Goal: Information Seeking & Learning: Check status

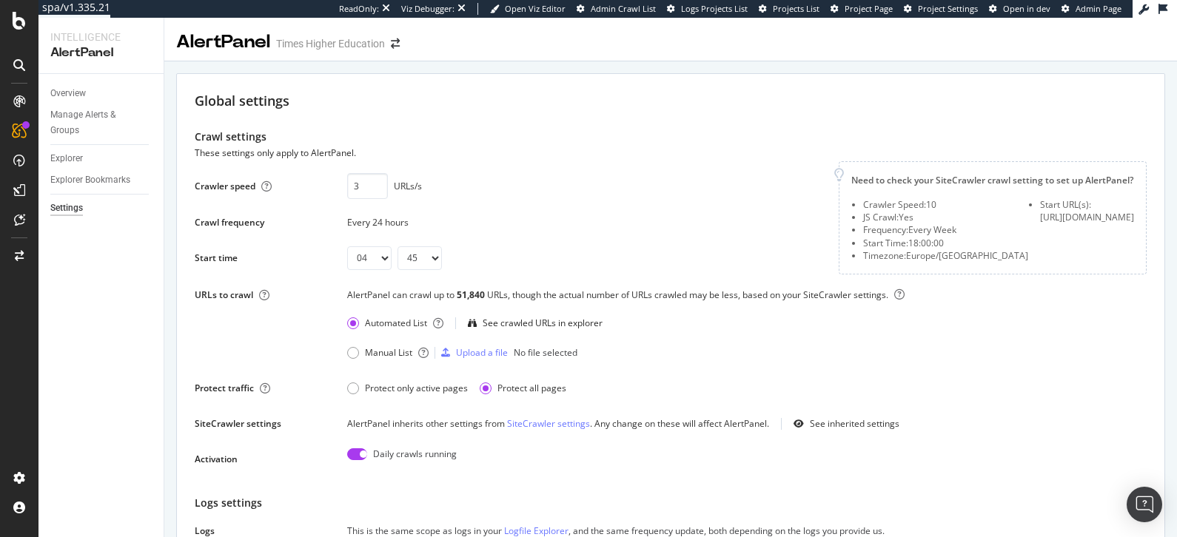
select select "04"
select select "45"
click at [60, 90] on div "Overview" at bounding box center [68, 94] width 36 height 16
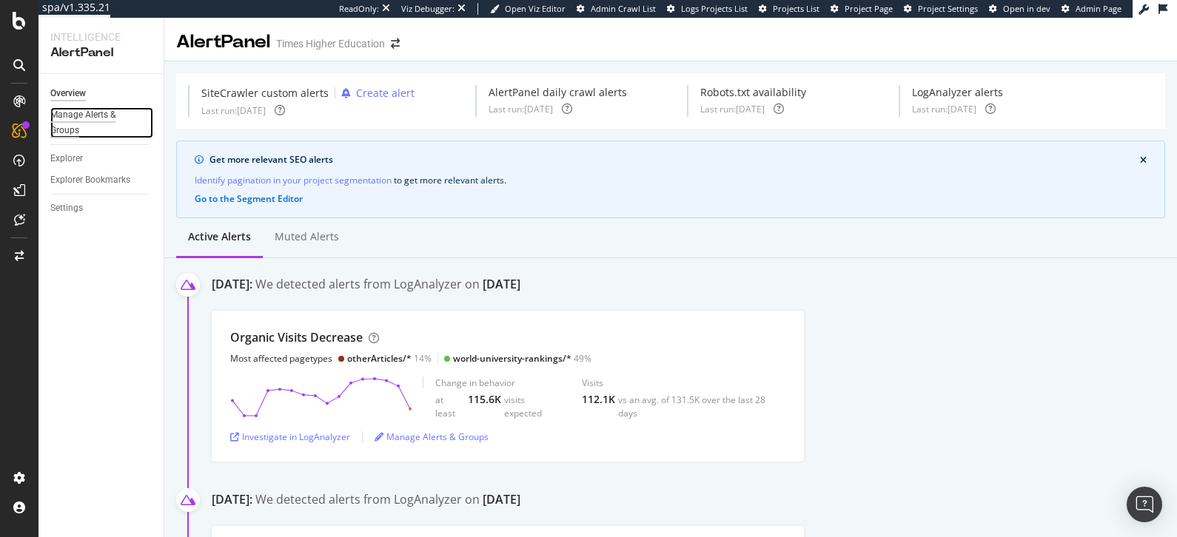
click at [95, 123] on div "Manage Alerts & Groups" at bounding box center [94, 122] width 89 height 31
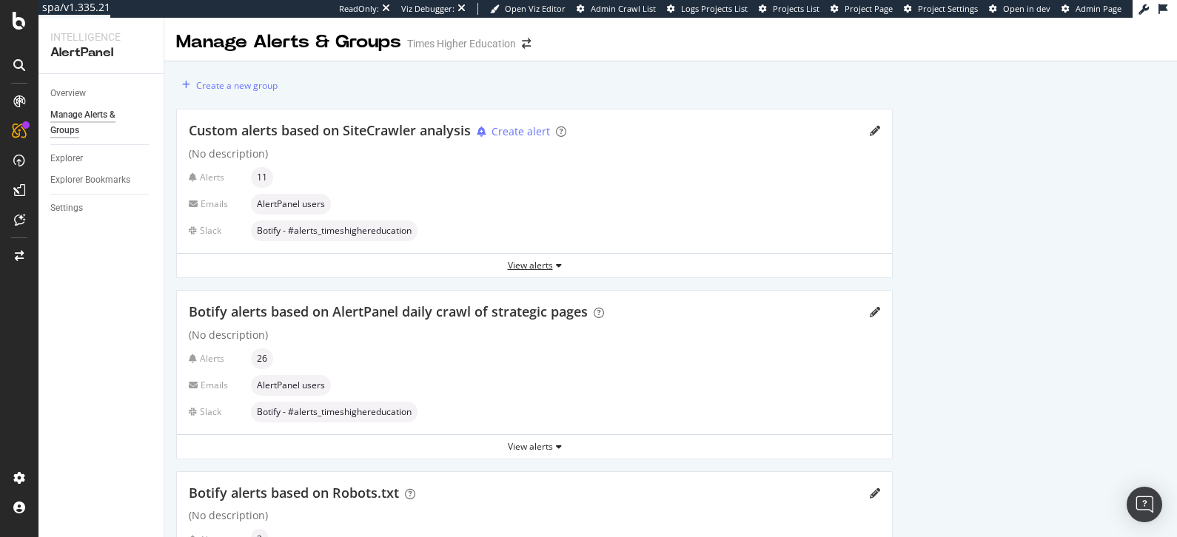
click at [537, 268] on div "View alerts" at bounding box center [534, 265] width 715 height 13
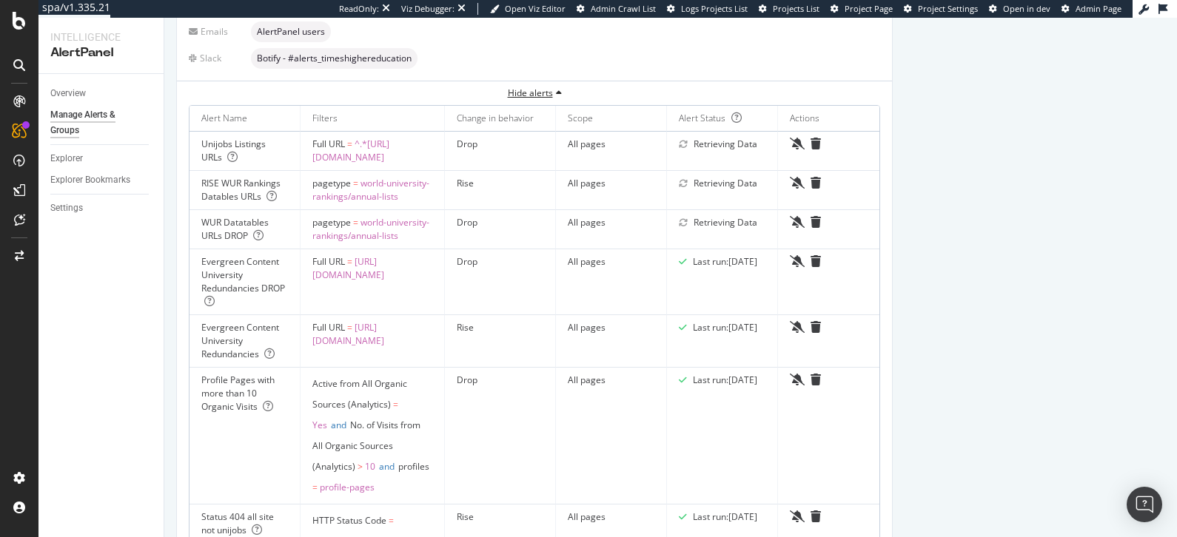
scroll to position [11, 0]
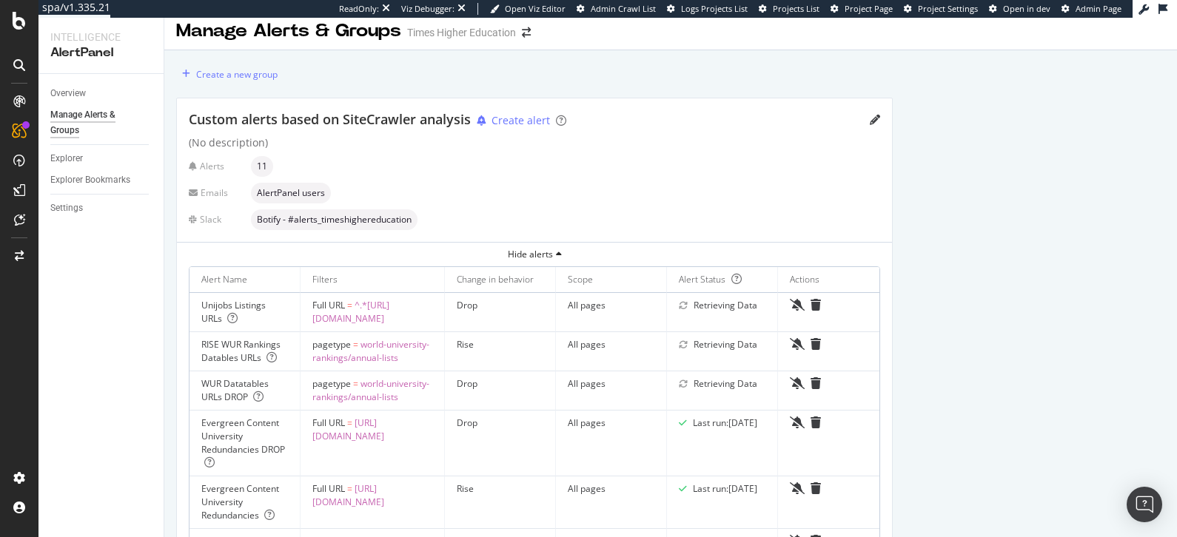
click at [865, 118] on div "Custom alerts based on SiteCrawler analysis Create alert" at bounding box center [534, 119] width 691 height 19
click at [871, 120] on icon "pencil" at bounding box center [875, 120] width 10 height 10
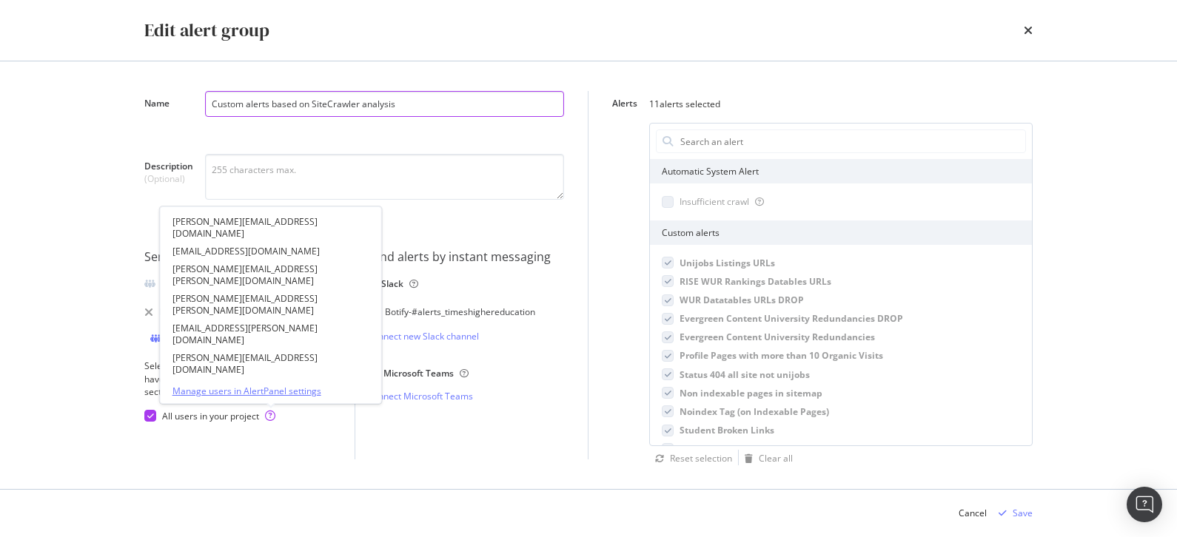
click at [255, 390] on link "Manage users in AlertPanel settings" at bounding box center [270, 391] width 197 height 13
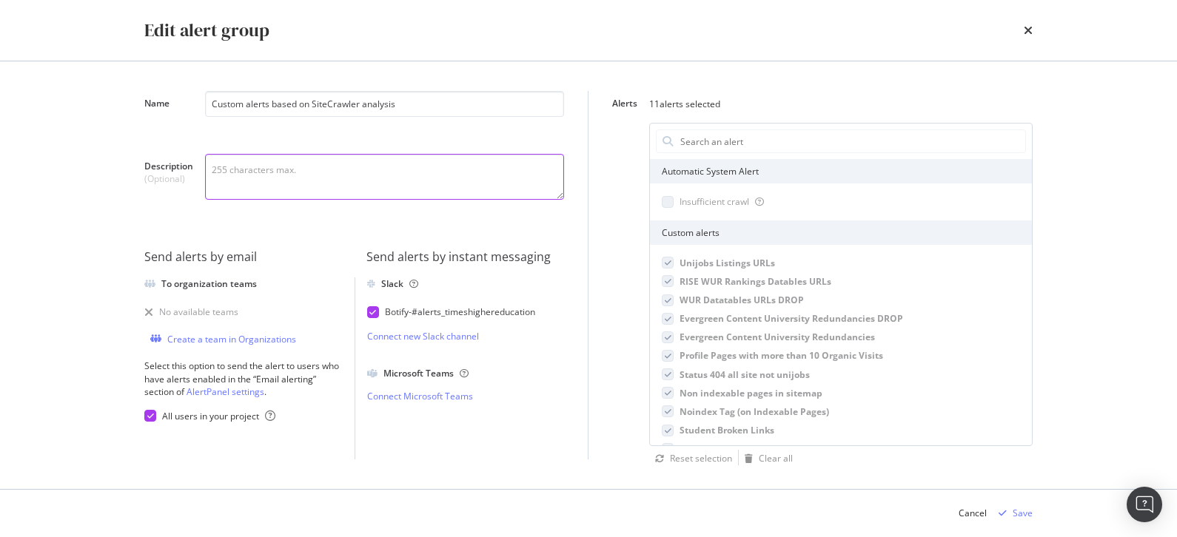
click at [356, 172] on textarea "Description (Optional)" at bounding box center [384, 177] width 359 height 46
click at [1027, 26] on icon "times" at bounding box center [1028, 30] width 9 height 12
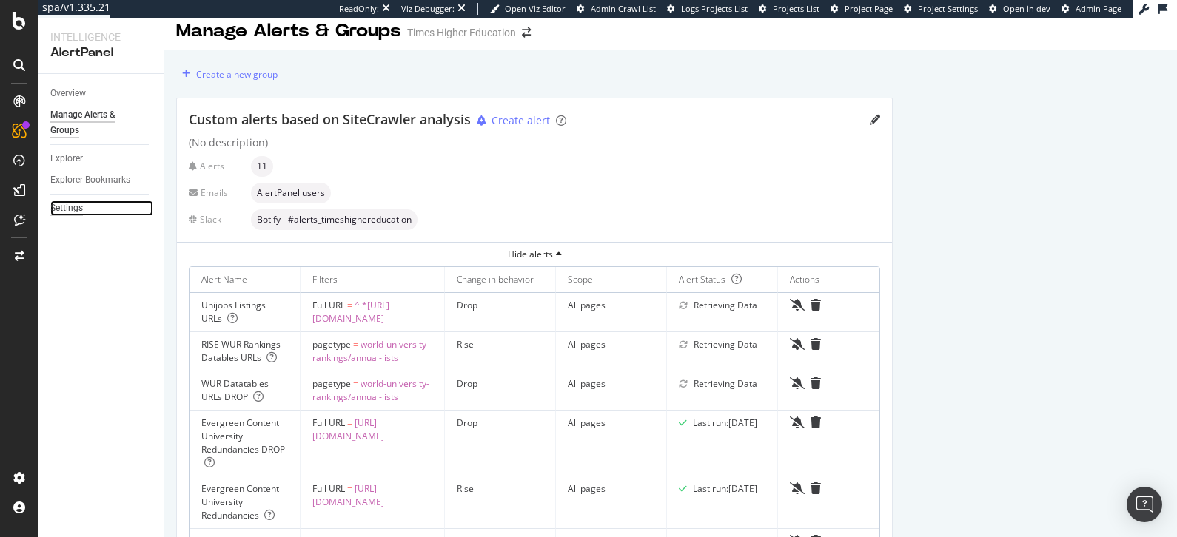
click at [64, 209] on div "Settings" at bounding box center [66, 209] width 33 height 16
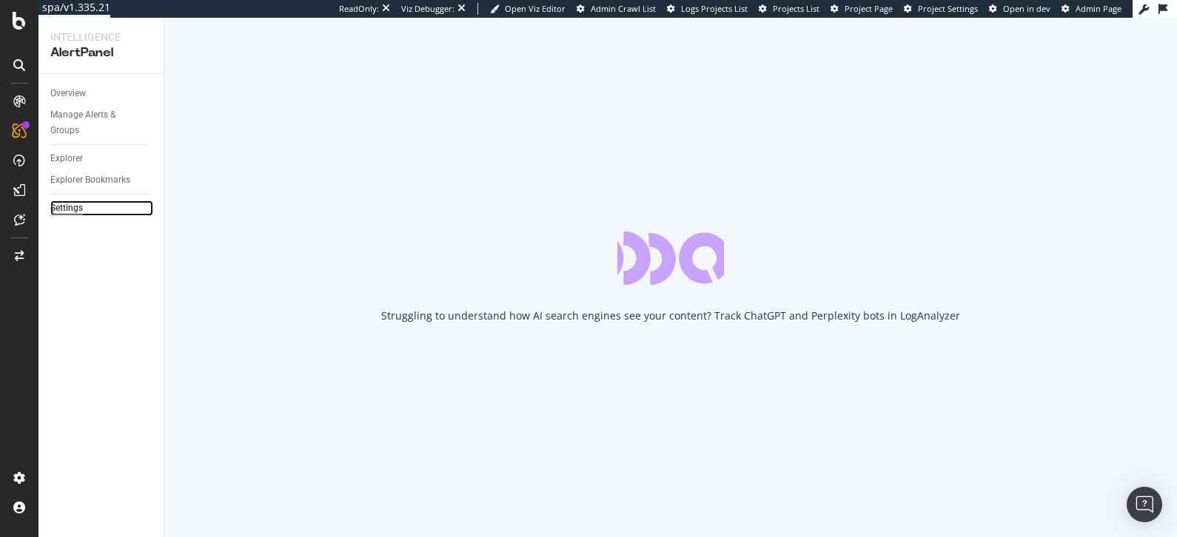
select select "04"
select select "45"
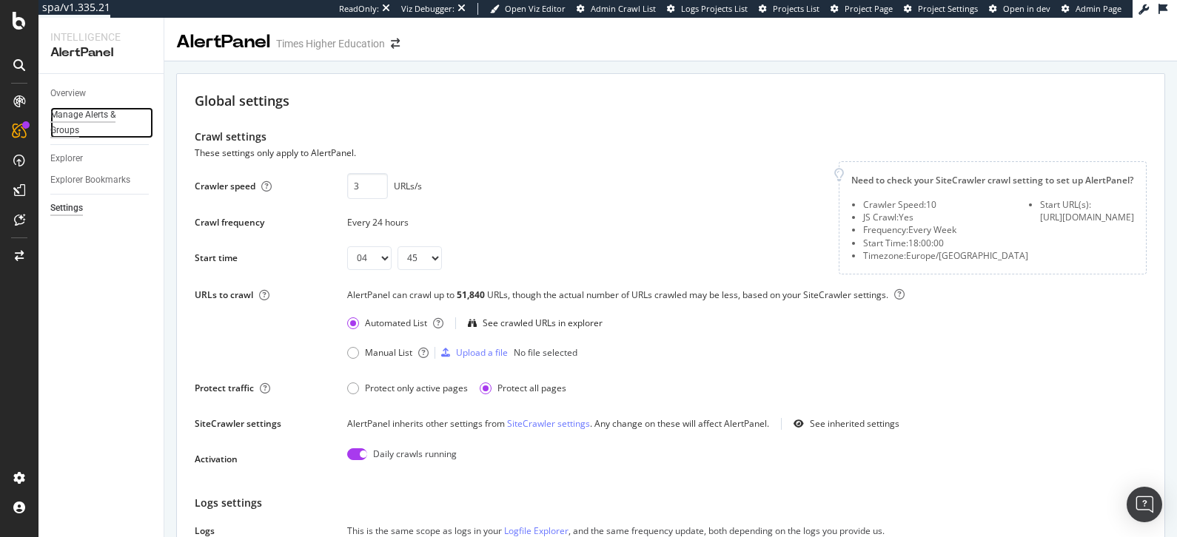
click at [74, 124] on div "Manage Alerts & Groups" at bounding box center [94, 122] width 89 height 31
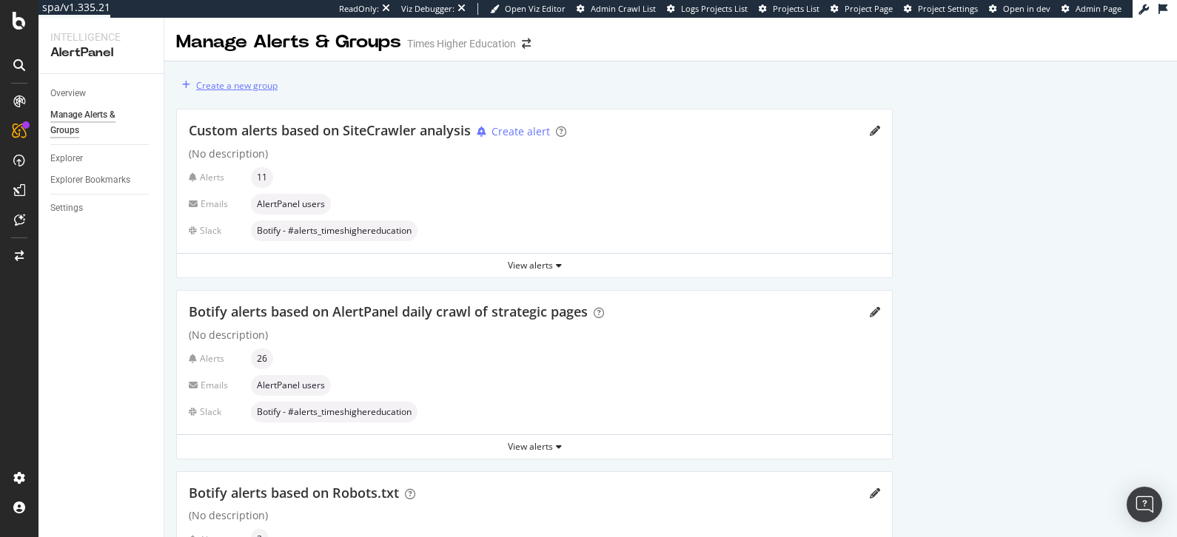
click at [214, 79] on div "Create a new group" at bounding box center [236, 85] width 81 height 13
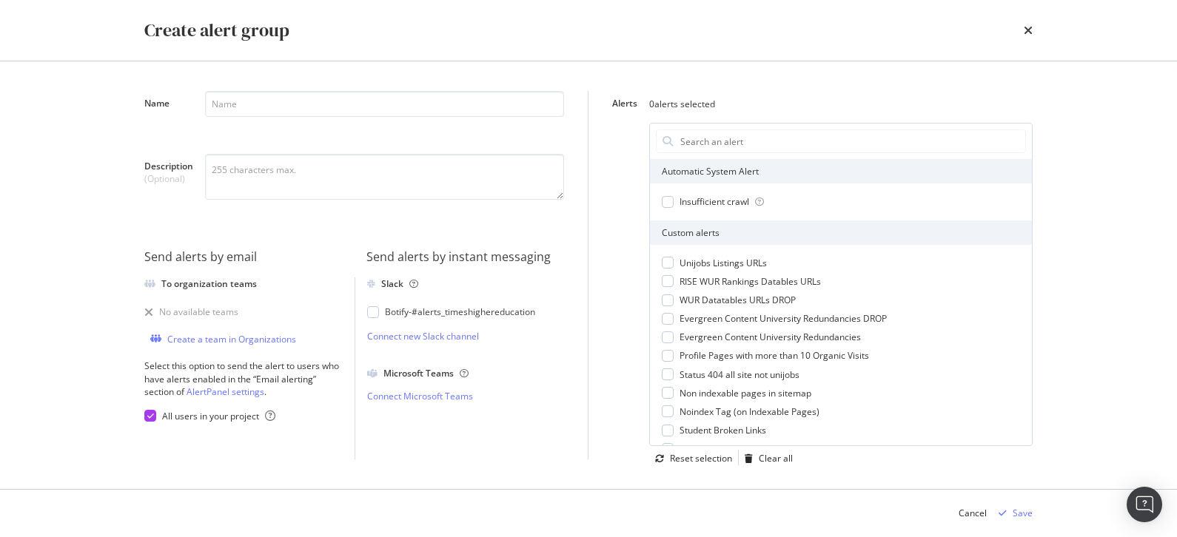
click at [196, 306] on div "No available teams" at bounding box center [198, 312] width 79 height 13
click at [150, 414] on icon "modal" at bounding box center [150, 415] width 7 height 7
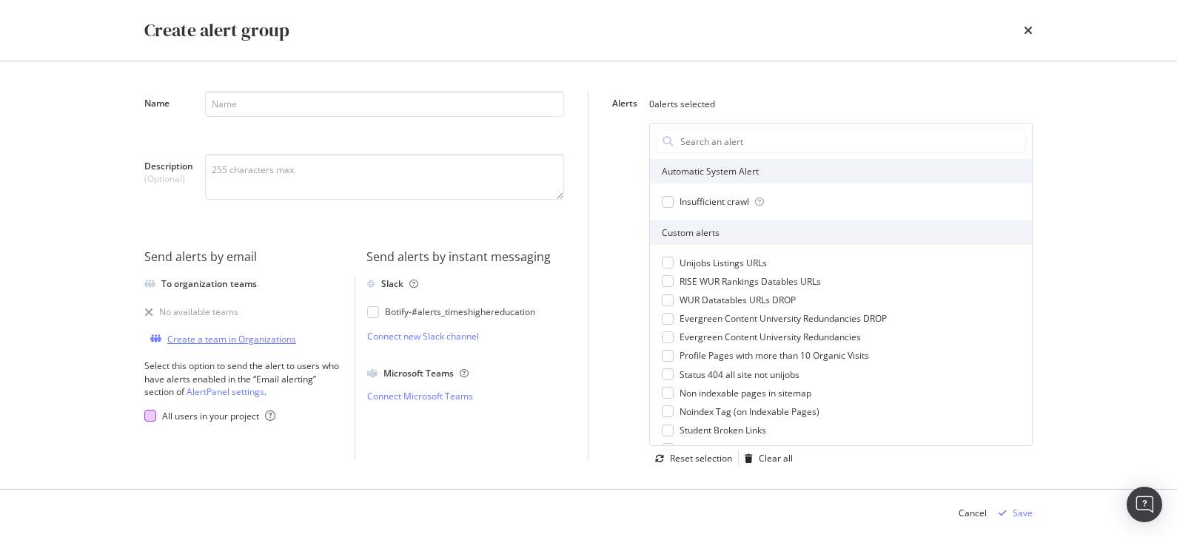
click at [192, 336] on div "Create a team in Organizations" at bounding box center [231, 339] width 129 height 13
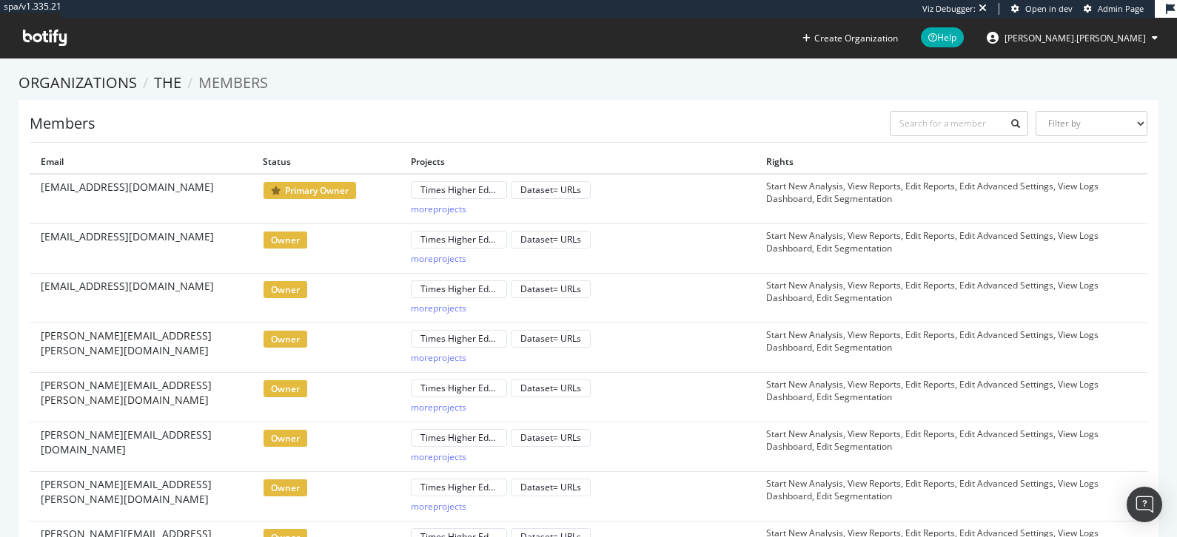
click at [453, 47] on div "spa/v1.335.21 Viz Debugger: Open in dev Admin Page Create Organization Help ale…" at bounding box center [588, 29] width 1177 height 58
click at [403, 121] on div "Members Filter by Primary Owner Owner Member Admin Collaborator Guest Collabora…" at bounding box center [589, 127] width 1118 height 32
click at [167, 81] on link "THE" at bounding box center [167, 83] width 27 height 20
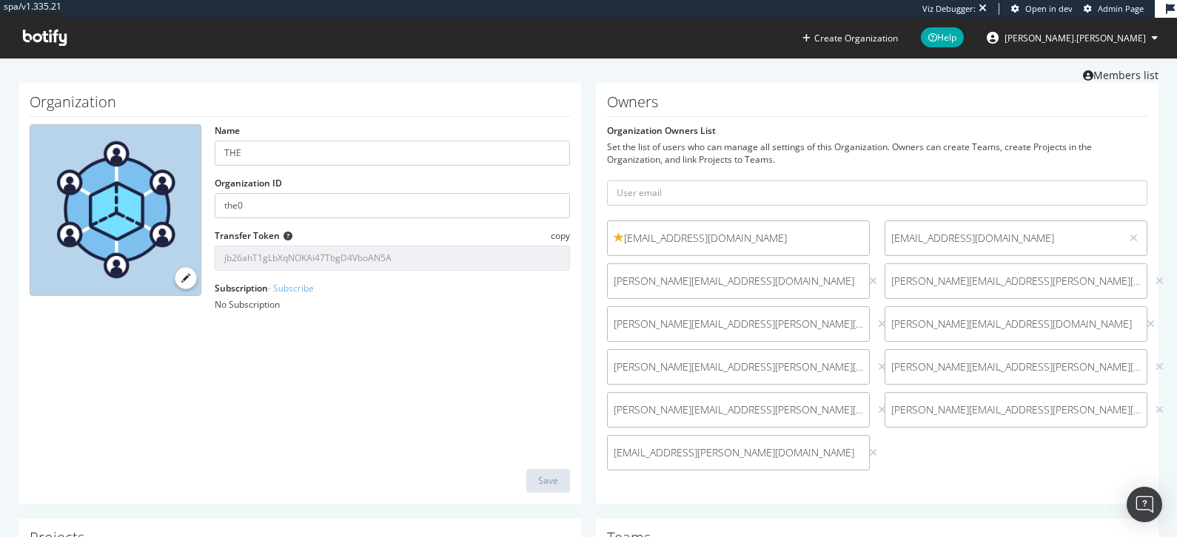
scroll to position [48, 0]
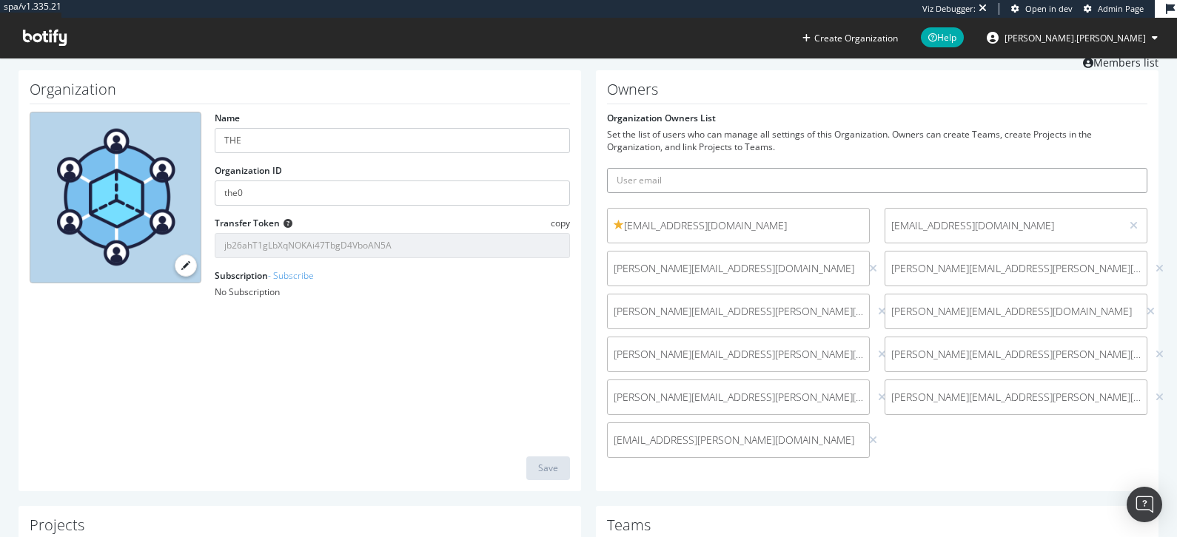
click at [714, 178] on input "text" at bounding box center [877, 180] width 540 height 25
paste input "krishalini.pathmanathan@timeshighereducation.com"
type input "krishalini.pathmanathan@timeshighereducation.com"
click at [1122, 168] on button "submit" at bounding box center [1134, 180] width 25 height 25
click at [945, 444] on span "krishalini.pathmanathan@timeshighereducation.com" at bounding box center [1003, 440] width 224 height 15
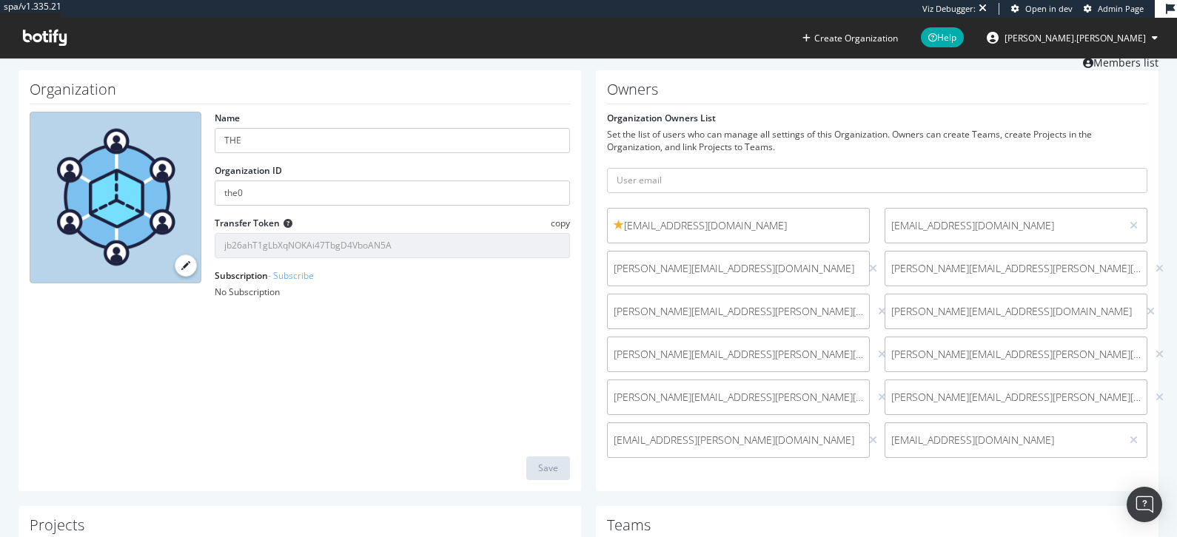
click at [945, 444] on span "krishalini.pathmanathan@timeshighereducation.com" at bounding box center [1003, 440] width 224 height 15
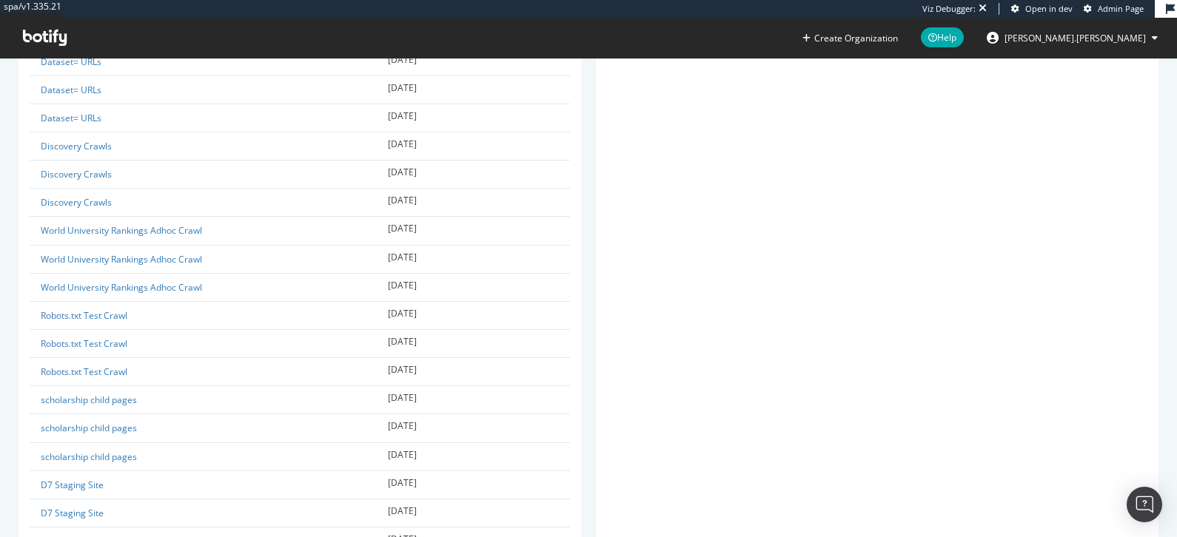
scroll to position [0, 0]
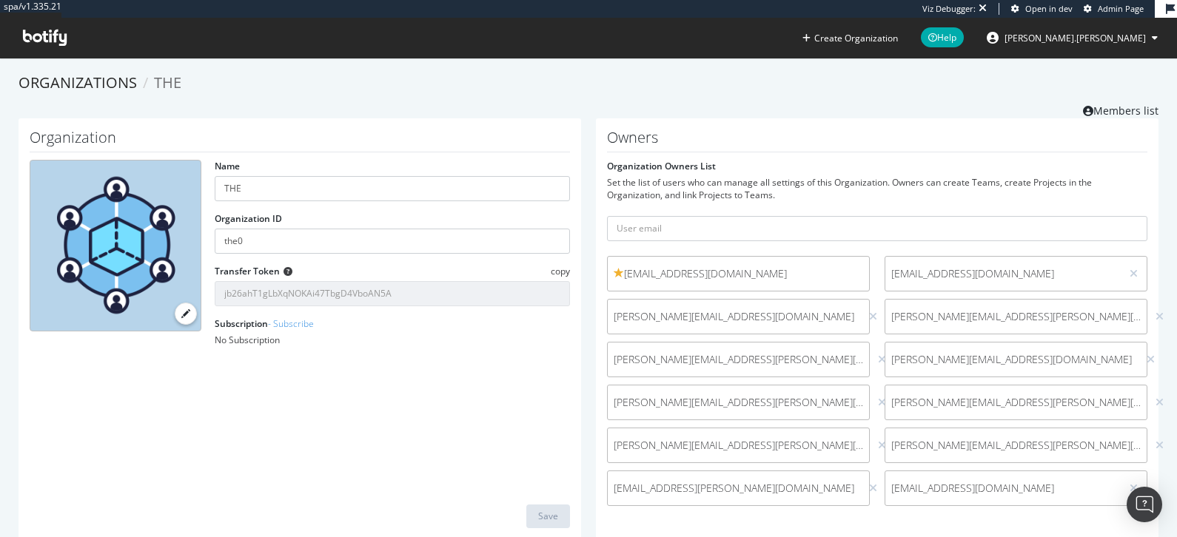
click at [468, 142] on h1 "Organization" at bounding box center [300, 141] width 540 height 23
click at [1122, 107] on link "Members list" at bounding box center [1121, 109] width 76 height 19
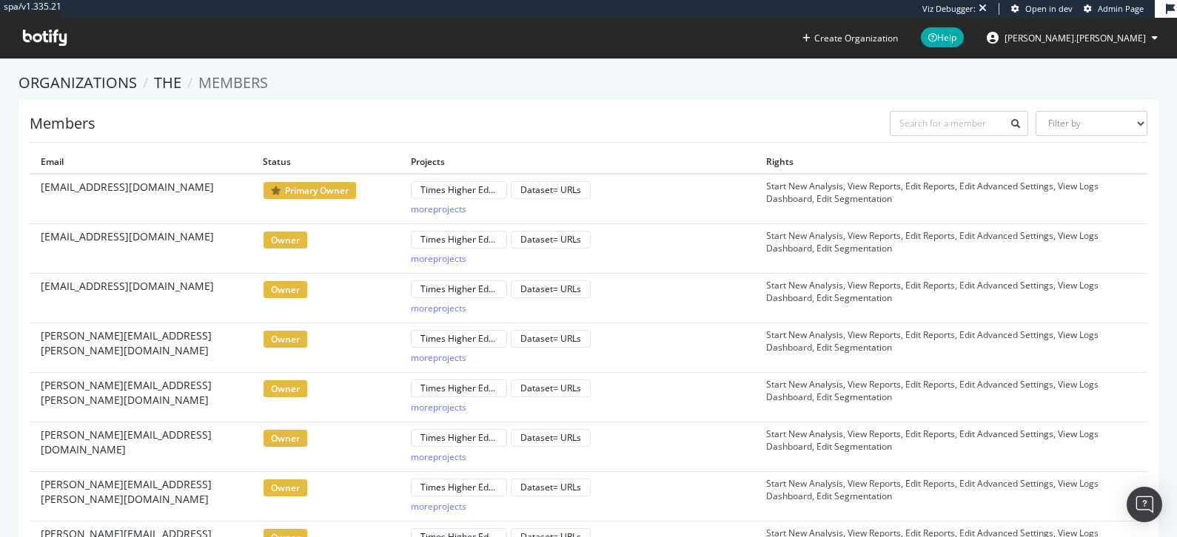
click at [298, 192] on span "primary owner" at bounding box center [310, 190] width 94 height 19
click at [1116, 128] on select "Filter by Primary Owner Owner Member Admin Collaborator Guest Collaborator" at bounding box center [1092, 123] width 112 height 25
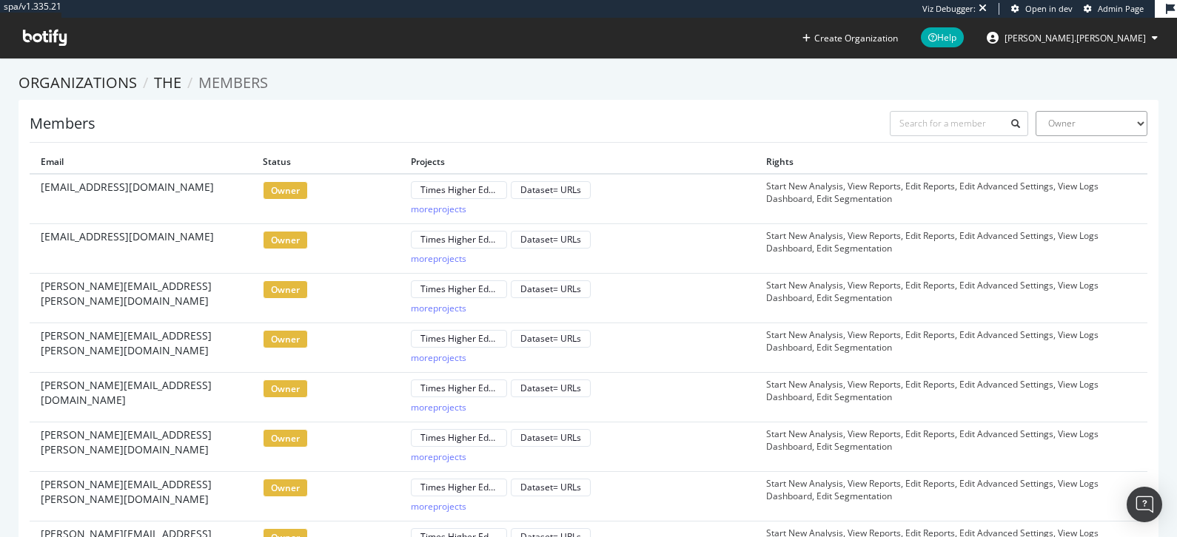
click at [1120, 122] on select "Filter by Primary Owner Owner Member Admin Collaborator Guest Collaborator" at bounding box center [1092, 123] width 112 height 25
select select "primary-owner"
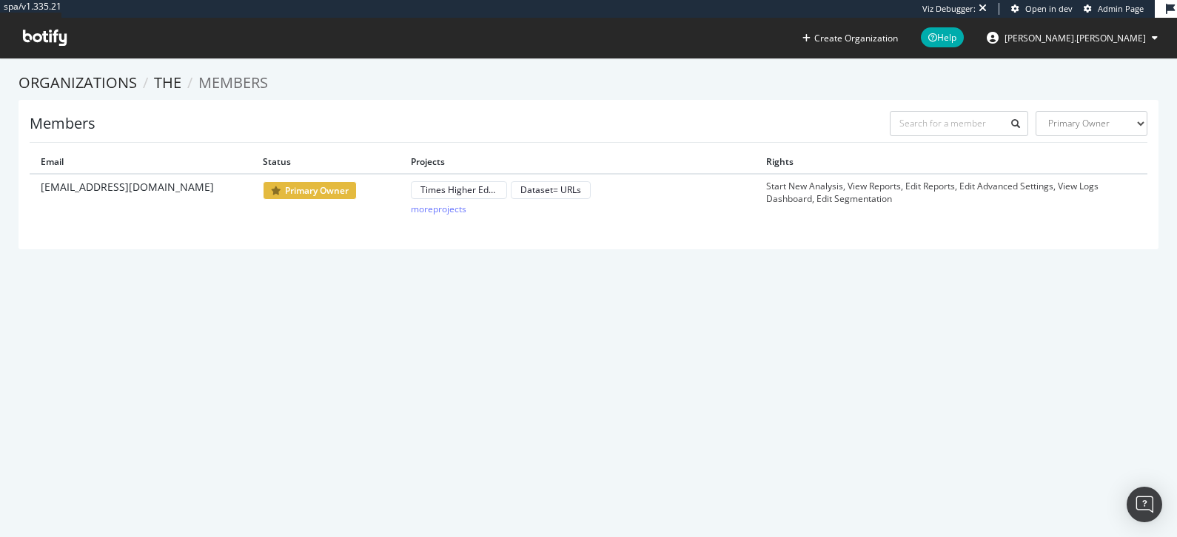
click at [256, 239] on div "Members Filter by Primary Owner Owner Member Admin Collaborator Guest Collabora…" at bounding box center [589, 175] width 1140 height 150
click at [318, 187] on span "primary owner" at bounding box center [310, 190] width 94 height 19
click at [1079, 124] on select "Filter by Primary Owner Owner Member Admin Collaborator Guest Collaborator" at bounding box center [1092, 123] width 112 height 25
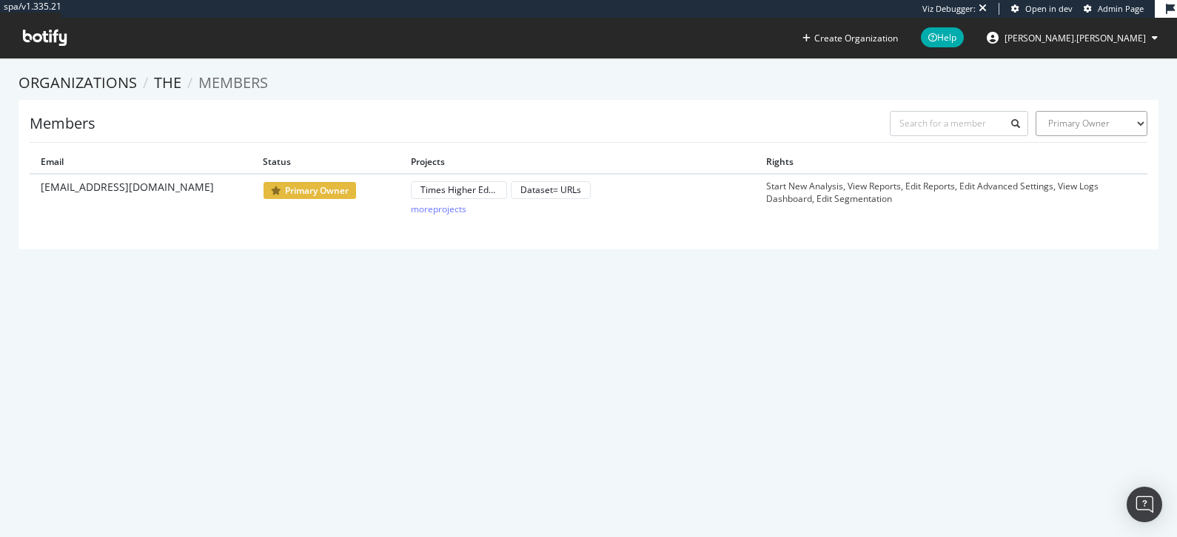
select select
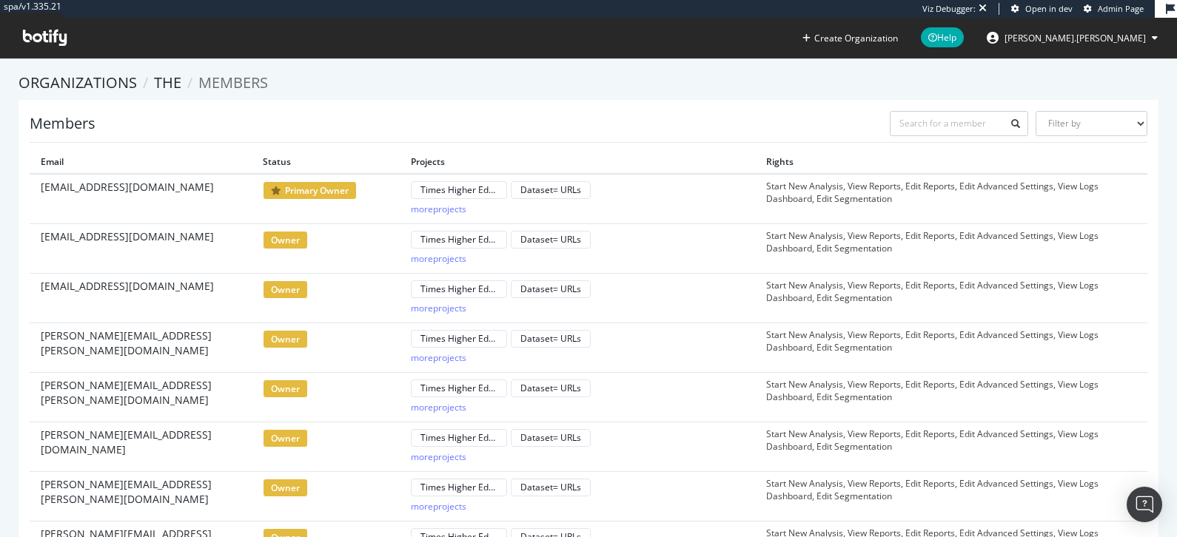
click at [279, 292] on span "owner" at bounding box center [285, 290] width 45 height 19
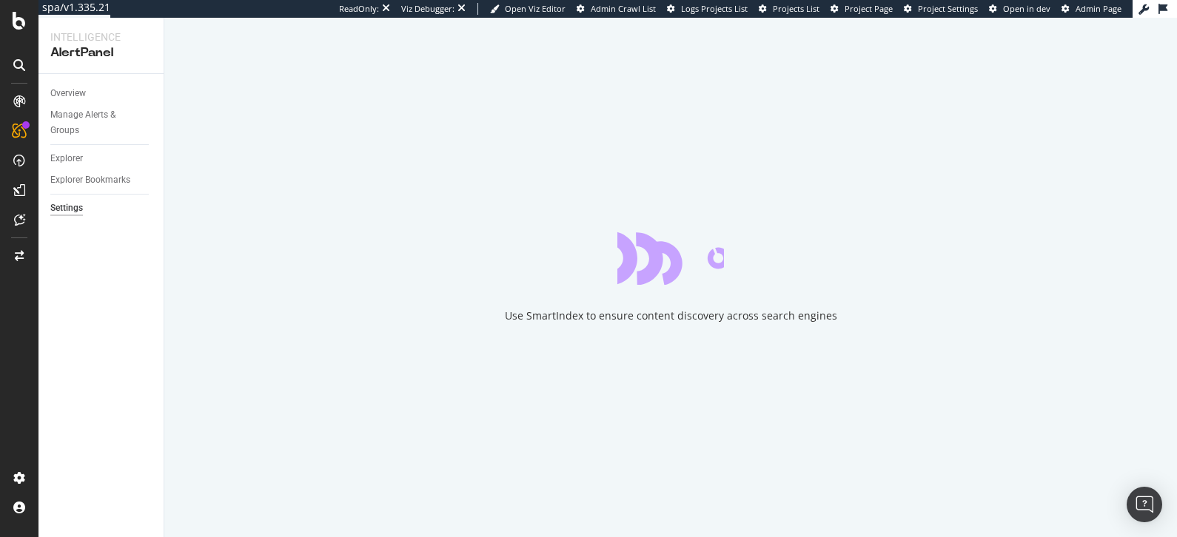
select select "04"
select select "45"
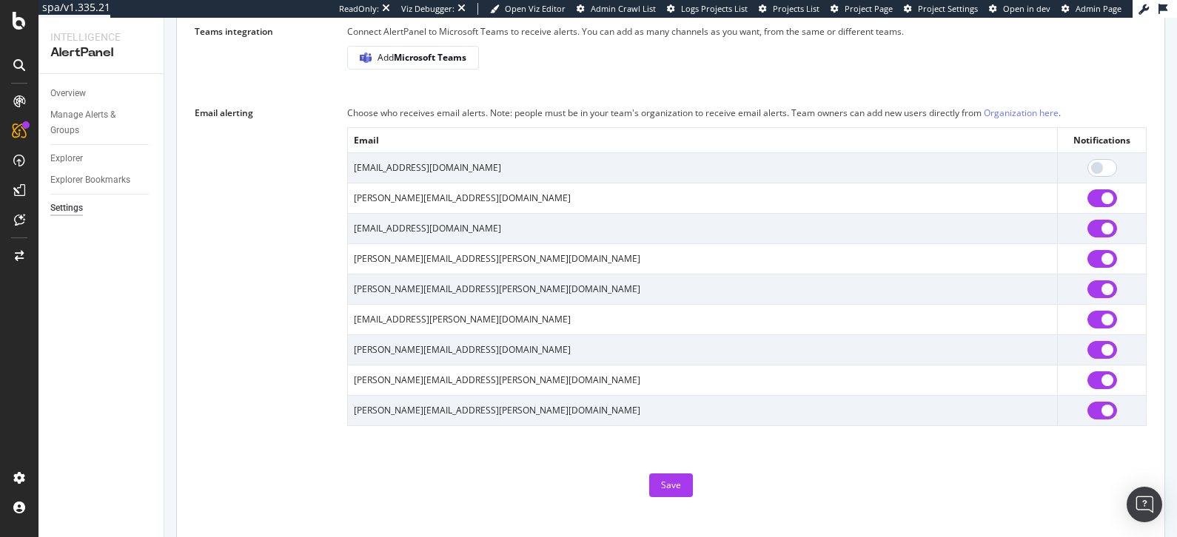
scroll to position [1211, 0]
click at [506, 109] on div "Choose who receives email alerts. Note: people must be in your team's organizat…" at bounding box center [746, 112] width 799 height 16
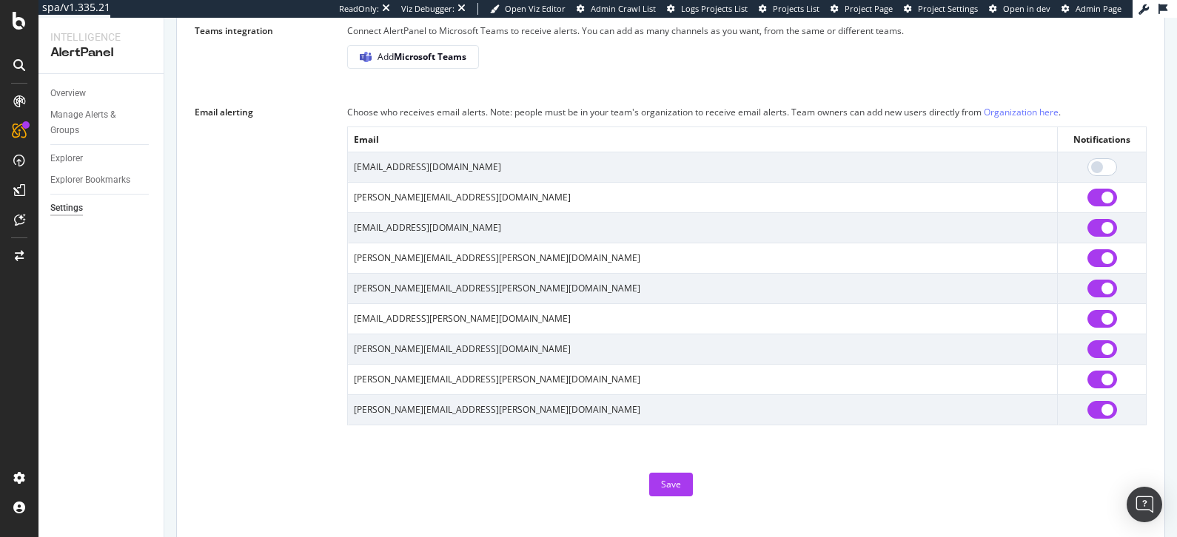
click at [506, 109] on div "Choose who receives email alerts. Note: people must be in your team's organizat…" at bounding box center [746, 112] width 799 height 16
click at [999, 113] on link "Organization here" at bounding box center [1021, 112] width 75 height 13
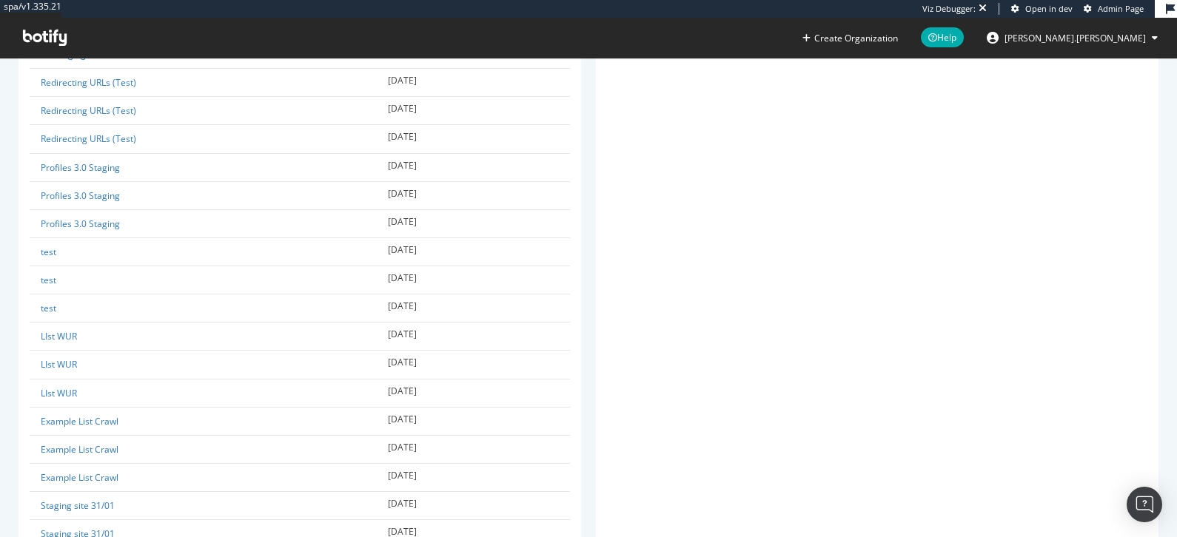
scroll to position [1494, 0]
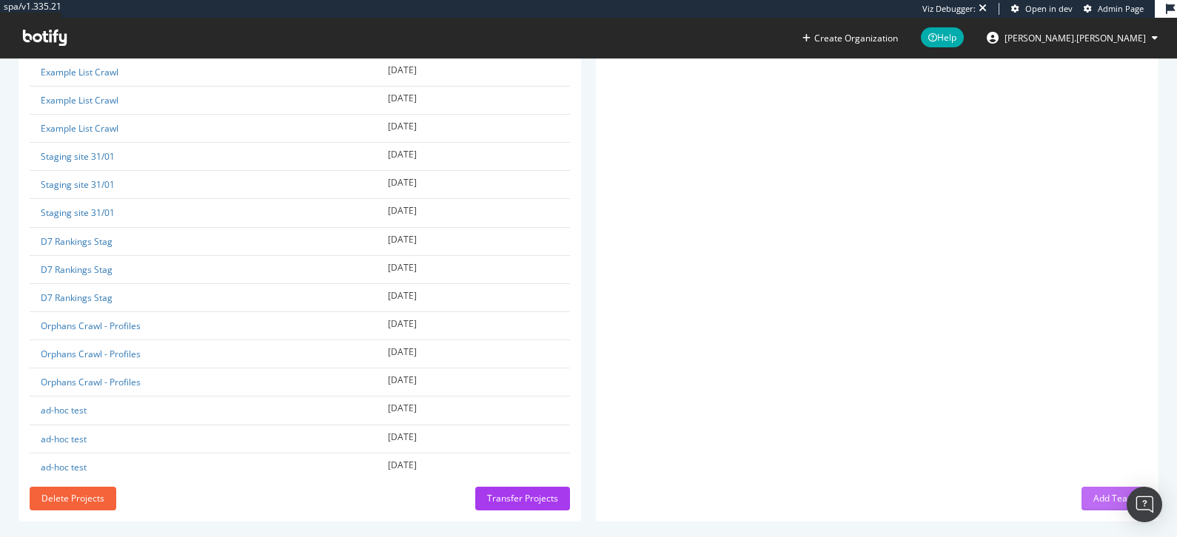
click at [1095, 492] on div "Add Team" at bounding box center [1114, 498] width 42 height 13
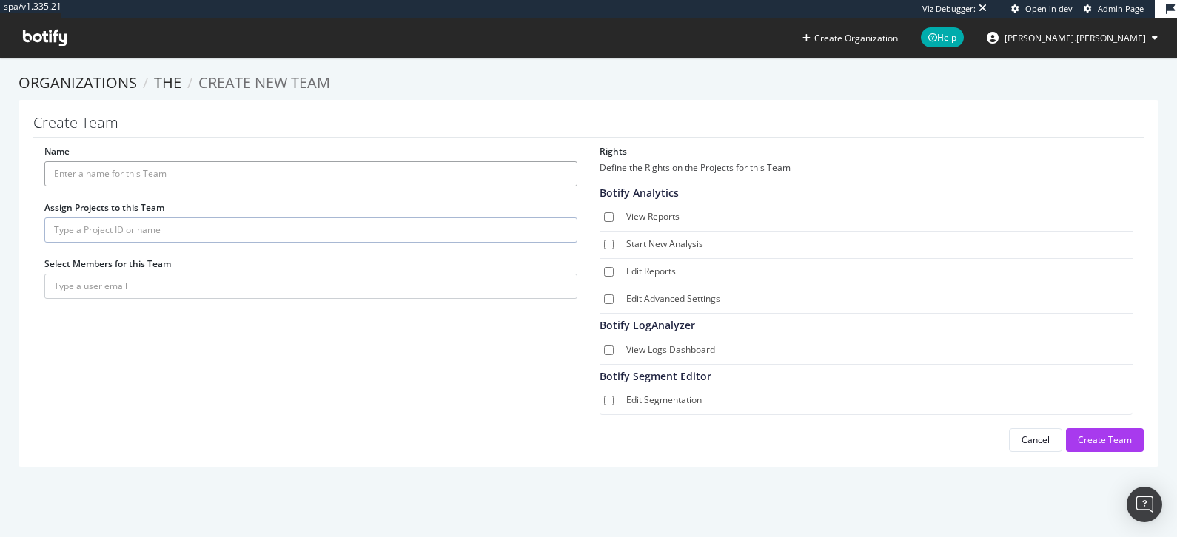
click at [142, 177] on input "Name" at bounding box center [310, 173] width 533 height 25
type input "August 2025 team"
click at [156, 227] on input "text" at bounding box center [310, 230] width 533 height 25
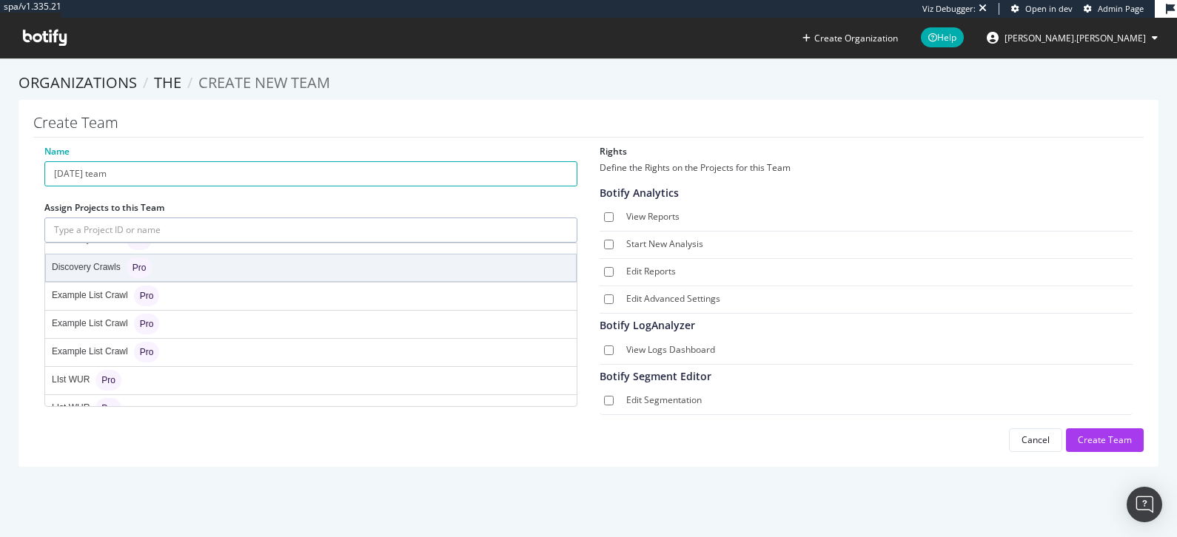
scroll to position [385, 0]
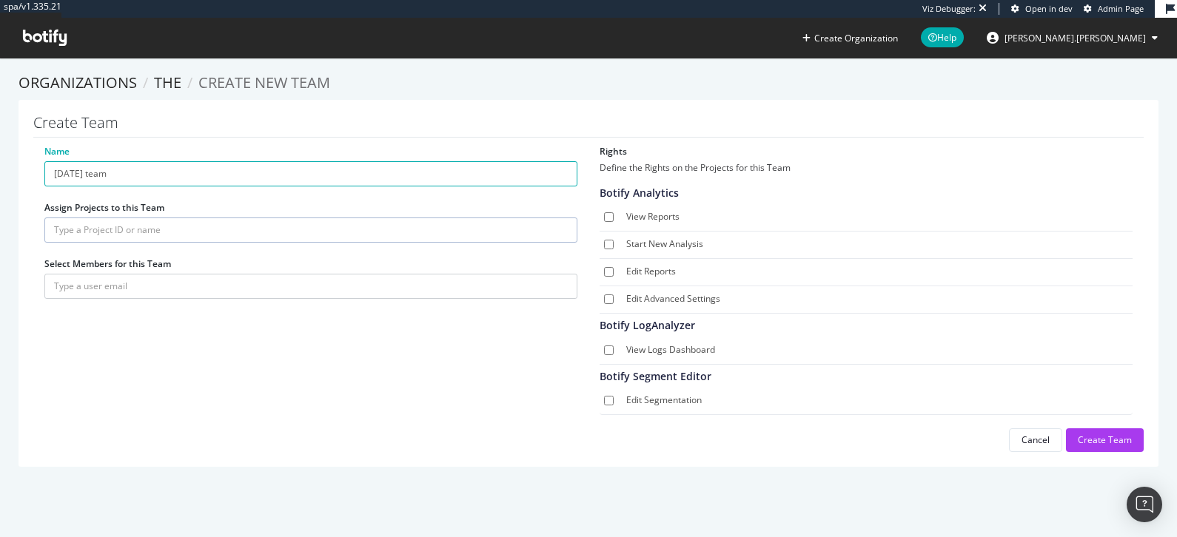
click at [9, 264] on section "Organizations THE Create new Team Create Team Name August 2025 team Assign Proj…" at bounding box center [588, 277] width 1177 height 439
click at [110, 285] on input "text" at bounding box center [310, 286] width 533 height 25
type input "emer."
click at [612, 215] on input "View Reports" at bounding box center [609, 217] width 10 height 10
checkbox input "true"
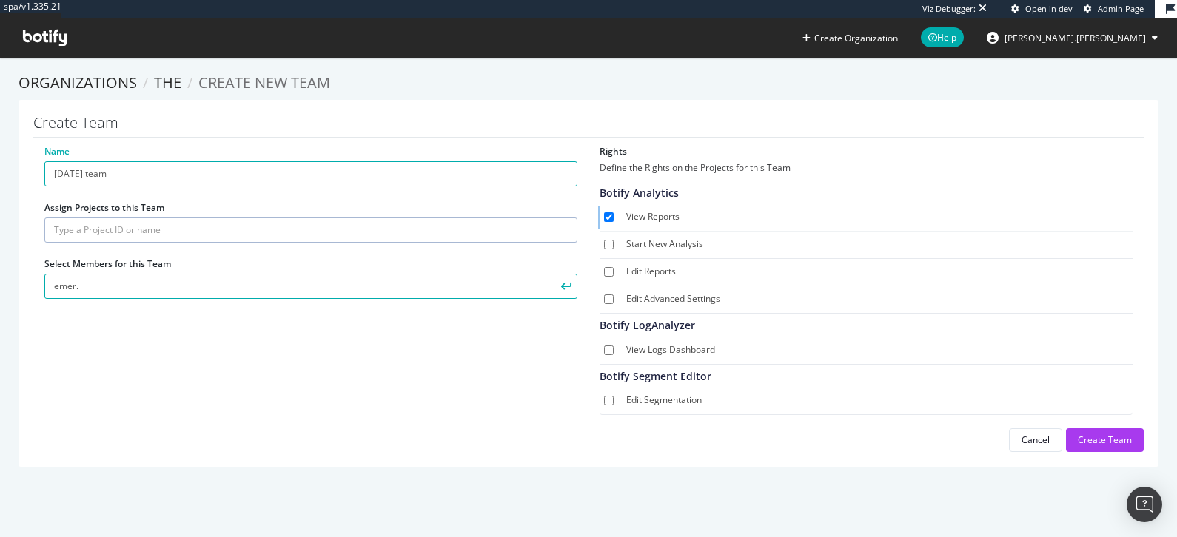
click at [607, 235] on span "Start New Analysis" at bounding box center [866, 245] width 533 height 27
click at [607, 240] on input "Start New Analysis" at bounding box center [609, 245] width 10 height 10
checkbox input "true"
click at [609, 271] on input "Edit Reports" at bounding box center [609, 272] width 10 height 10
checkbox input "true"
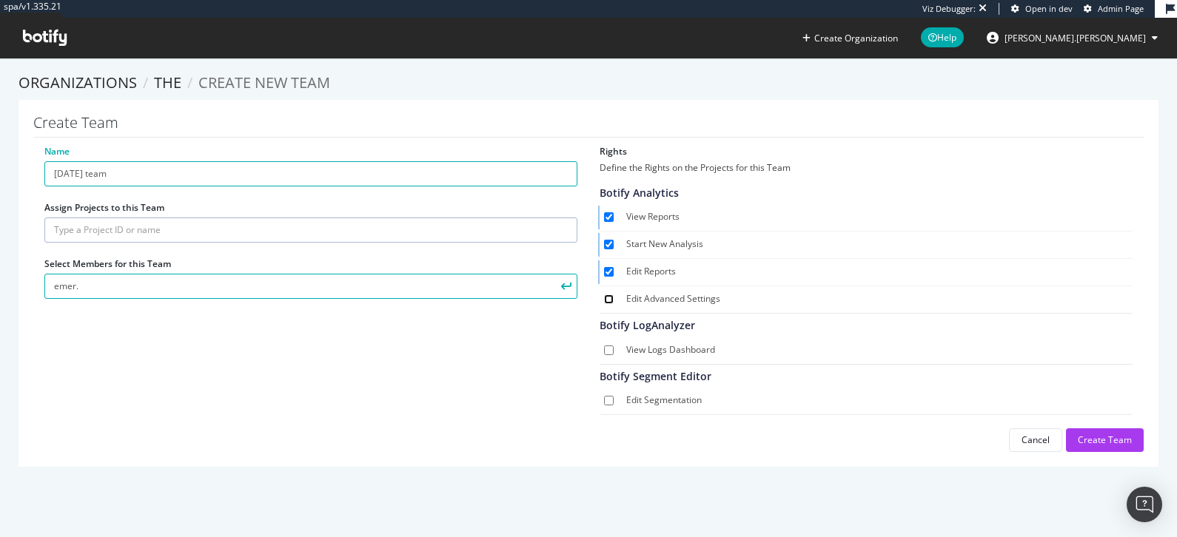
click at [611, 297] on input "Edit Advanced Settings" at bounding box center [609, 300] width 10 height 10
checkbox input "true"
click at [610, 346] on input "View Logs Dashboard" at bounding box center [609, 351] width 10 height 10
checkbox input "true"
click at [610, 399] on input "Edit Segmentation" at bounding box center [609, 401] width 10 height 10
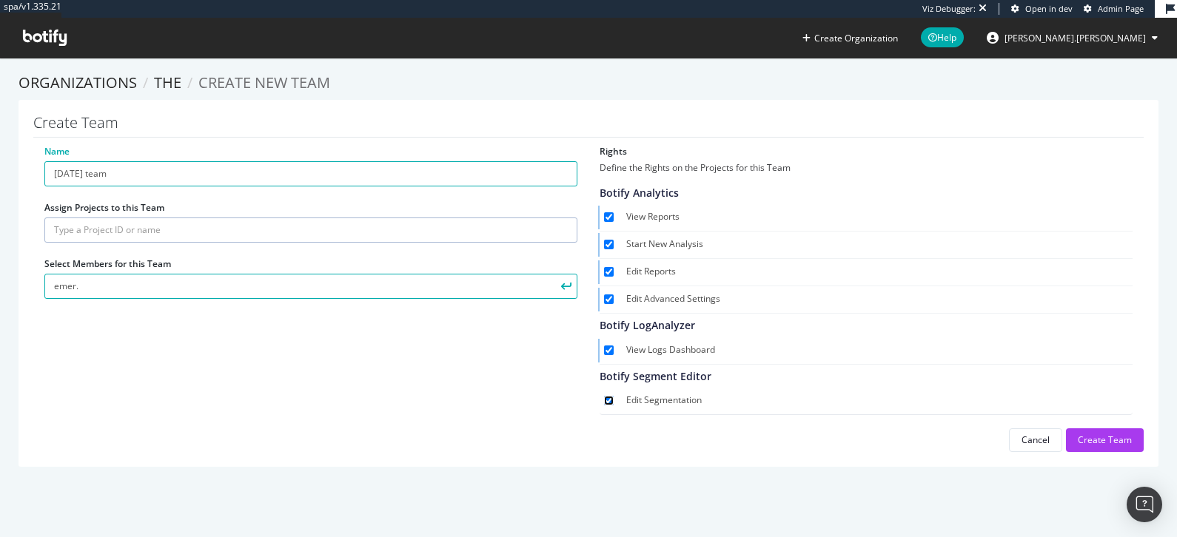
checkbox input "true"
click at [87, 282] on input "emer." at bounding box center [310, 286] width 533 height 25
click at [143, 288] on input "emer." at bounding box center [310, 286] width 533 height 25
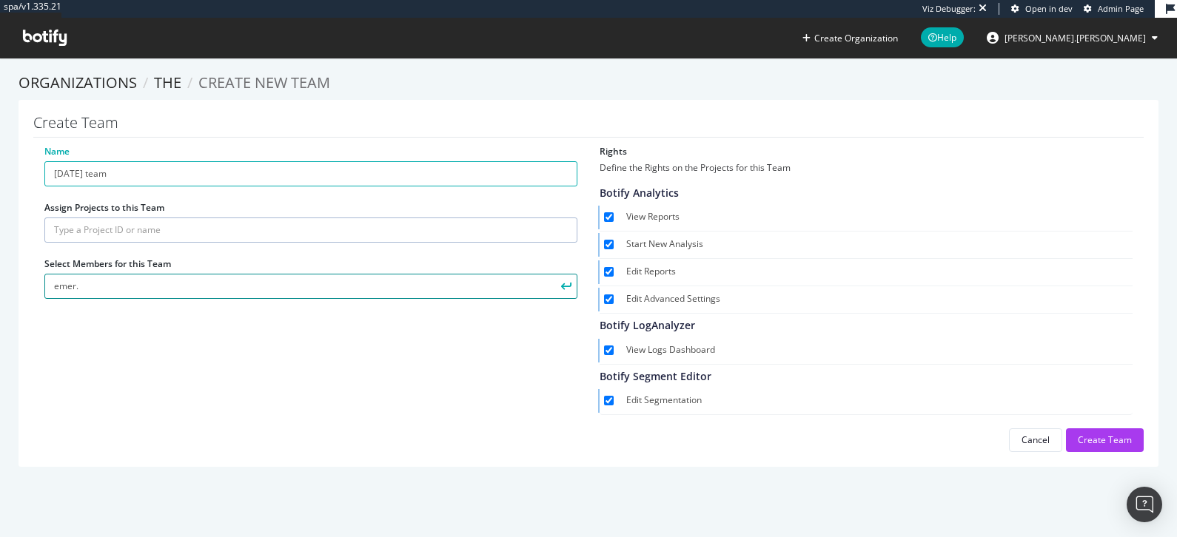
paste input "Emer.McCourt@timeshighereducation.com"
type input "Emer.McCourt@timeshighereducation.com"
click at [567, 289] on icon "submit" at bounding box center [566, 286] width 10 height 8
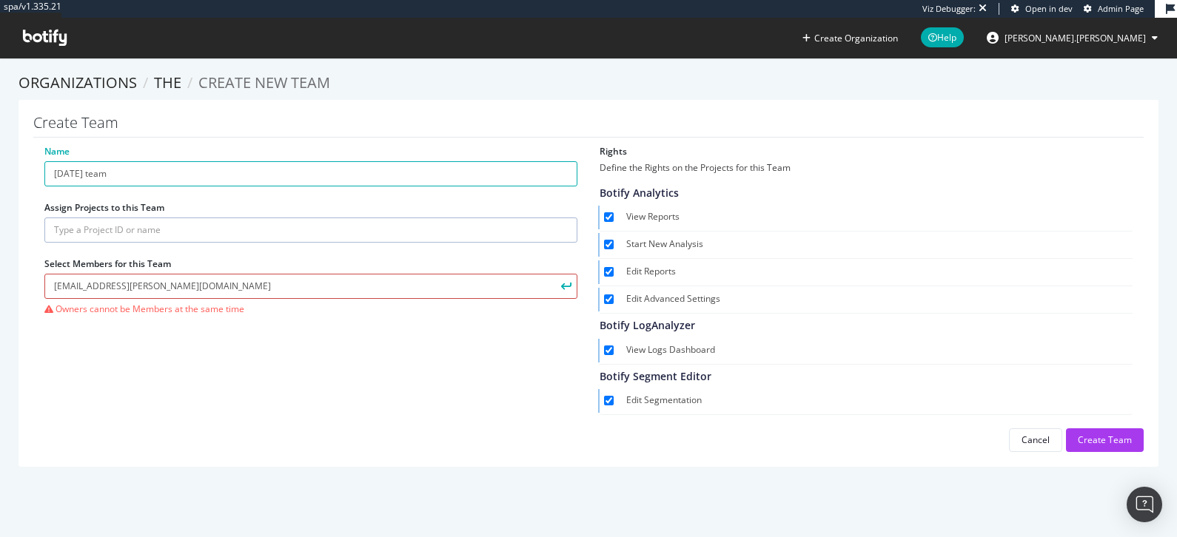
click at [153, 281] on input "Emer.McCourt@timeshighereducation.com" at bounding box center [310, 286] width 533 height 25
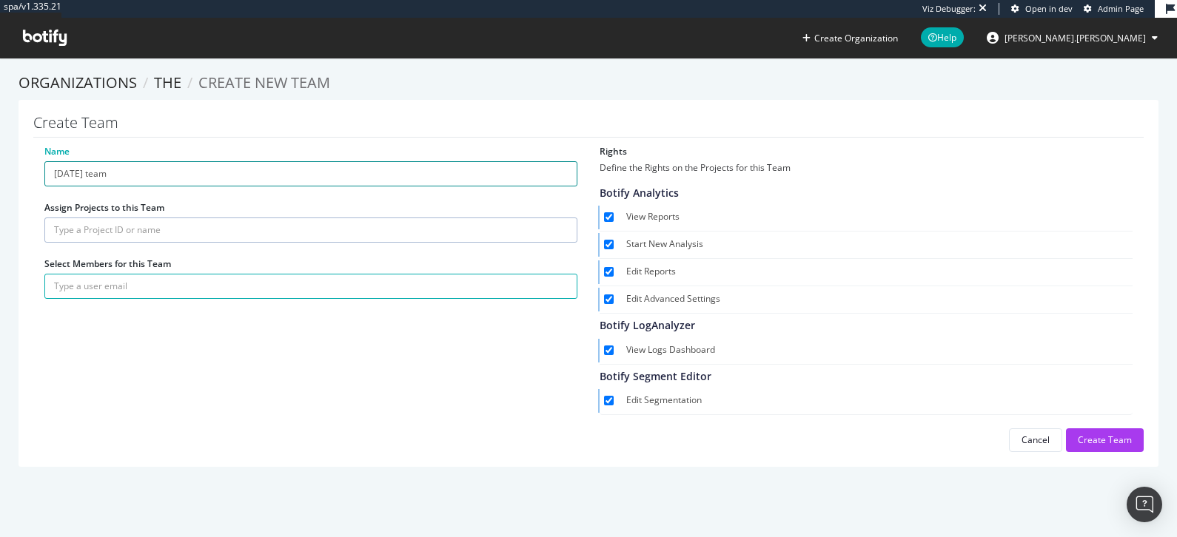
click at [195, 173] on input "August 2025 team" at bounding box center [310, 173] width 533 height 25
click at [120, 229] on input "text" at bounding box center [310, 230] width 533 height 25
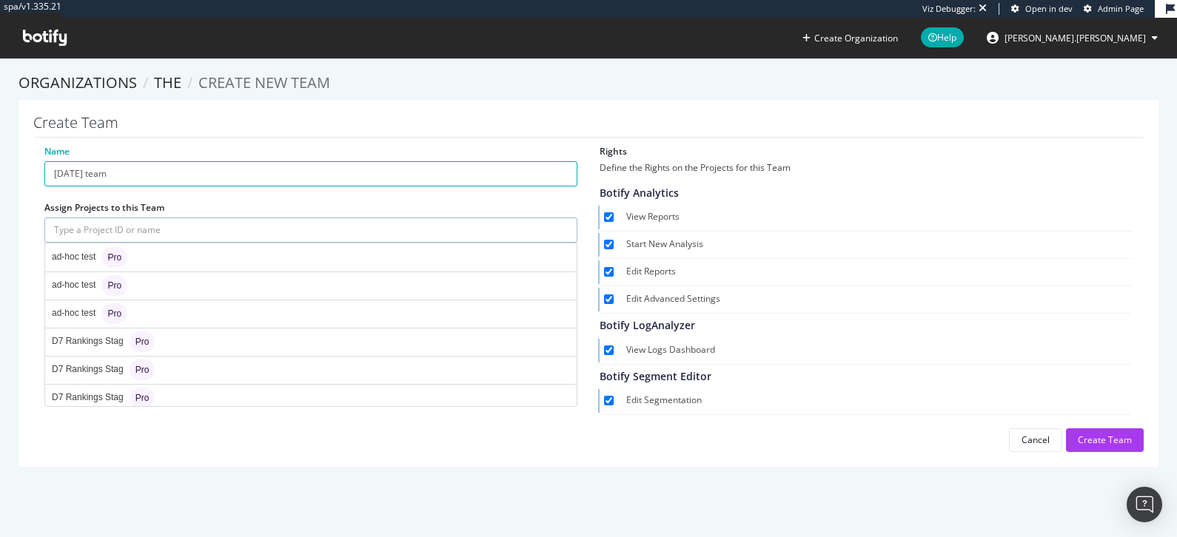
click at [347, 130] on h1 "Create Team" at bounding box center [588, 126] width 1110 height 23
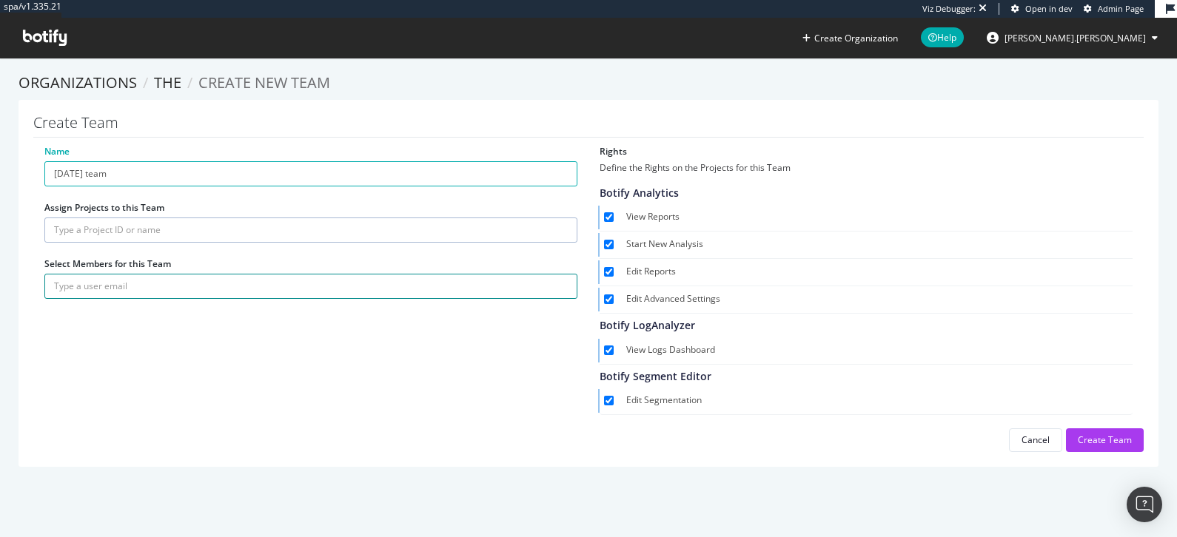
click at [77, 288] on input "text" at bounding box center [310, 286] width 533 height 25
paste input "krishalini.pathmanathan@timeshighereducation.com"
type input "krishalini.pathmanathan@timeshighereducation.com"
click at [165, 351] on div "Name August 2025 team Assign Projects to this Team Select Members for this Team…" at bounding box center [588, 298] width 1110 height 307
click at [569, 284] on icon "submit" at bounding box center [566, 286] width 10 height 8
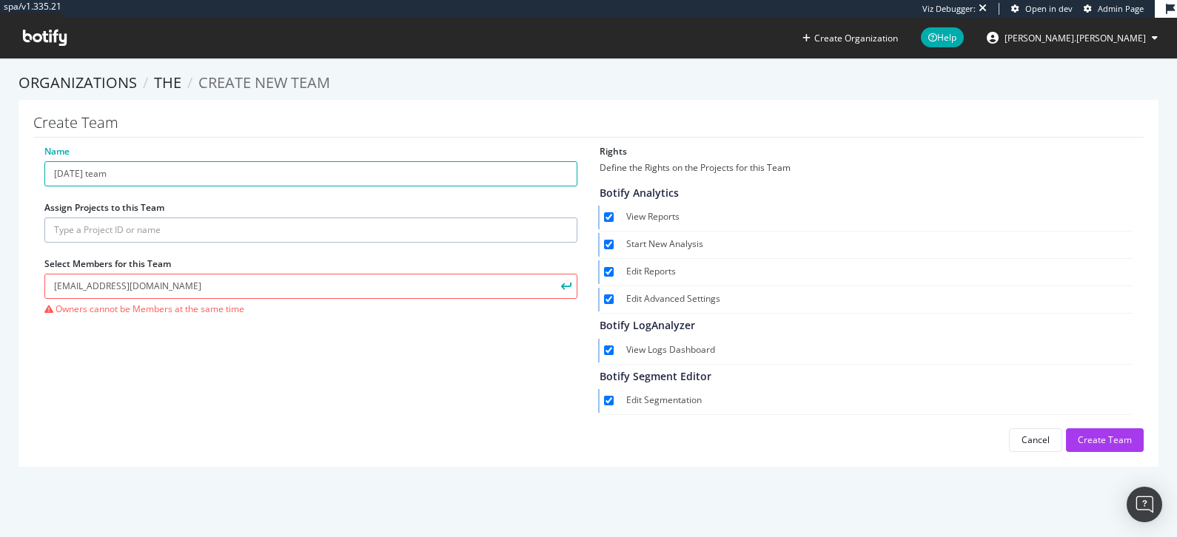
click at [228, 228] on input "text" at bounding box center [310, 230] width 533 height 25
click at [446, 85] on ol "Organizations THE Create new Team" at bounding box center [589, 83] width 1140 height 21
click at [1021, 440] on button "Cancel" at bounding box center [1035, 441] width 53 height 24
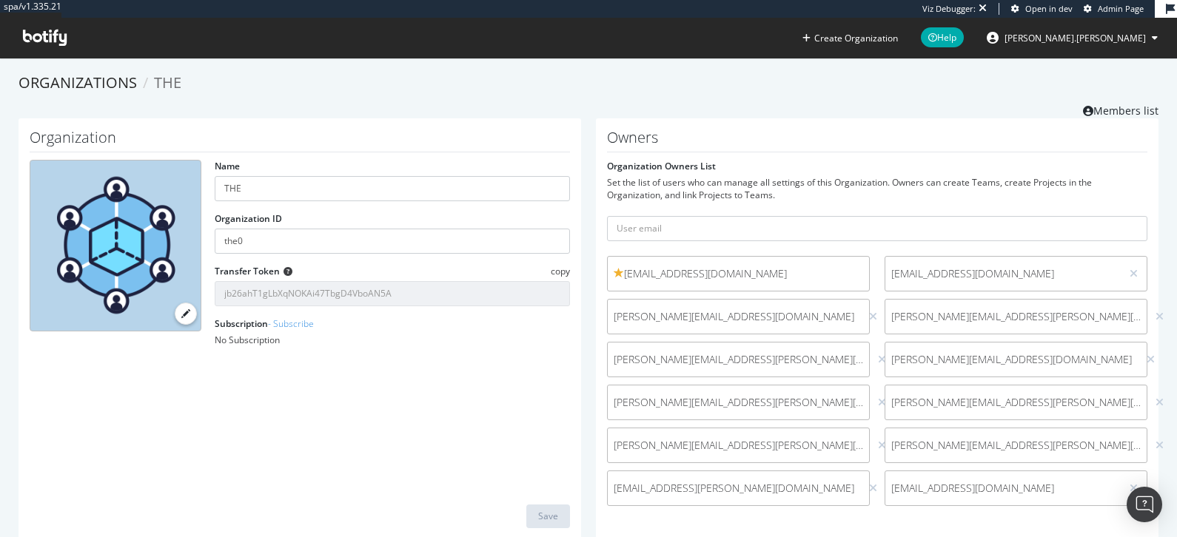
click at [646, 186] on div "Set the list of users who can manage all settings of this Organization. Owners …" at bounding box center [877, 188] width 540 height 25
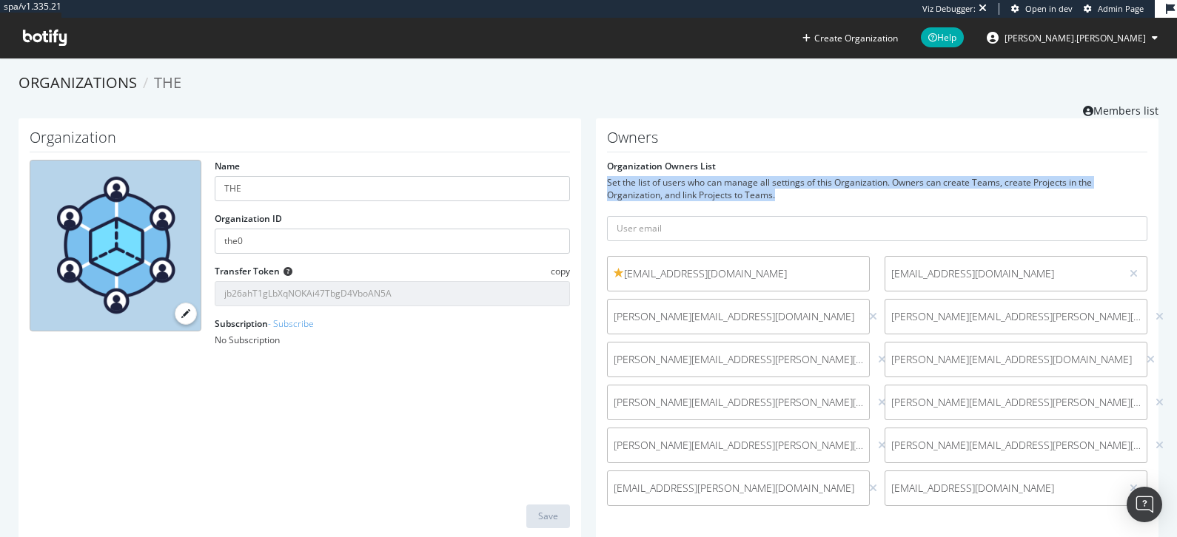
click at [646, 186] on div "Set the list of users who can manage all settings of this Organization. Owners …" at bounding box center [877, 188] width 540 height 25
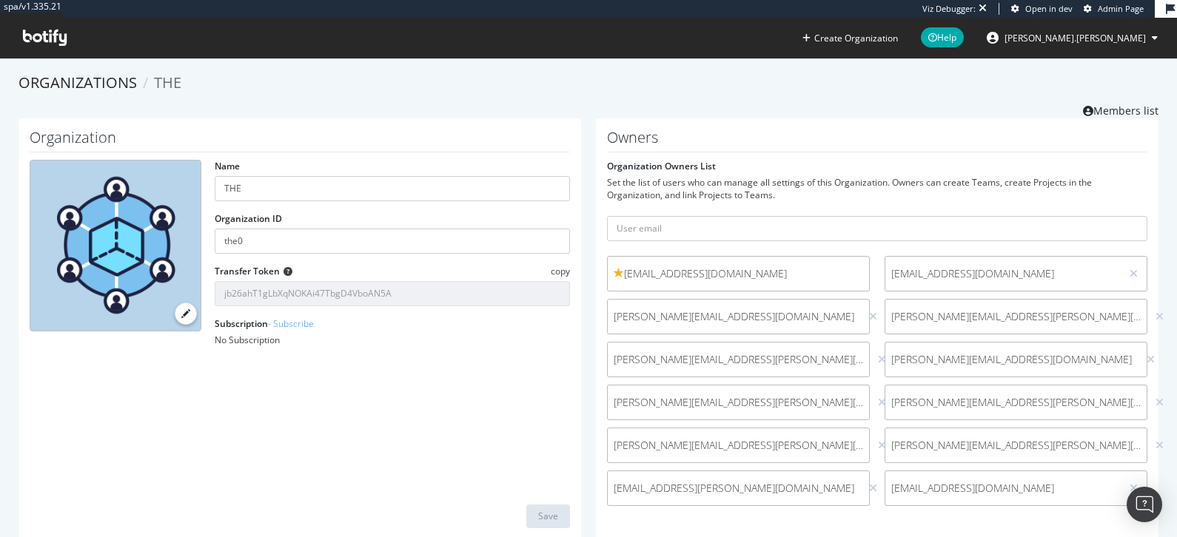
click at [646, 186] on div "Set the list of users who can manage all settings of this Organization. Owners …" at bounding box center [877, 188] width 540 height 25
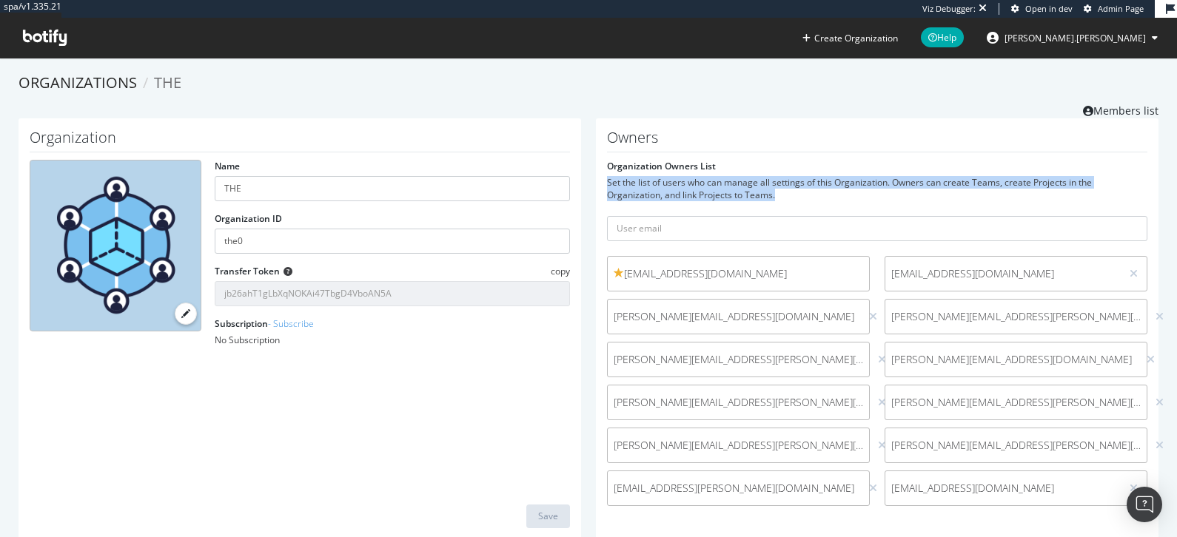
click at [646, 186] on div "Set the list of users who can manage all settings of this Organization. Owners …" at bounding box center [877, 188] width 540 height 25
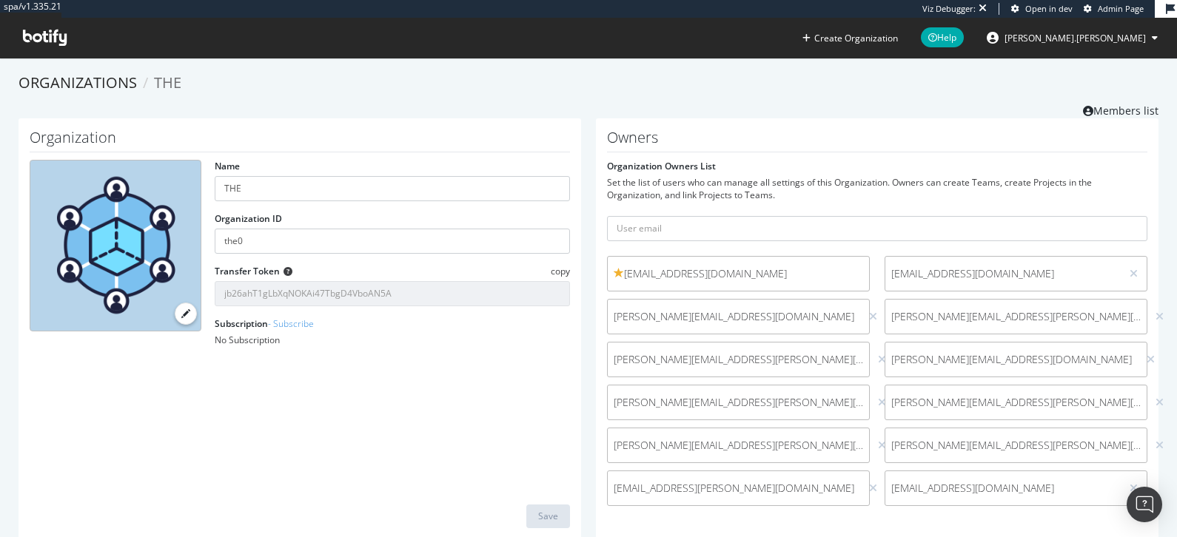
click at [646, 186] on div "Set the list of users who can manage all settings of this Organization. Owners …" at bounding box center [877, 188] width 540 height 25
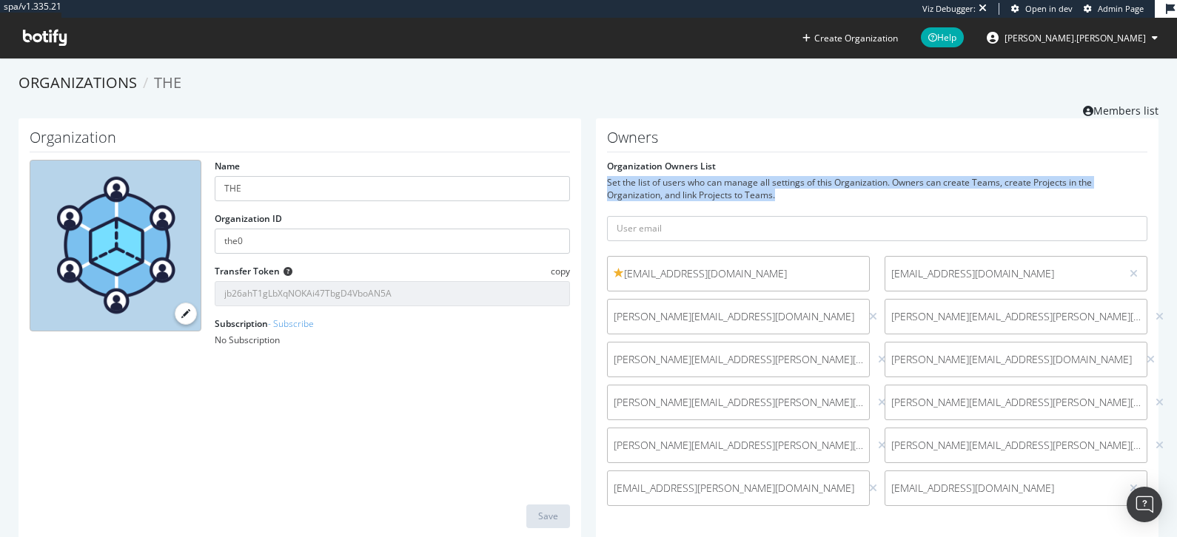
click at [646, 186] on div "Set the list of users who can manage all settings of this Organization. Owners …" at bounding box center [877, 188] width 540 height 25
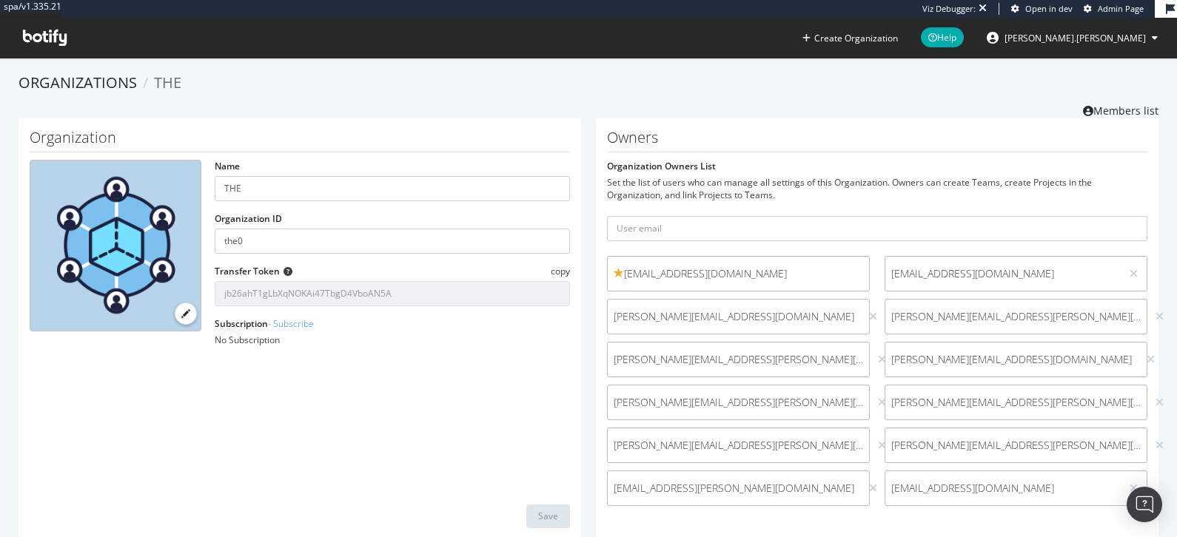
click at [646, 186] on div "Set the list of users who can manage all settings of this Organization. Owners …" at bounding box center [877, 188] width 540 height 25
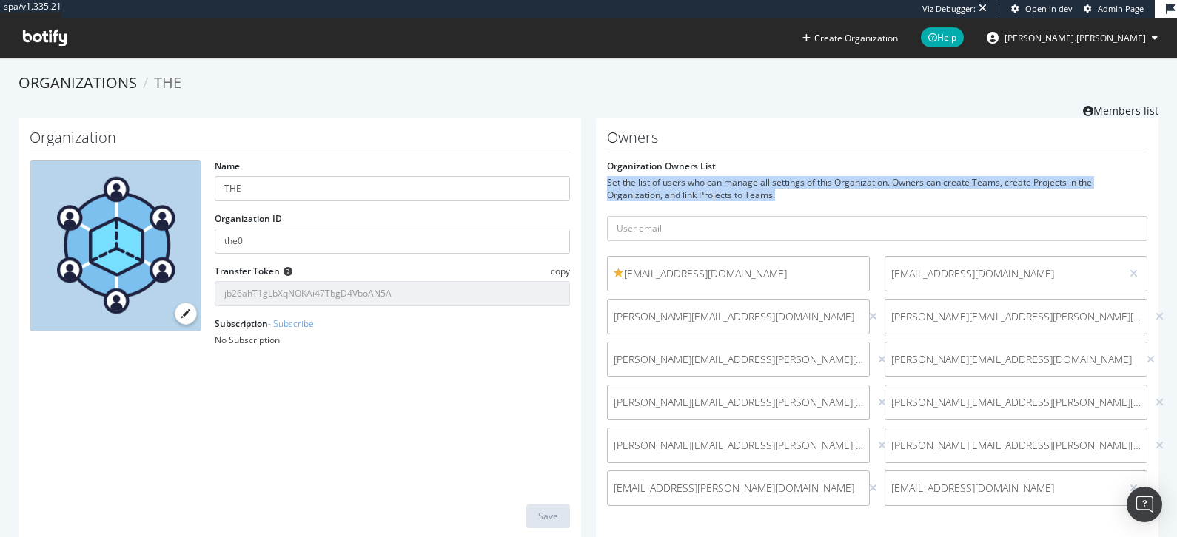
click at [646, 186] on div "Set the list of users who can manage all settings of this Organization. Owners …" at bounding box center [877, 188] width 540 height 25
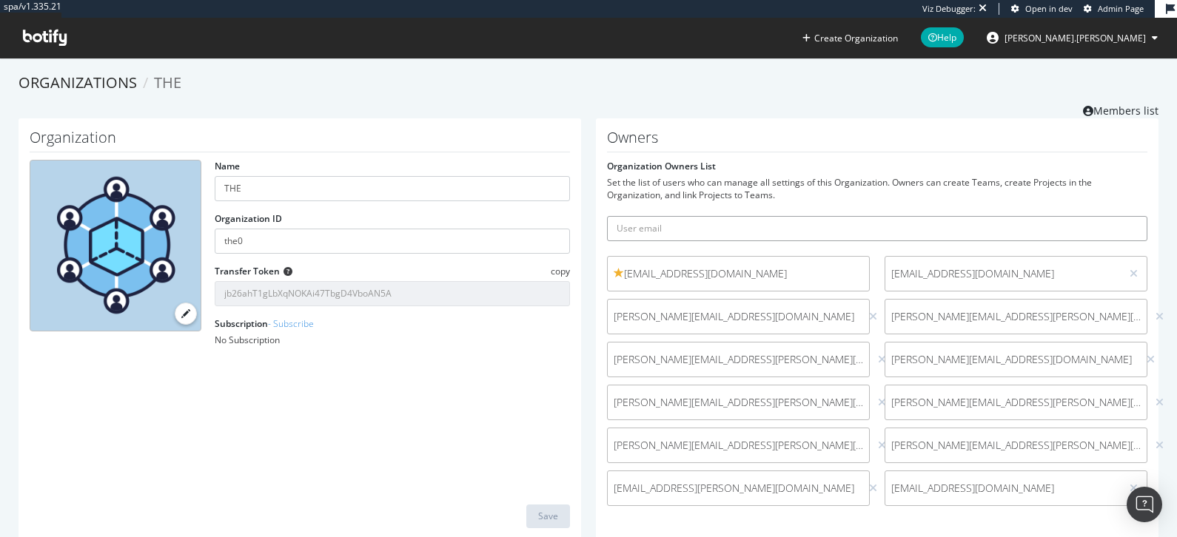
click at [640, 232] on input "text" at bounding box center [877, 228] width 540 height 25
type input "krishalini.pathmanathan@timeshighereducation.com"
click at [659, 220] on input "krishalini.pathmanathan@timeshighereducation.com" at bounding box center [877, 228] width 540 height 25
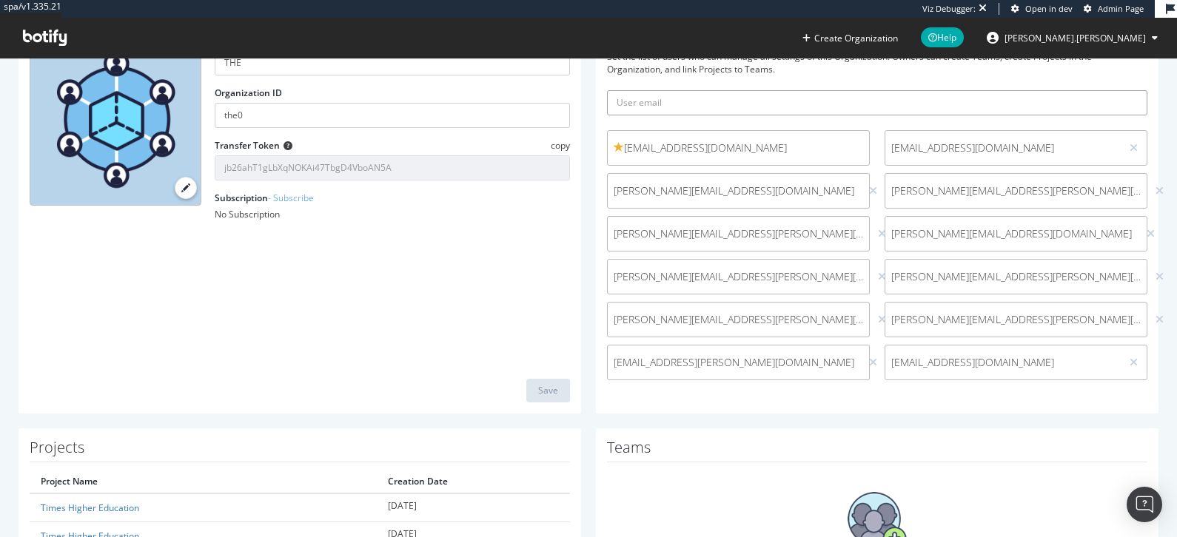
scroll to position [127, 0]
click at [1110, 358] on span "krishalini.pathmanathan@timeshighereducation.com" at bounding box center [1003, 361] width 224 height 15
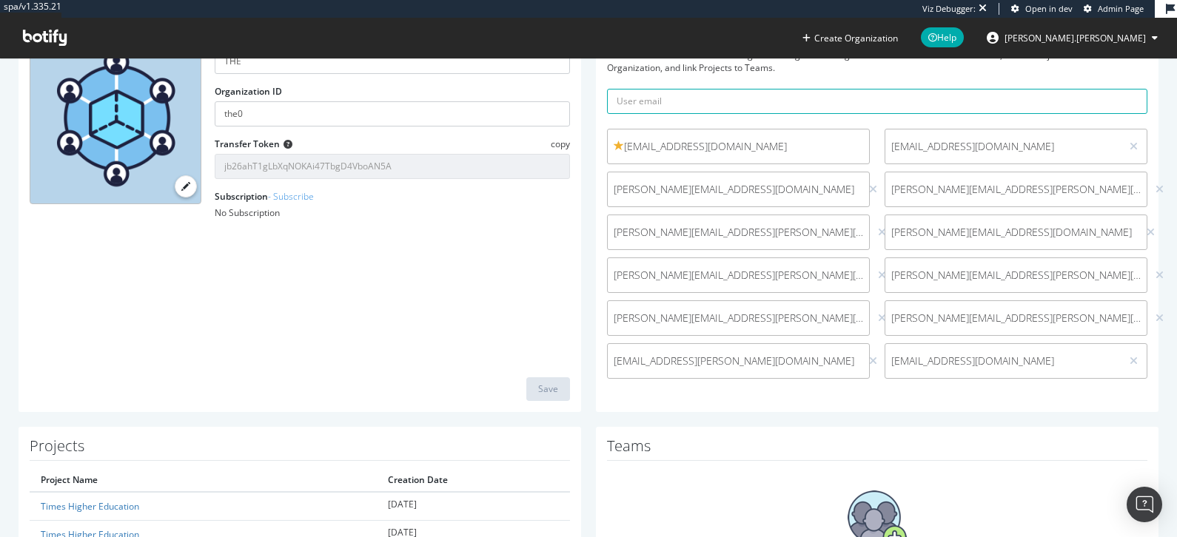
click at [1110, 358] on span "krishalini.pathmanathan@timeshighereducation.com" at bounding box center [1003, 361] width 224 height 15
click at [1092, 362] on span "krishalini.pathmanathan@timeshighereducation.com" at bounding box center [1003, 361] width 224 height 15
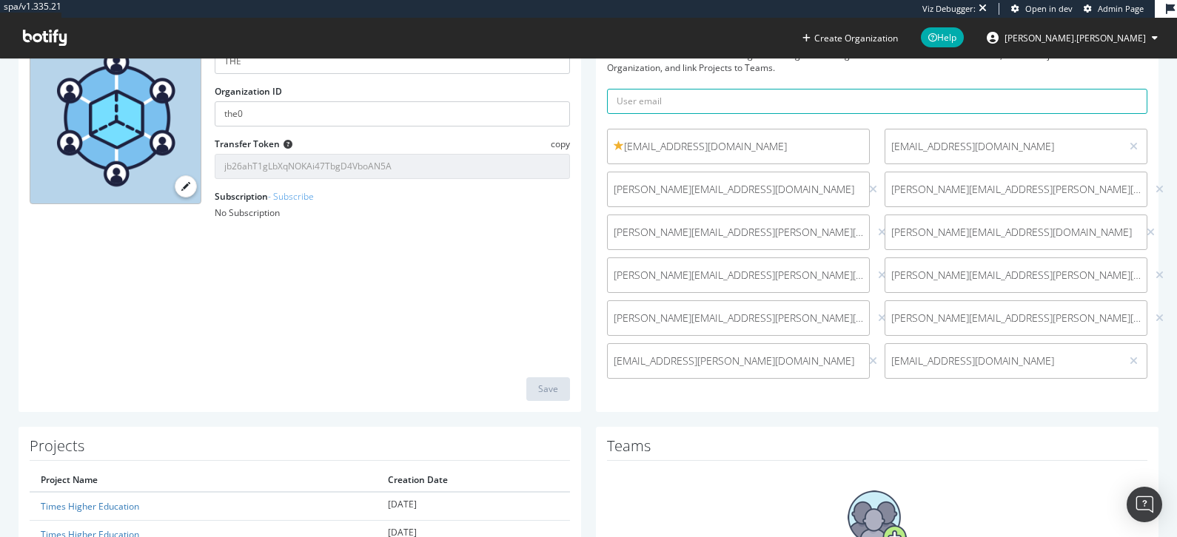
click at [1092, 362] on span "krishalini.pathmanathan@timeshighereducation.com" at bounding box center [1003, 361] width 224 height 15
copy div "krishalini.pathmanathan@timeshighereducation.com"
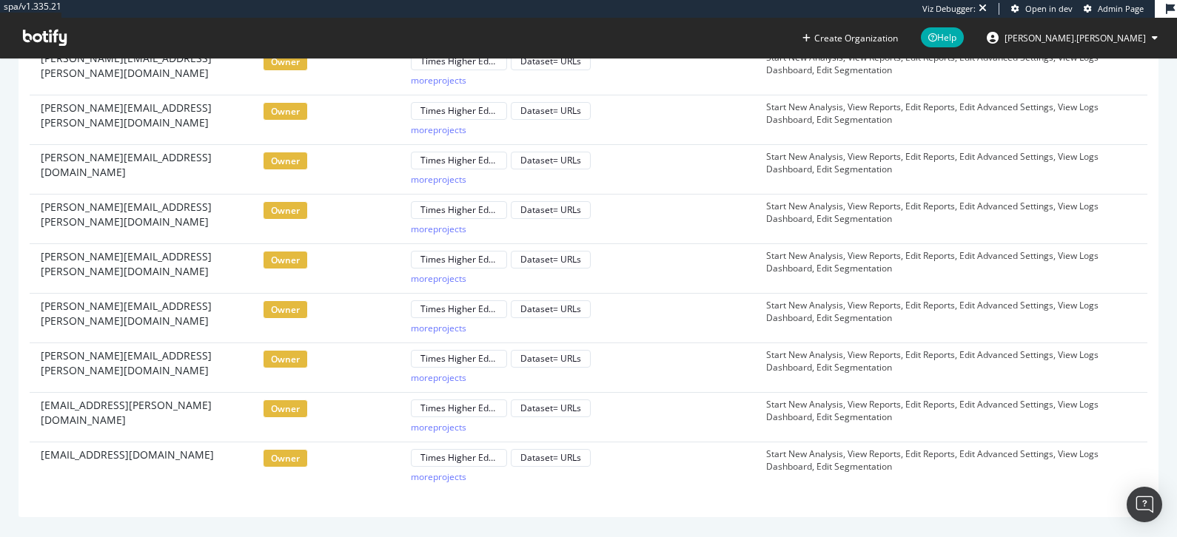
scroll to position [283, 0]
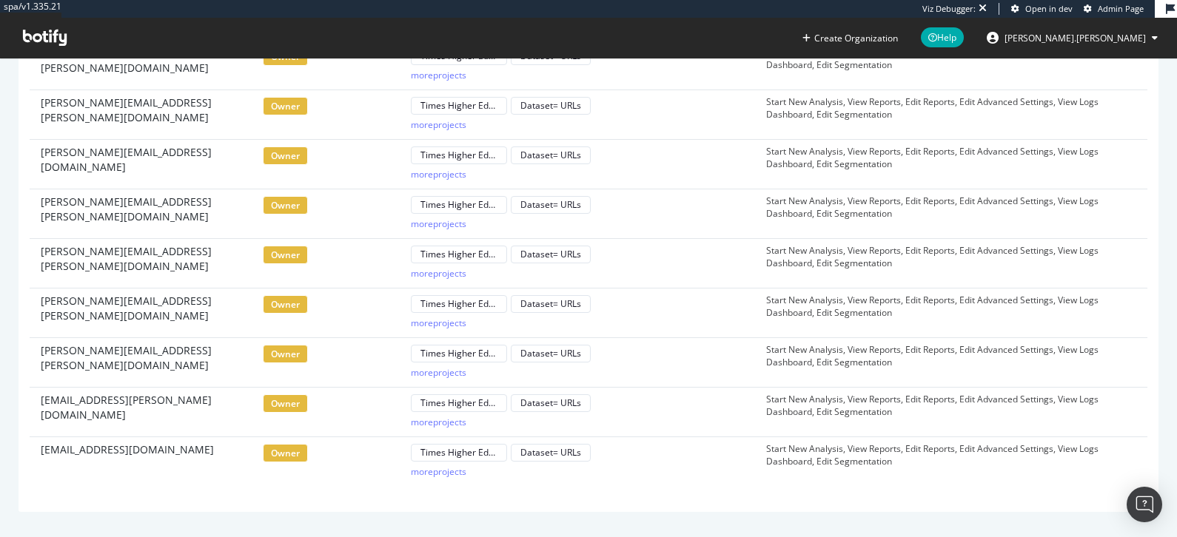
click at [912, 450] on td "Start New Analysis, View Reports, Edit Reports, Edit Advanced Settings, View Lo…" at bounding box center [932, 462] width 355 height 50
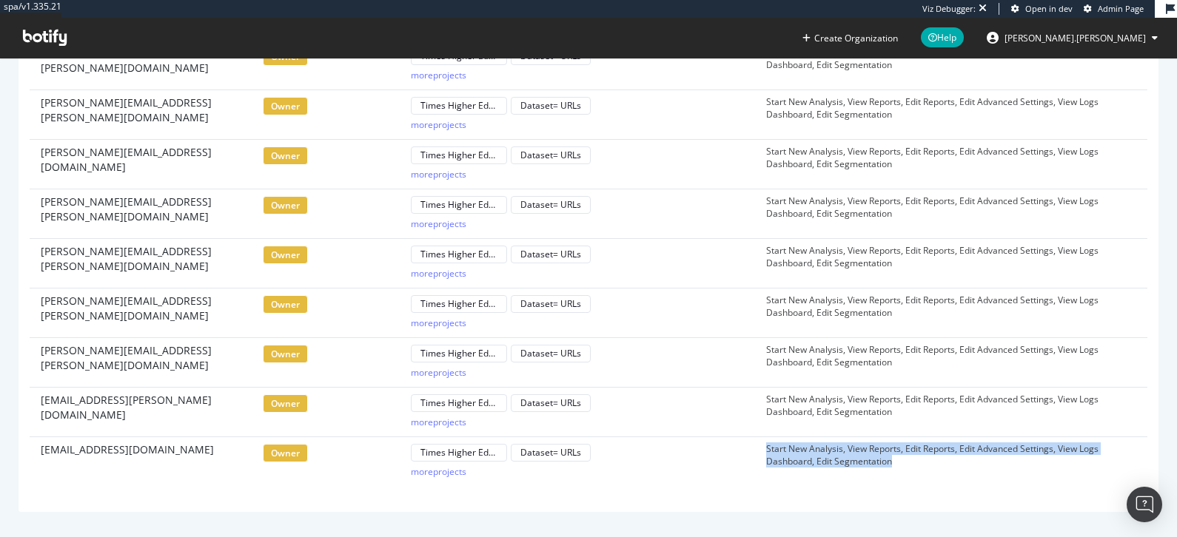
click at [912, 450] on td "Start New Analysis, View Reports, Edit Reports, Edit Advanced Settings, View Lo…" at bounding box center [932, 462] width 355 height 50
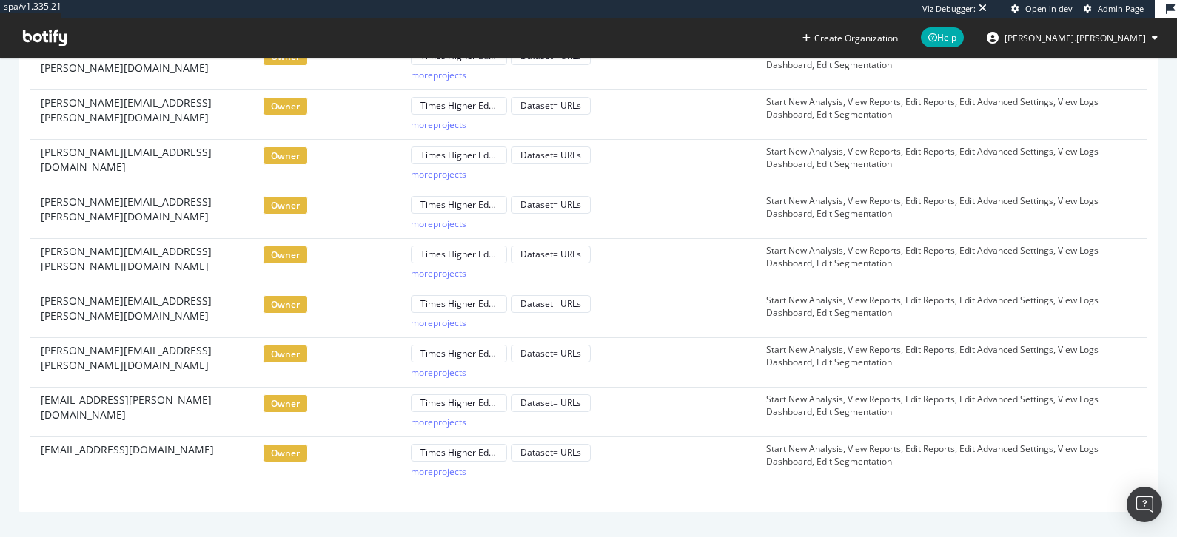
click at [446, 467] on div "more projects" at bounding box center [439, 472] width 56 height 13
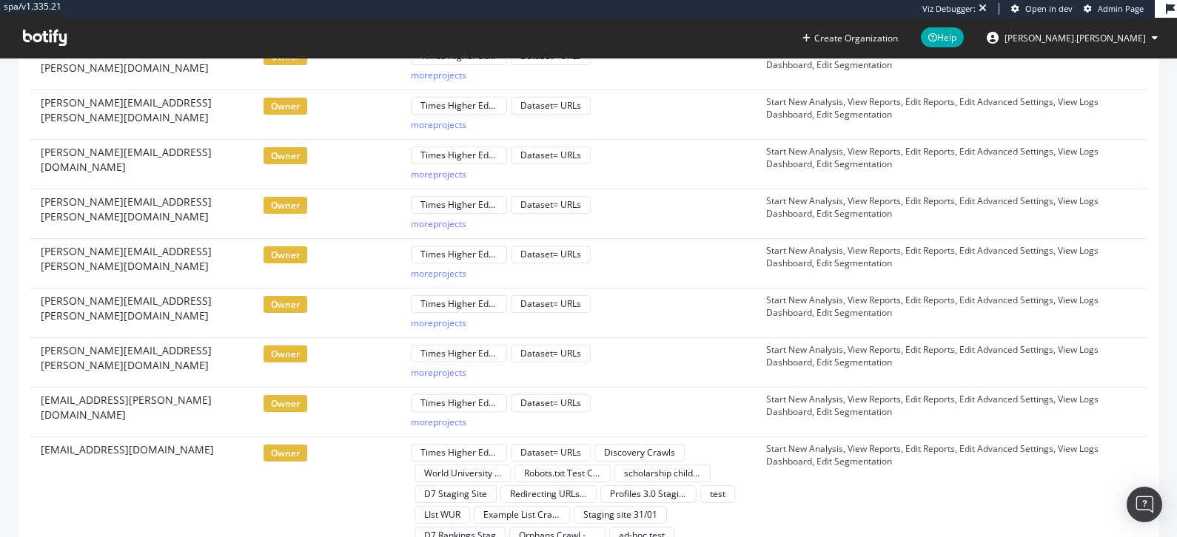
scroll to position [366, 0]
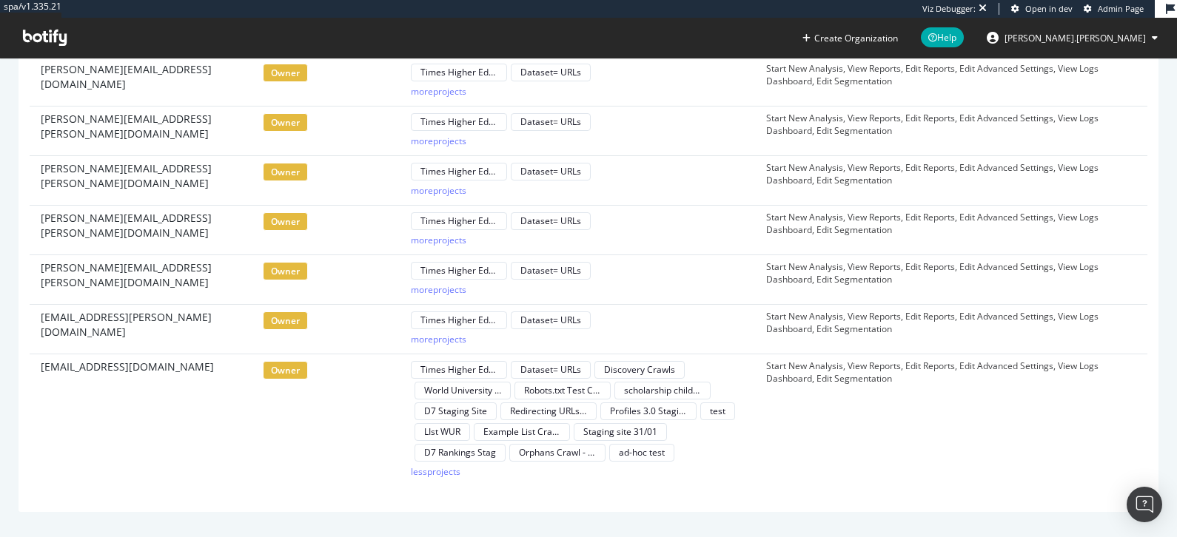
click at [828, 372] on td "Start New Analysis, View Reports, Edit Reports, Edit Advanced Settings, View Lo…" at bounding box center [932, 420] width 355 height 133
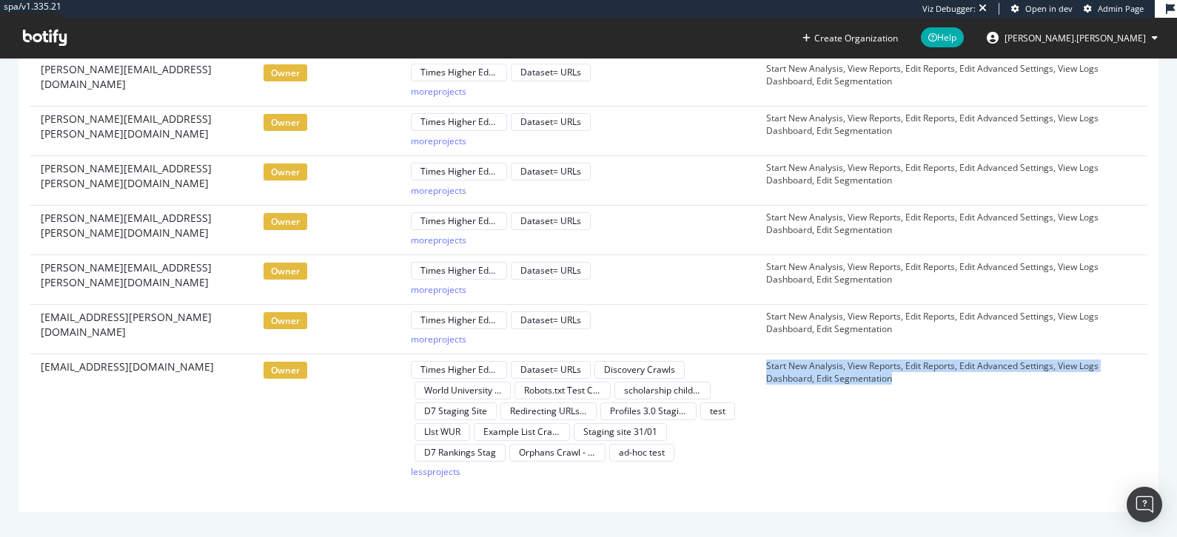
click at [828, 372] on td "Start New Analysis, View Reports, Edit Reports, Edit Advanced Settings, View Lo…" at bounding box center [932, 420] width 355 height 133
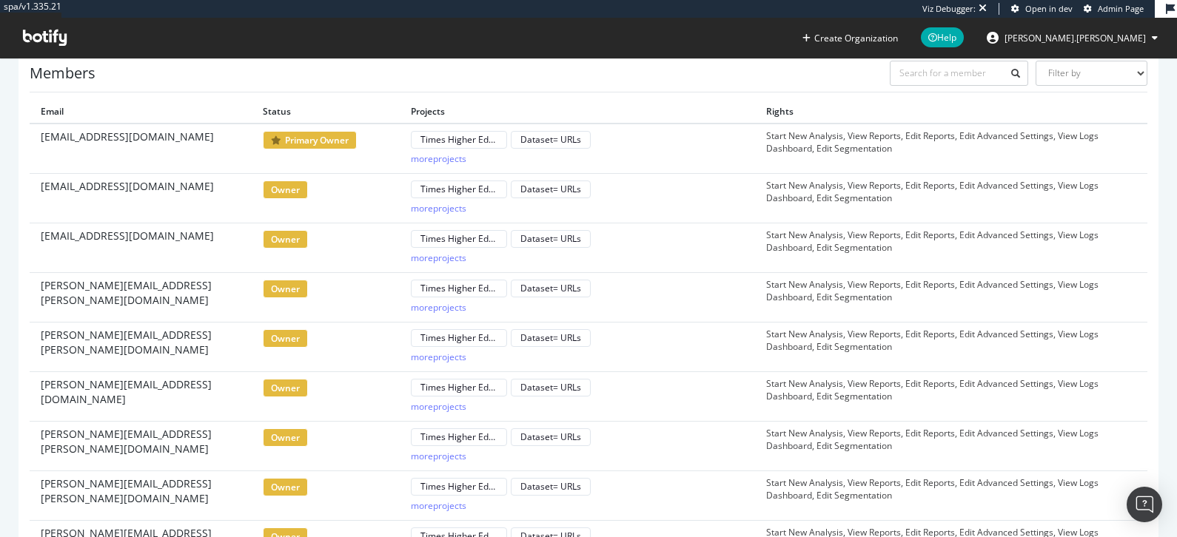
scroll to position [0, 0]
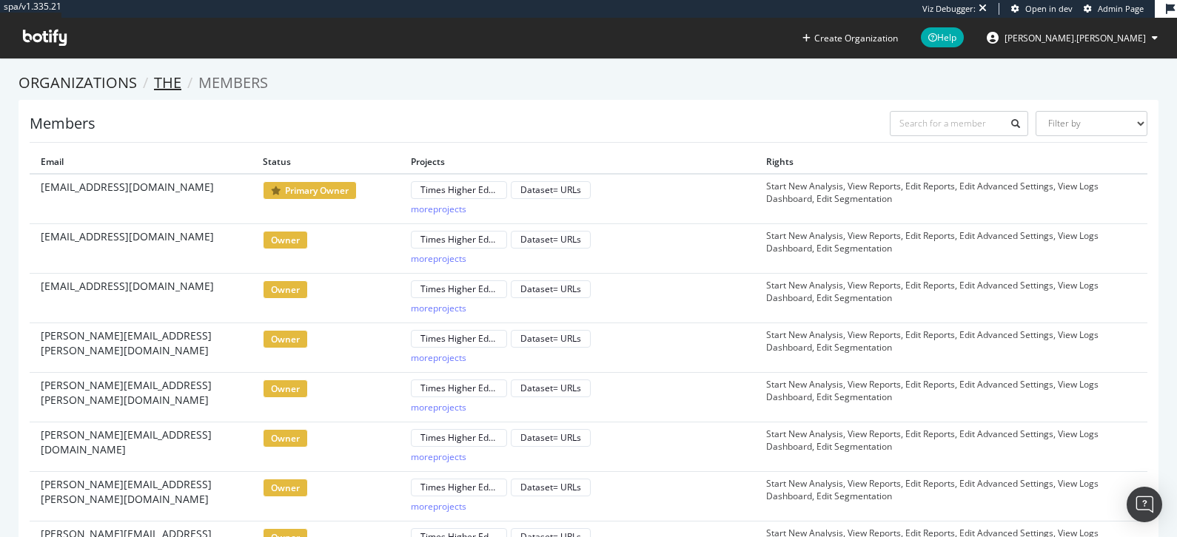
click at [170, 87] on link "THE" at bounding box center [167, 83] width 27 height 20
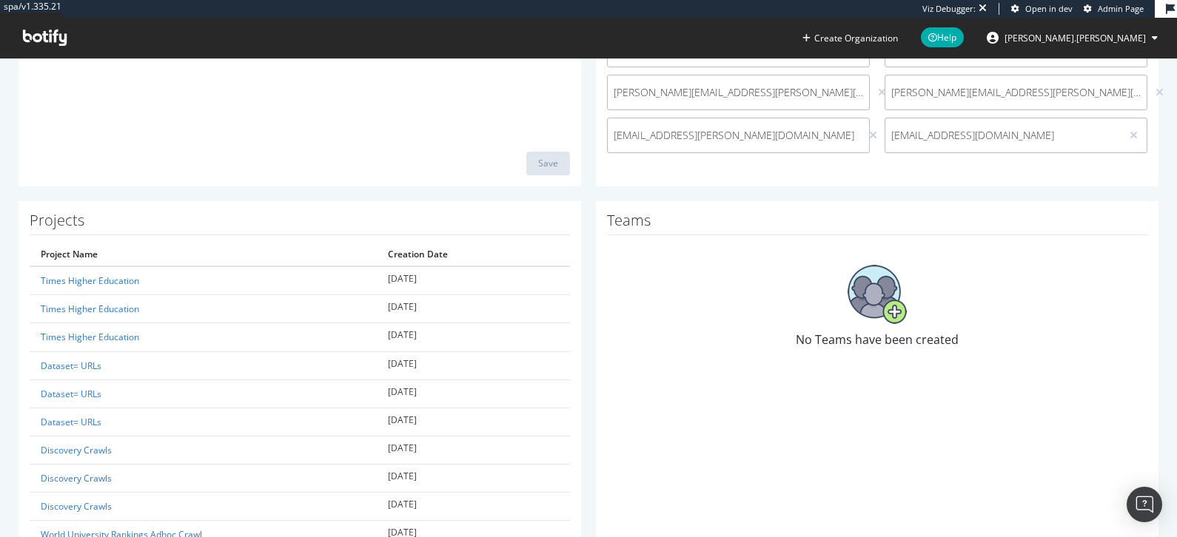
scroll to position [357, 0]
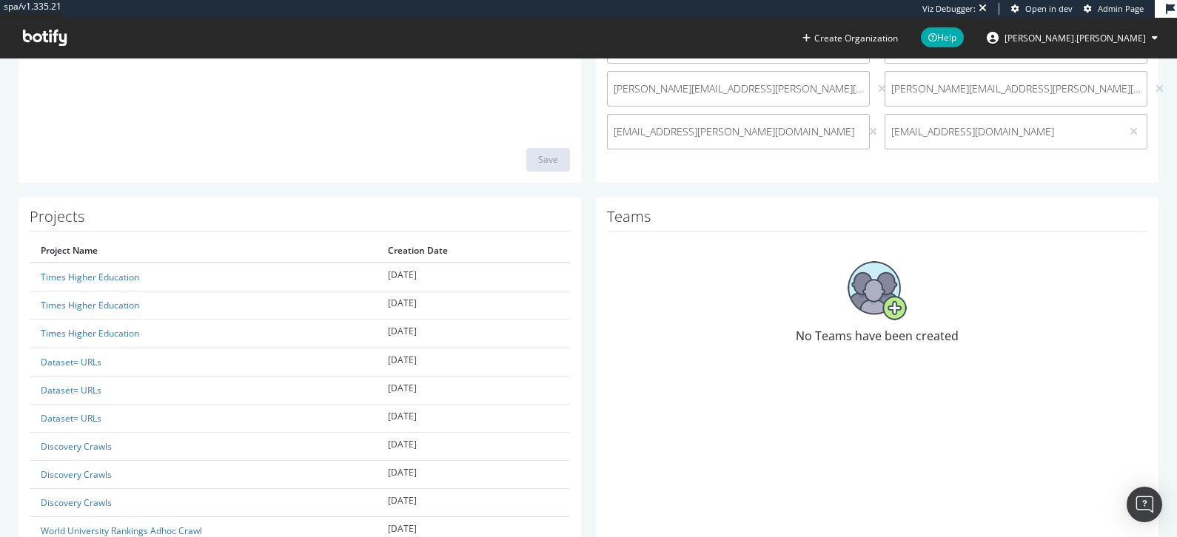
click at [890, 295] on img at bounding box center [877, 290] width 59 height 59
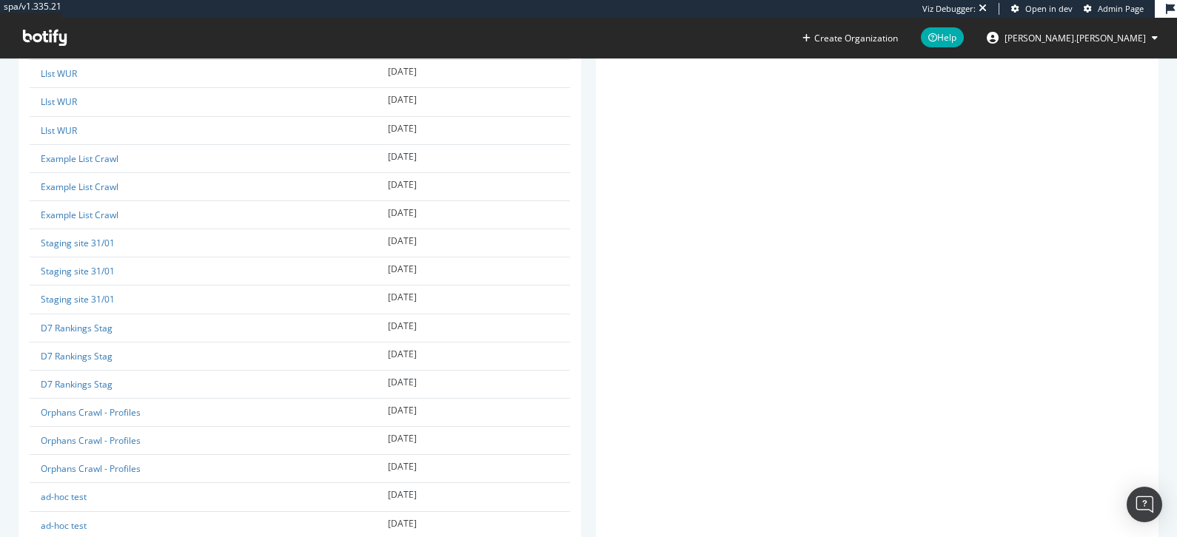
scroll to position [1494, 0]
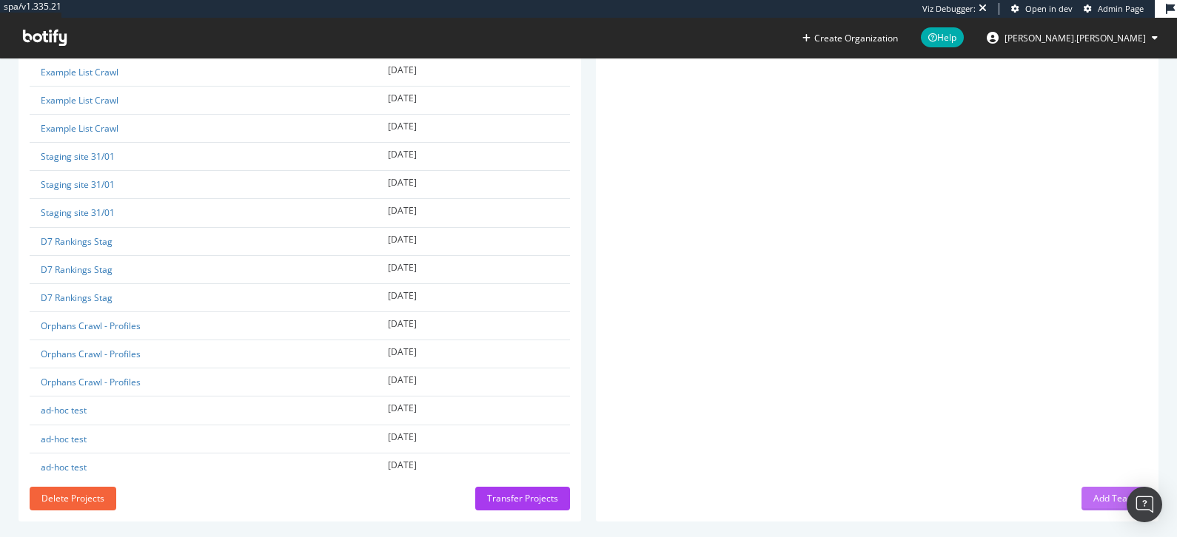
click at [1105, 492] on div "Add Team" at bounding box center [1114, 498] width 42 height 13
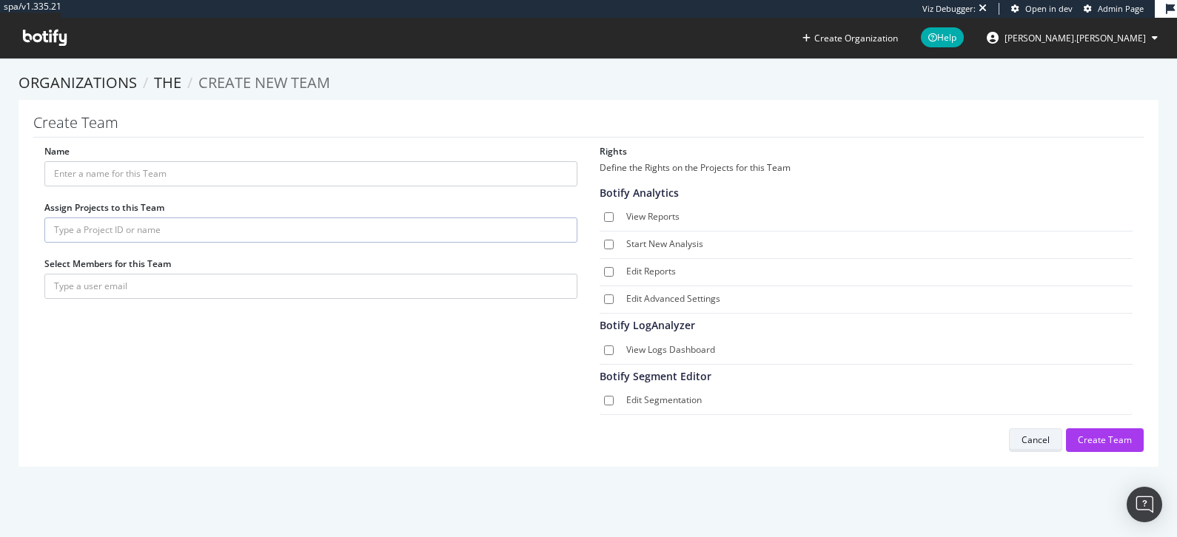
click at [1042, 439] on div "Cancel" at bounding box center [1036, 440] width 28 height 13
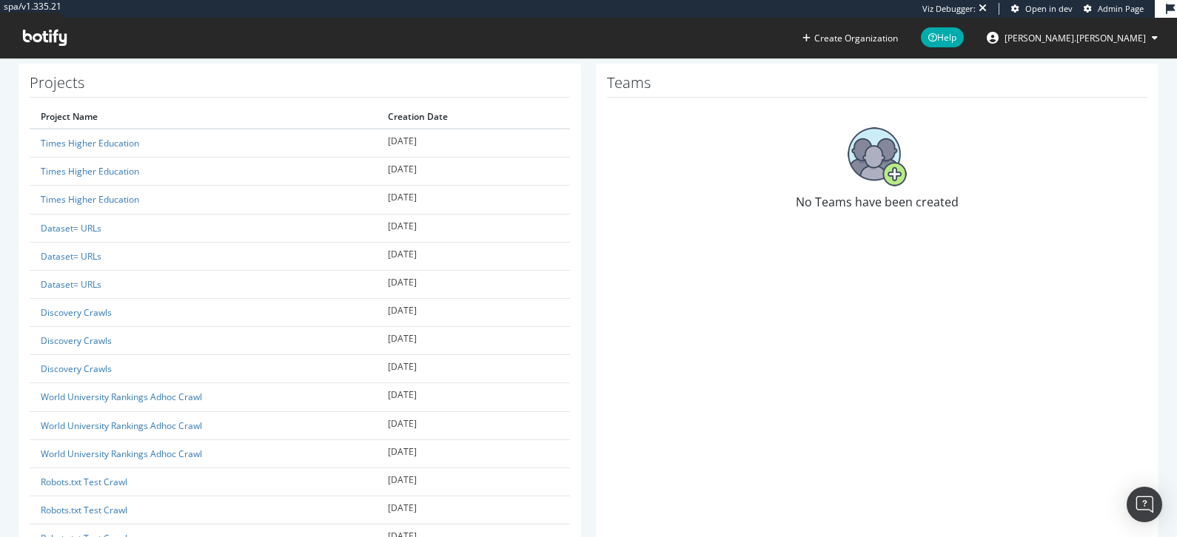
scroll to position [500, 0]
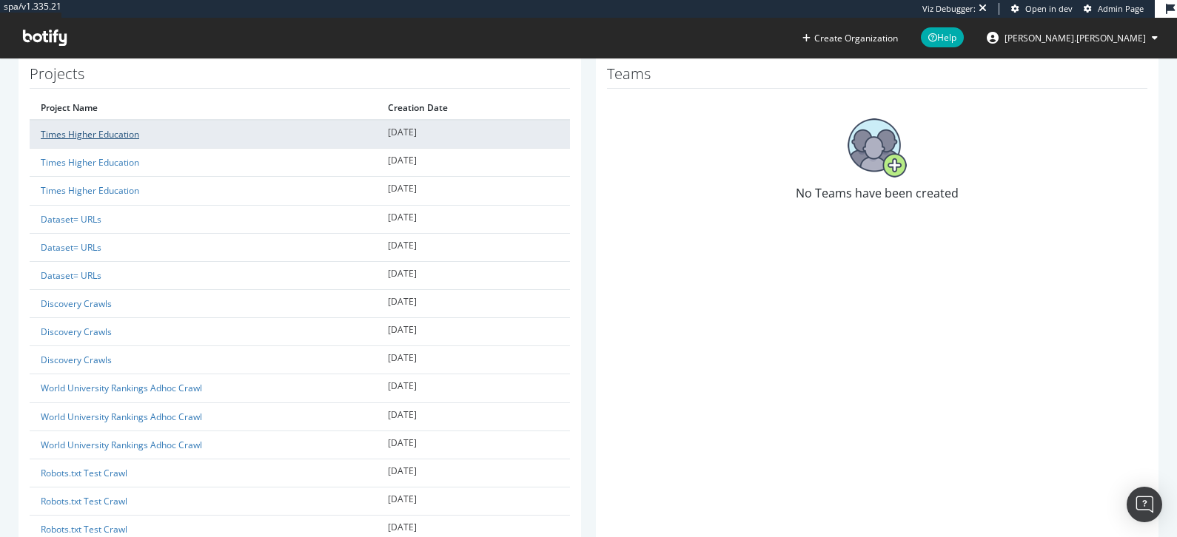
click at [65, 131] on link "Times Higher Education" at bounding box center [90, 134] width 98 height 13
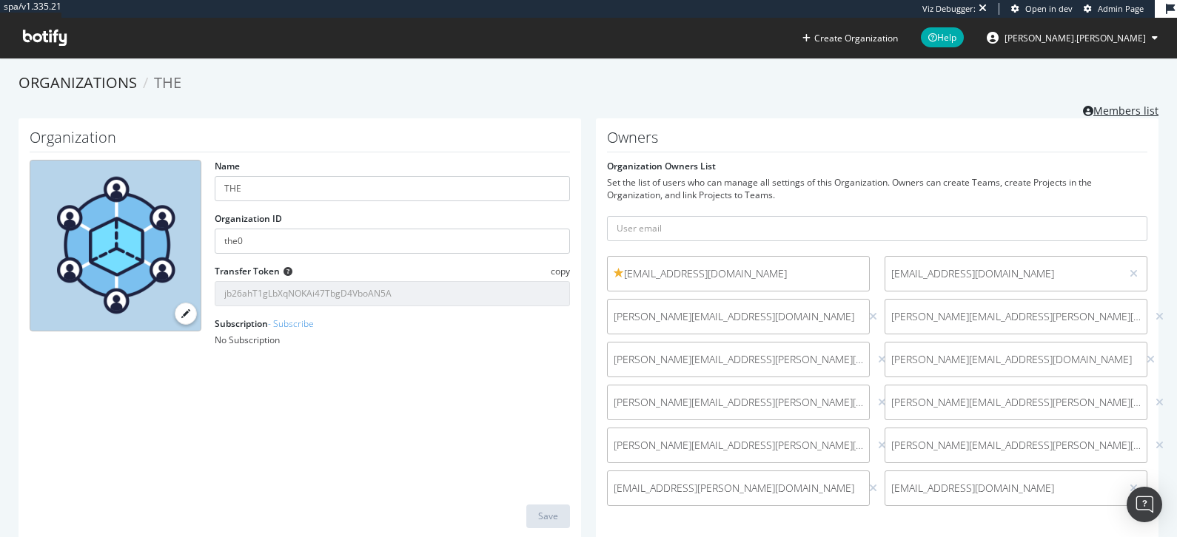
click at [1119, 113] on link "Members list" at bounding box center [1121, 109] width 76 height 19
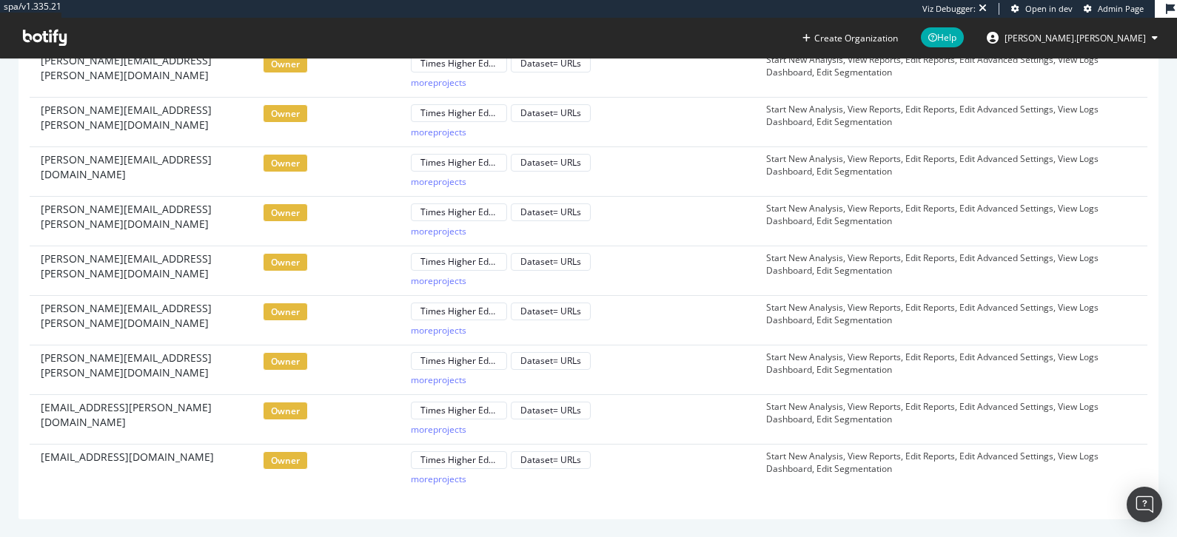
scroll to position [283, 0]
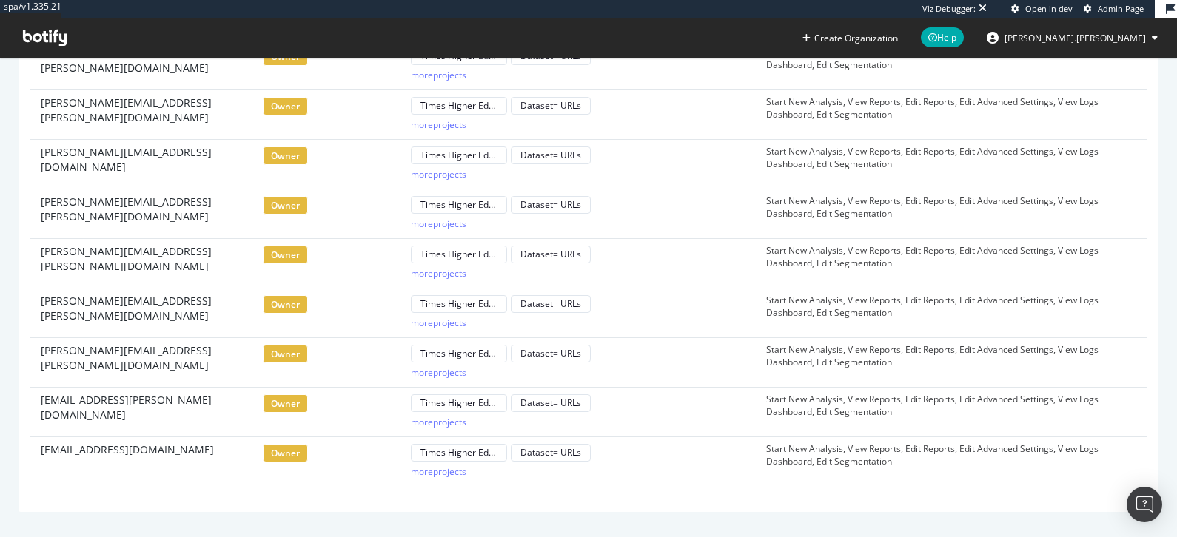
click at [440, 469] on div "more projects" at bounding box center [439, 472] width 56 height 13
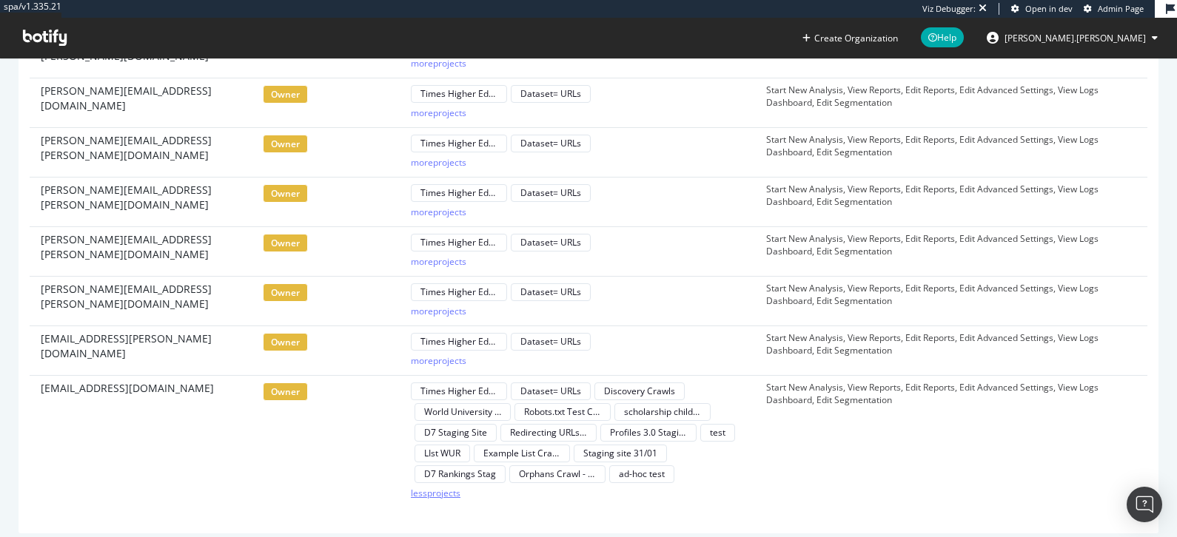
scroll to position [366, 0]
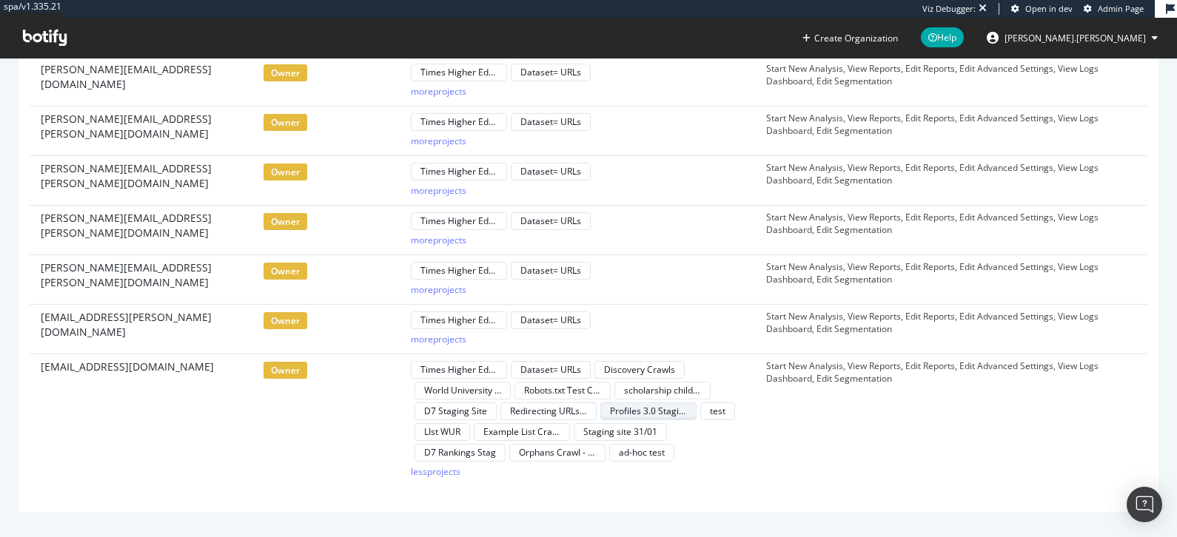
click at [657, 412] on div "Profiles 3.0 Staging" at bounding box center [648, 411] width 77 height 13
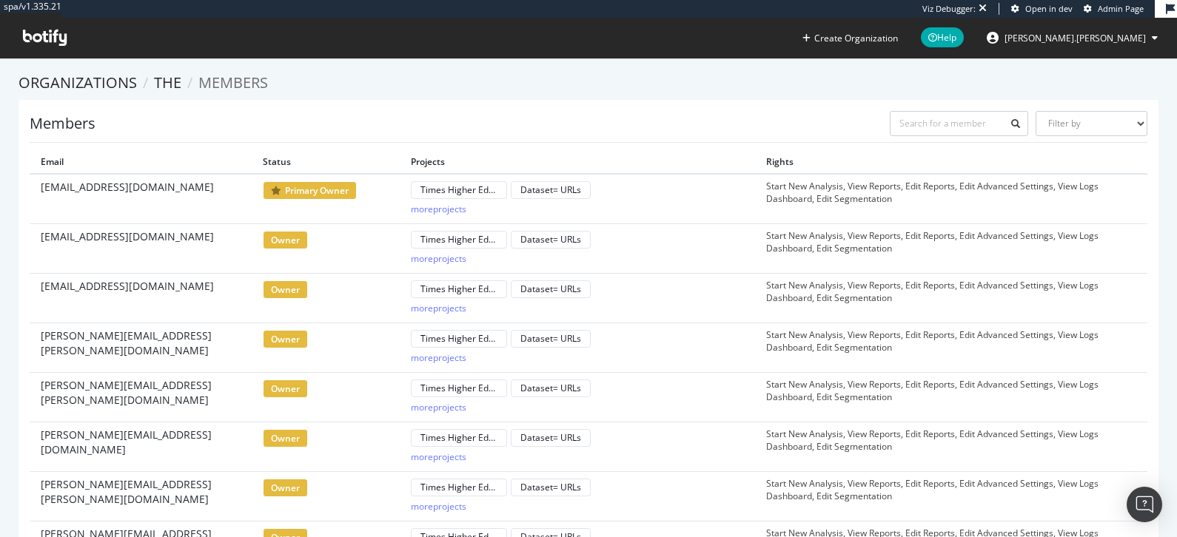
click at [149, 188] on span "claire.baumforth@timeshighereducation.com" at bounding box center [127, 187] width 173 height 15
click at [1156, 192] on div "Members Filter by Primary Owner Owner Member Admin Collaborator Guest Collabora…" at bounding box center [589, 447] width 1140 height 695
click at [307, 191] on span "primary owner" at bounding box center [310, 190] width 94 height 19
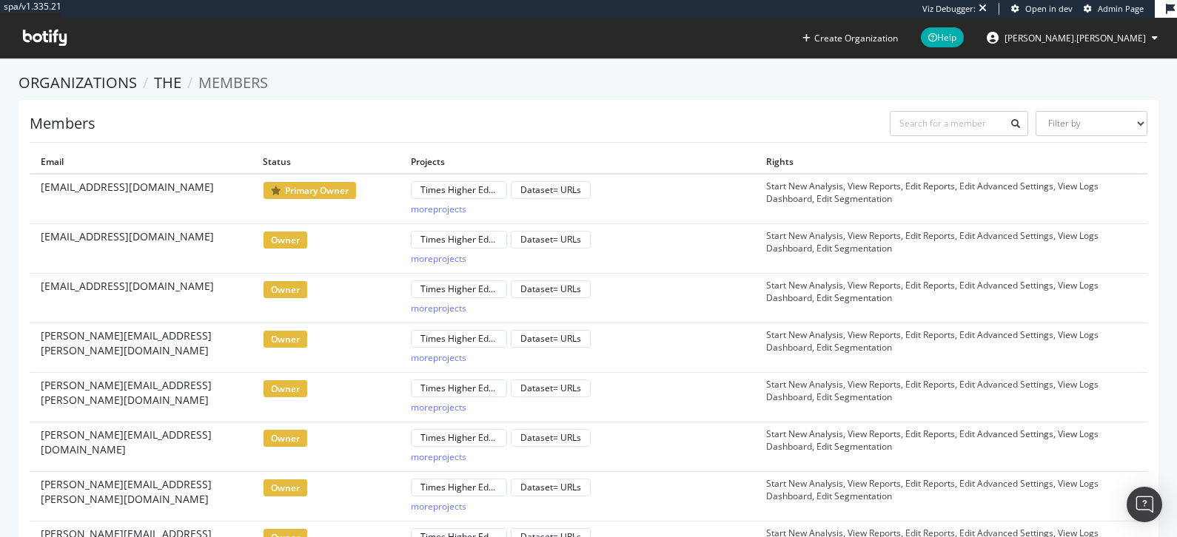
click at [307, 191] on span "primary owner" at bounding box center [310, 190] width 94 height 19
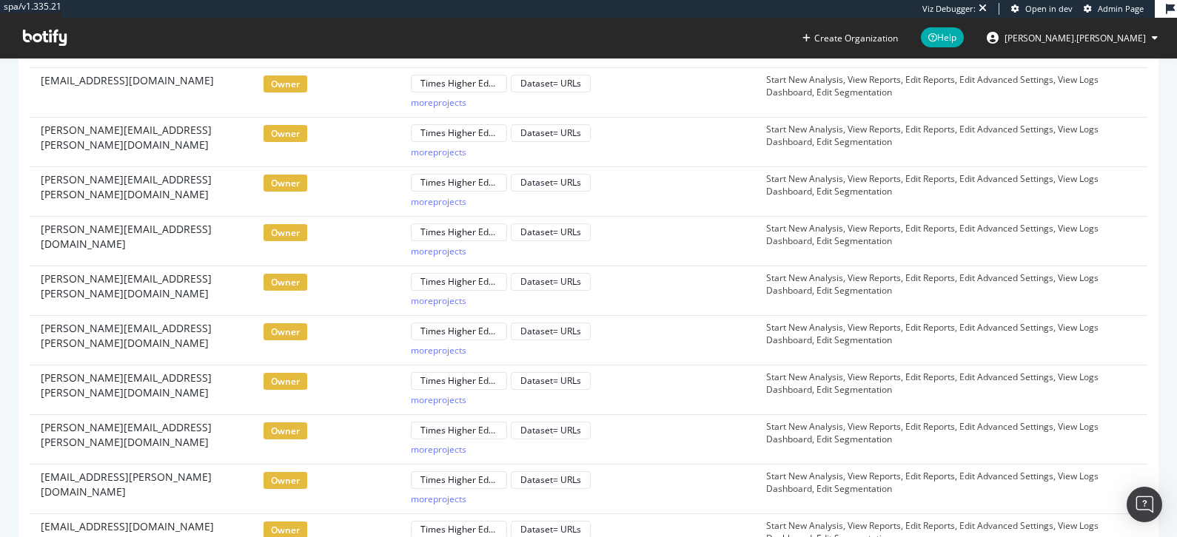
scroll to position [283, 0]
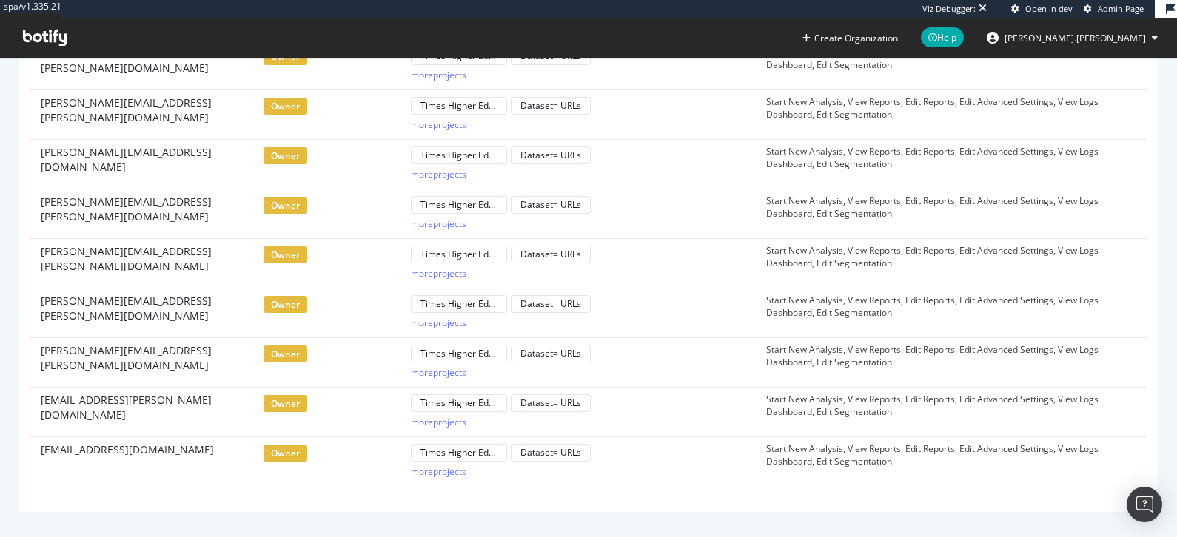
click at [93, 449] on span "krishalini.pathmanathan@timeshighereducation.com" at bounding box center [127, 450] width 173 height 15
copy tr "krishalini.pathmanathan@timeshighereducation.com owner Times Higher Education D…"
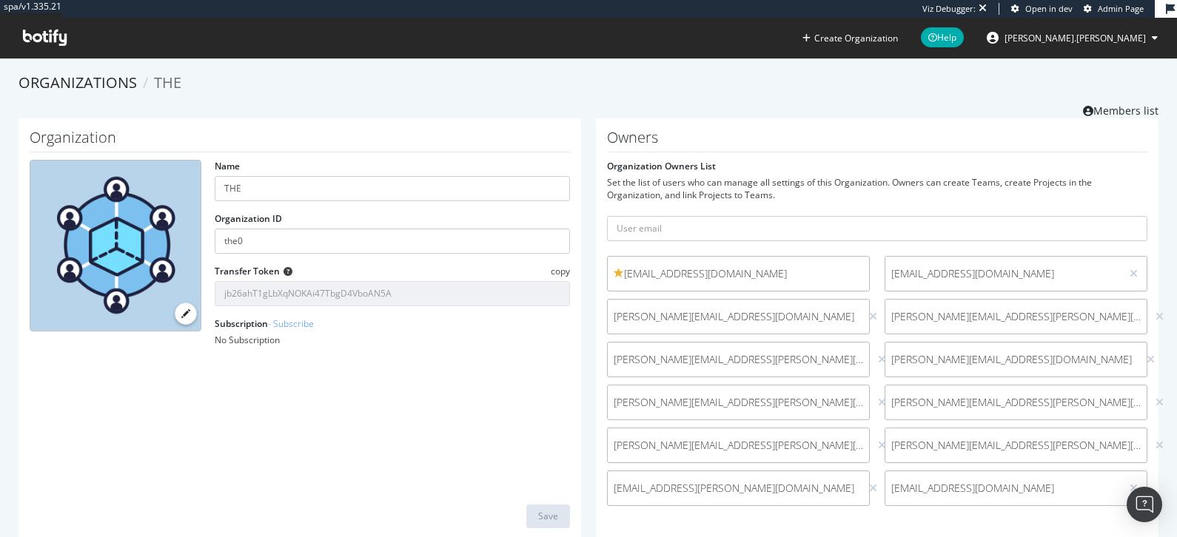
click at [695, 78] on ol "Organizations THE" at bounding box center [589, 83] width 1140 height 21
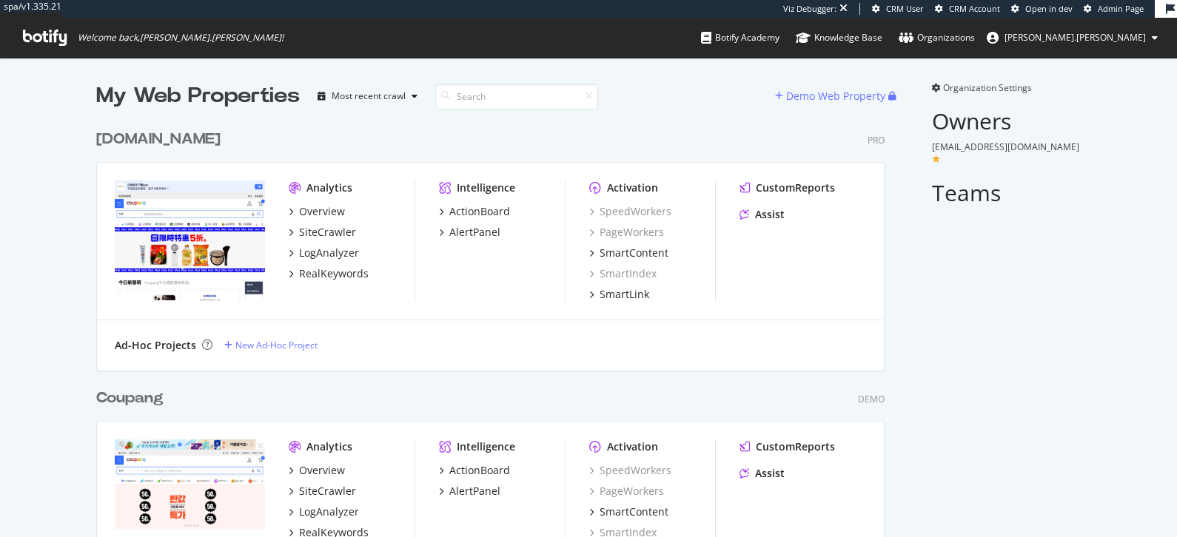
scroll to position [518, 799]
click at [1116, 36] on span "[PERSON_NAME].[PERSON_NAME]" at bounding box center [1075, 37] width 141 height 13
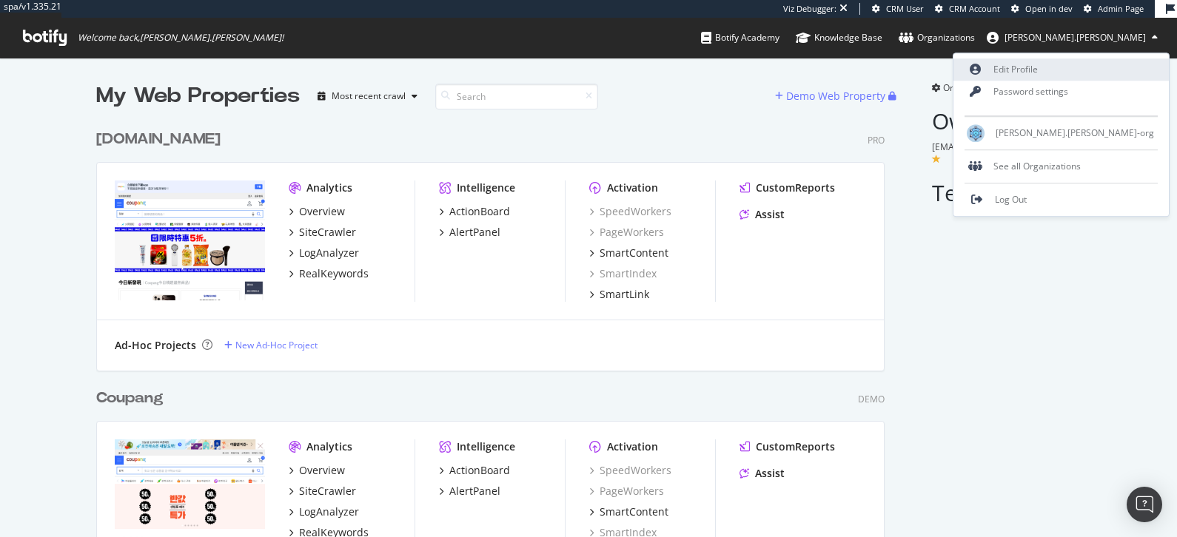
click at [1104, 69] on link "Edit Profile" at bounding box center [1060, 69] width 215 height 22
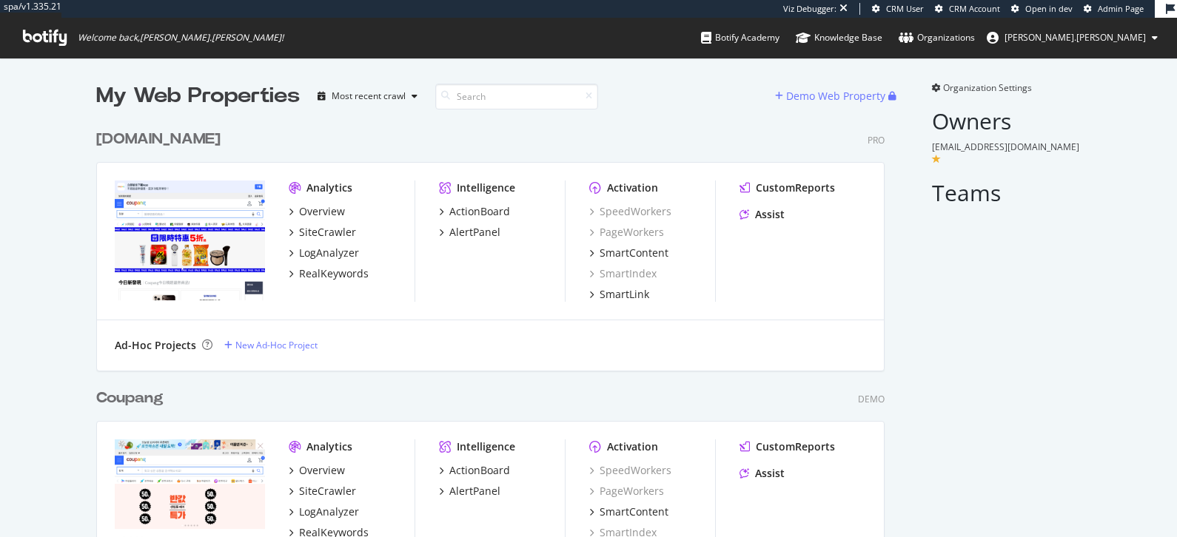
scroll to position [518, 799]
click at [971, 85] on span "Organization Settings" at bounding box center [987, 87] width 89 height 13
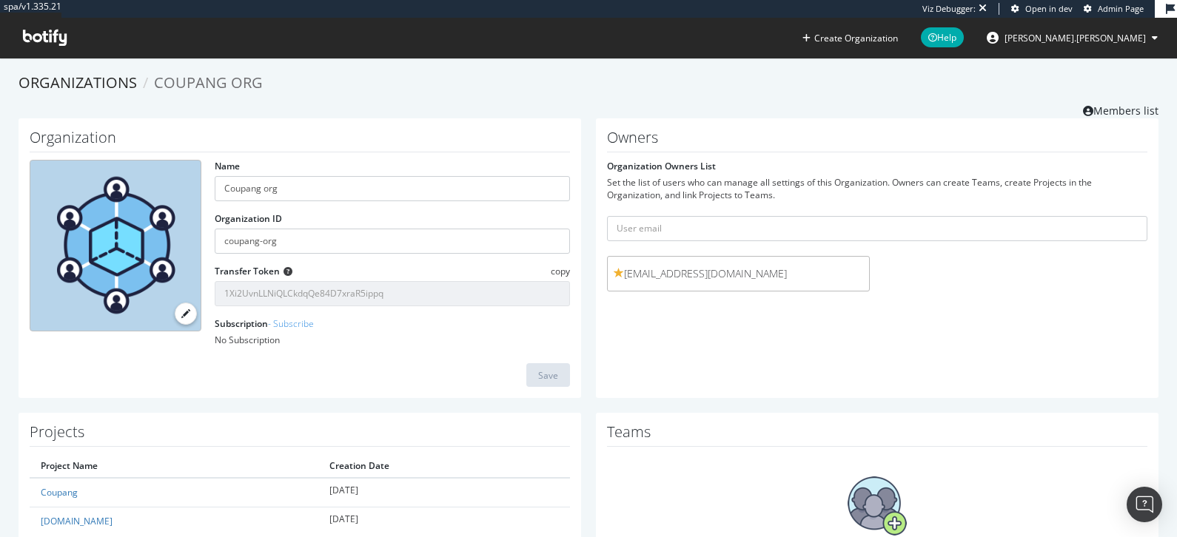
click at [971, 85] on ol "Organizations Coupang org" at bounding box center [589, 83] width 1140 height 21
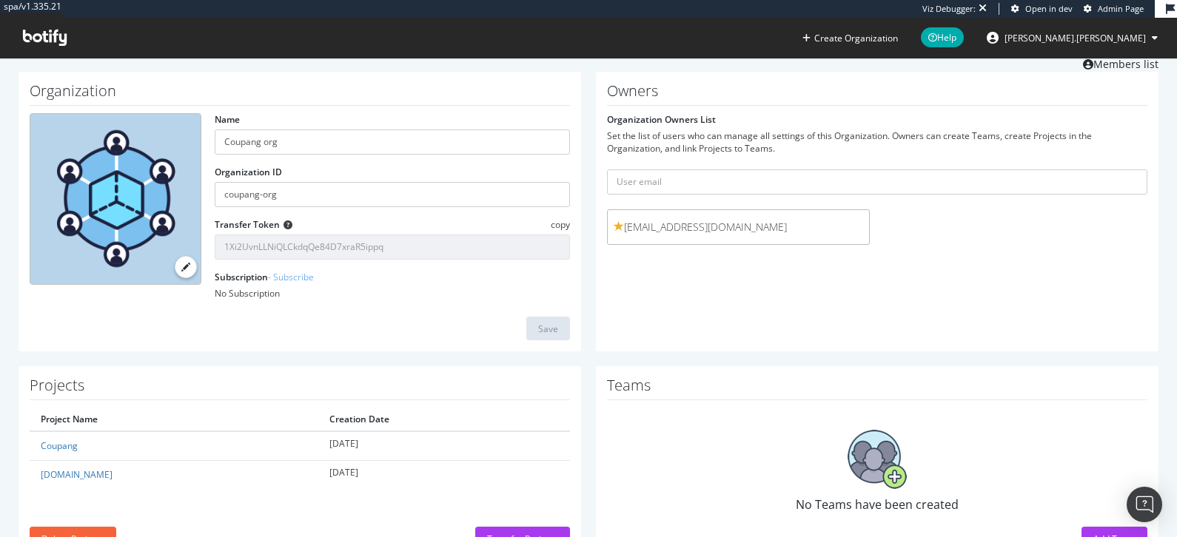
scroll to position [100, 0]
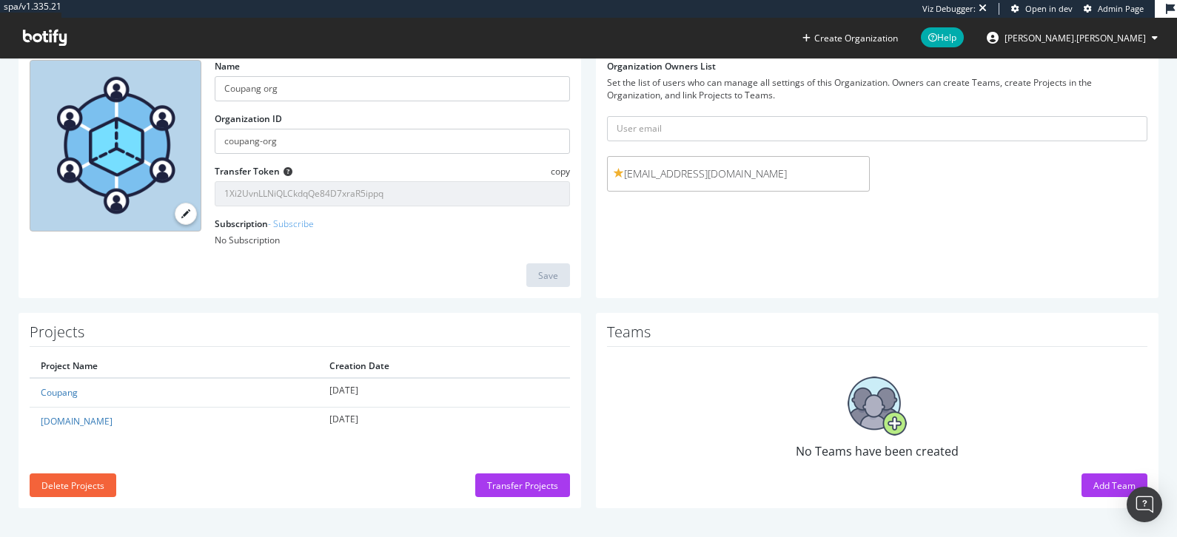
click at [714, 171] on span "[EMAIL_ADDRESS][DOMAIN_NAME]" at bounding box center [738, 174] width 249 height 15
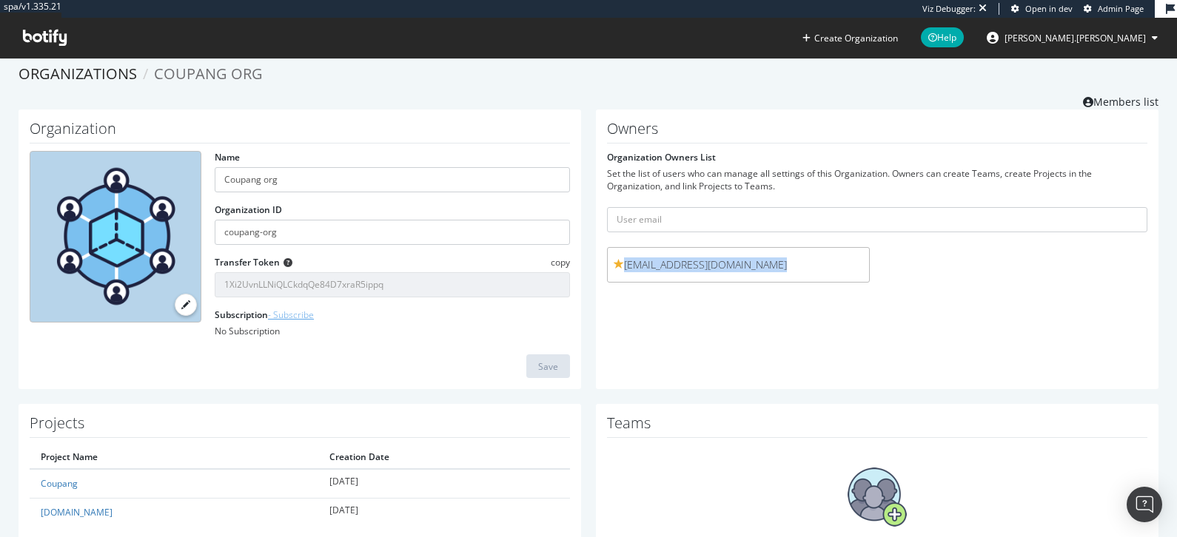
scroll to position [0, 0]
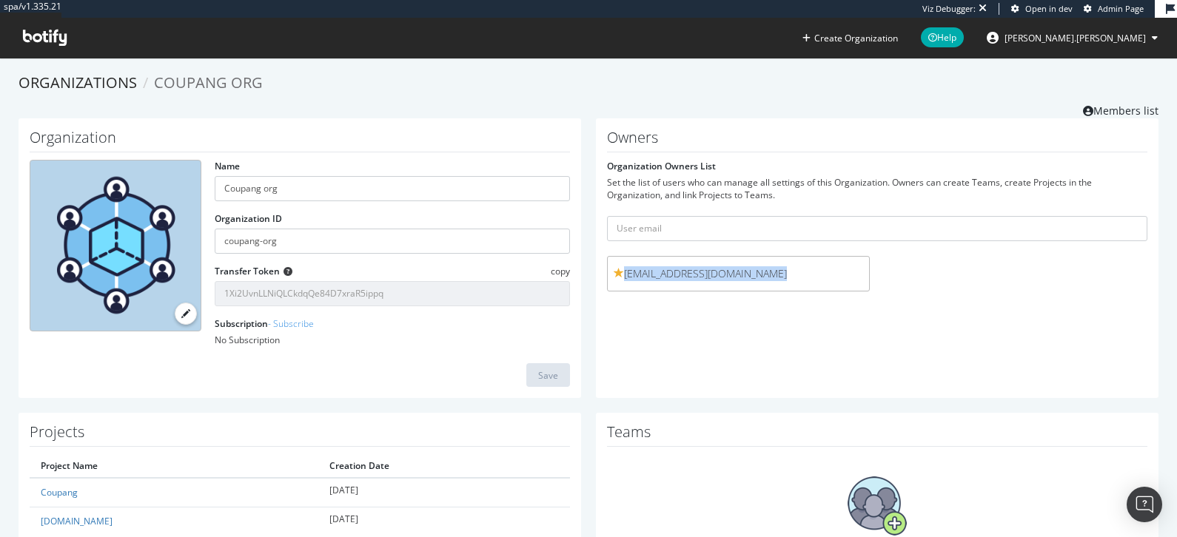
click at [1144, 40] on span "[PERSON_NAME].[PERSON_NAME]" at bounding box center [1075, 38] width 141 height 13
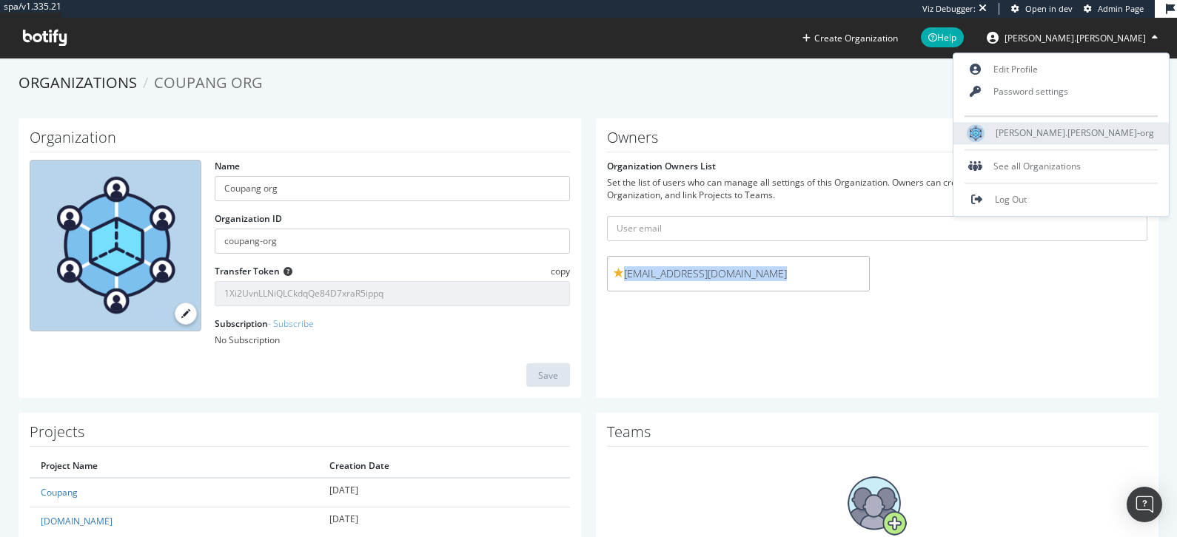
click at [1093, 127] on span "[PERSON_NAME].[PERSON_NAME]-org" at bounding box center [1075, 133] width 158 height 13
type input "[PERSON_NAME].[PERSON_NAME]-org"
type input "[PERSON_NAME]-org"
type input "PrWxWoWE7x1H5LFRuq8RWoYkMqHq350F"
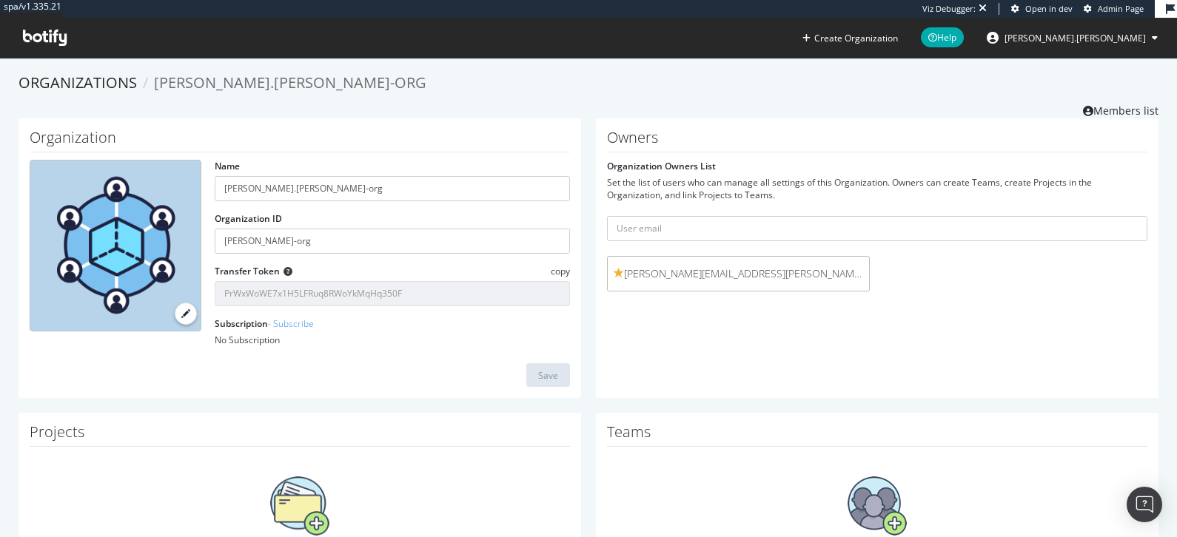
click at [700, 281] on div "[PERSON_NAME][EMAIL_ADDRESS][PERSON_NAME][DOMAIN_NAME] (me)" at bounding box center [738, 274] width 263 height 36
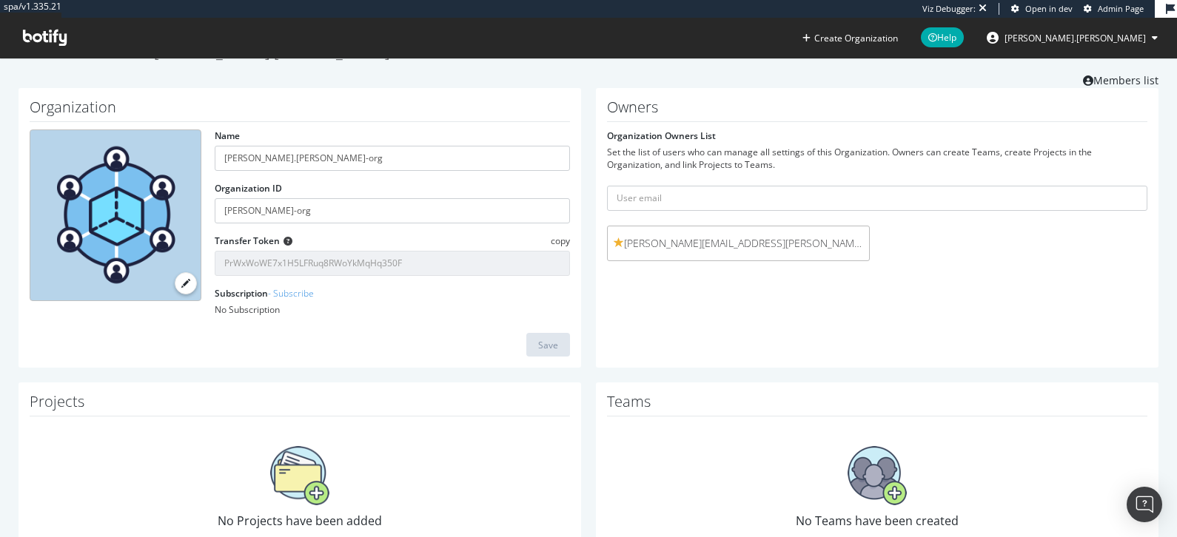
scroll to position [7, 0]
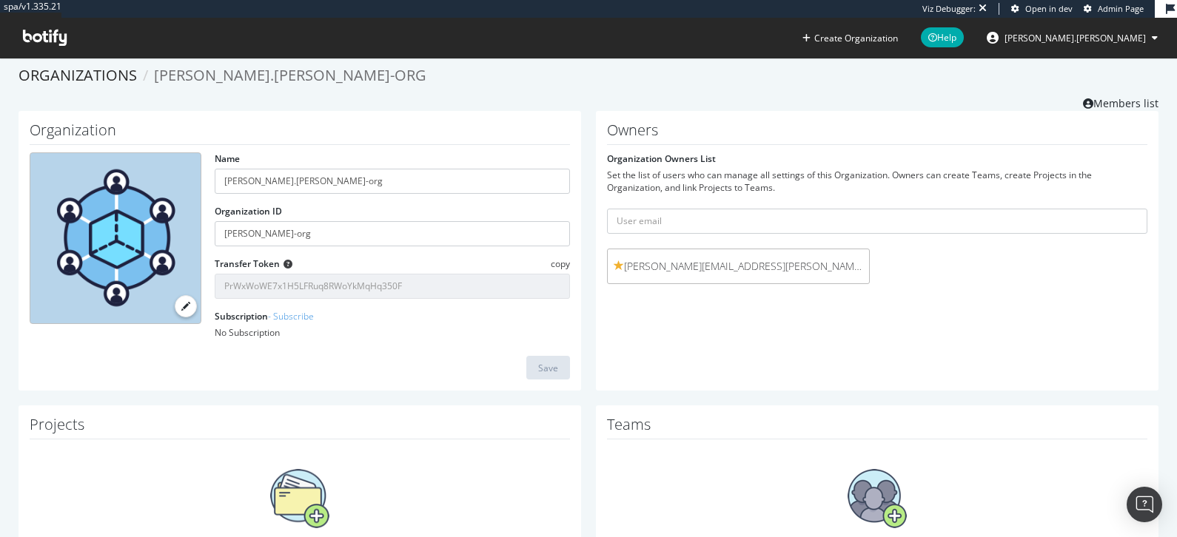
click at [739, 275] on div "[PERSON_NAME][EMAIL_ADDRESS][PERSON_NAME][DOMAIN_NAME] (me)" at bounding box center [738, 267] width 263 height 36
click at [1137, 105] on link "Members list" at bounding box center [1121, 102] width 76 height 19
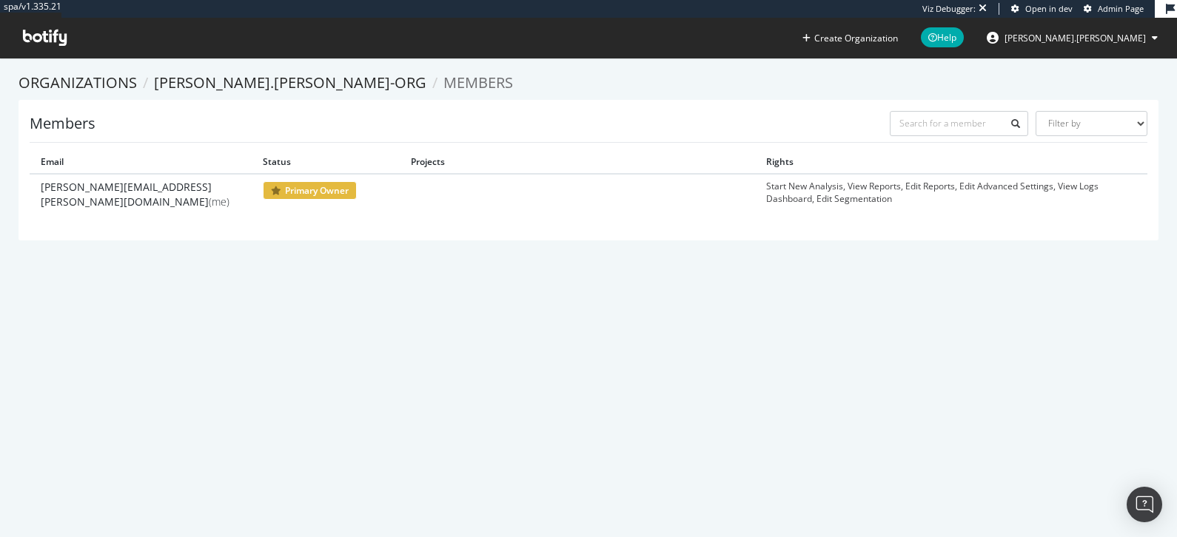
click at [56, 186] on span "[PERSON_NAME][EMAIL_ADDRESS][PERSON_NAME][DOMAIN_NAME] (me)" at bounding box center [141, 195] width 200 height 30
click at [298, 191] on span "primary owner" at bounding box center [310, 190] width 94 height 19
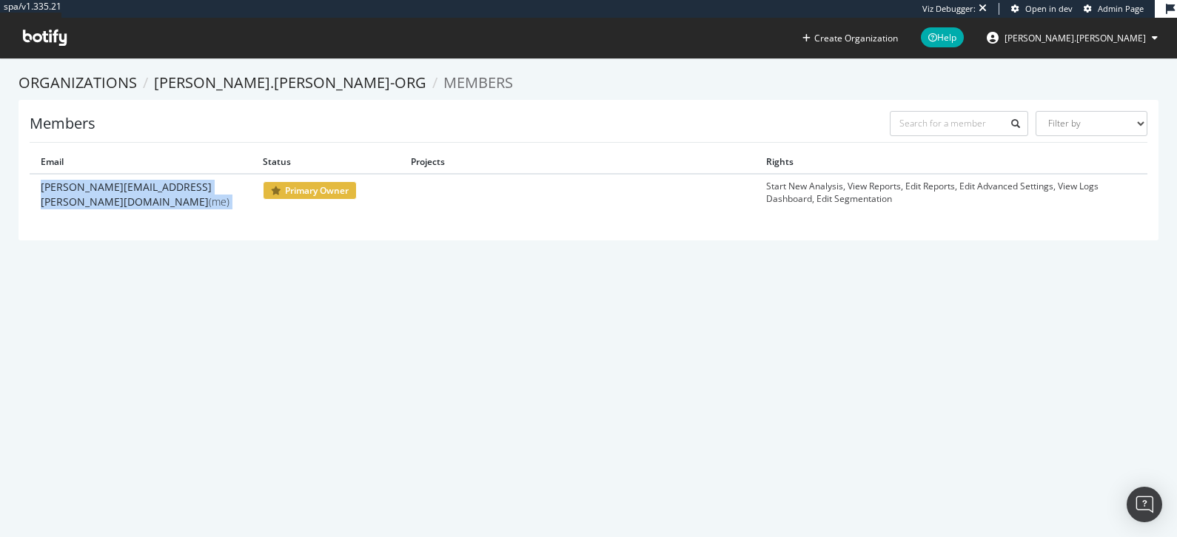
click at [298, 191] on span "primary owner" at bounding box center [310, 190] width 94 height 19
click at [70, 78] on link "Organizations" at bounding box center [78, 83] width 118 height 20
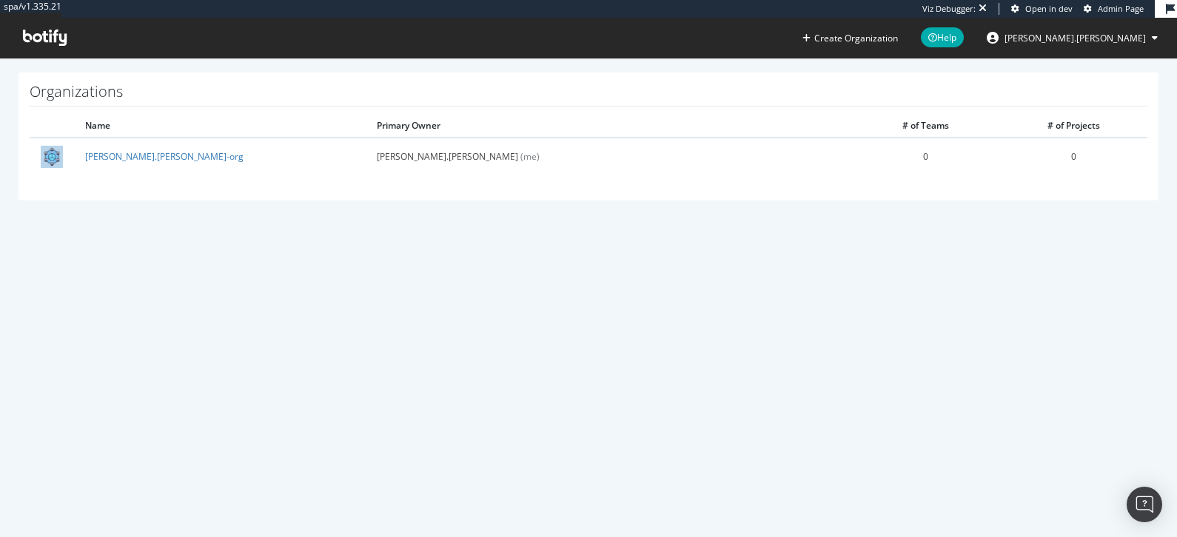
click at [77, 107] on div "Organizations Name Primary Owner # of Teams # of Projects [PERSON_NAME].[PERSON…" at bounding box center [589, 137] width 1140 height 128
click at [47, 36] on icon at bounding box center [45, 38] width 44 height 16
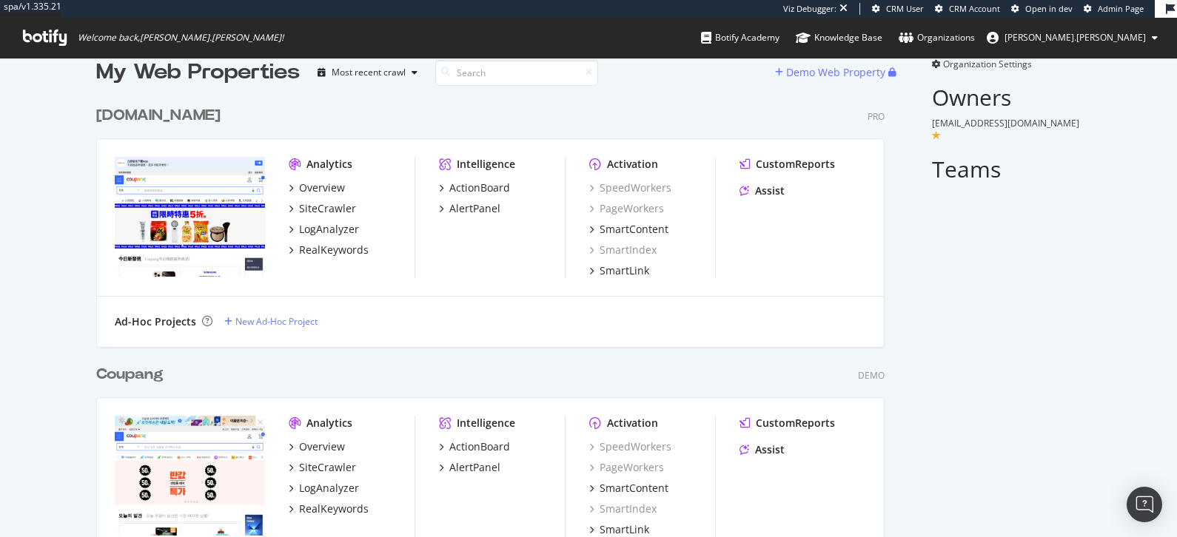
scroll to position [41, 0]
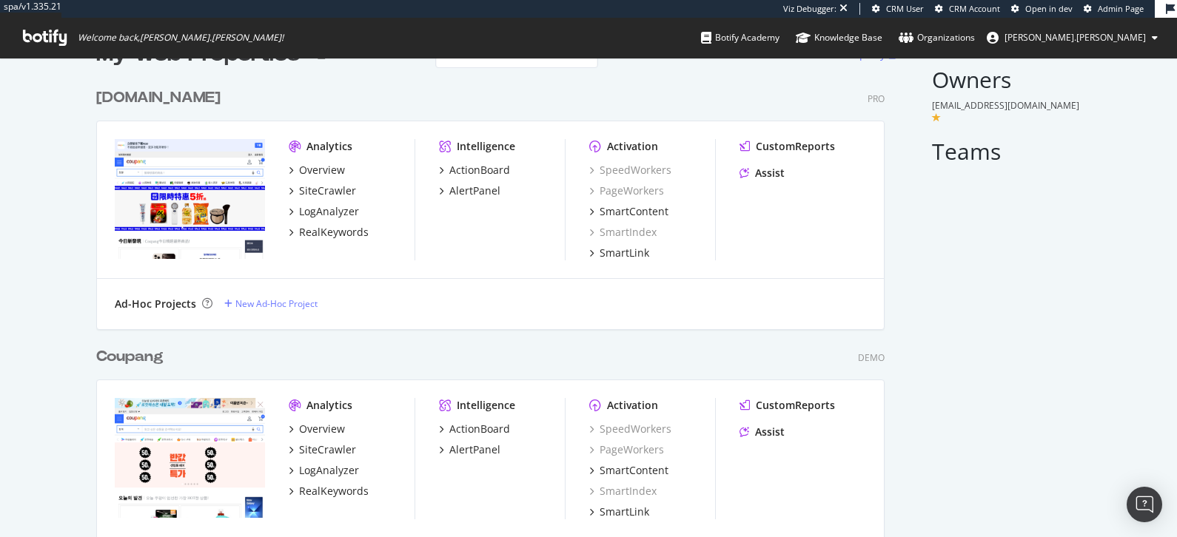
click at [158, 90] on div "[DOMAIN_NAME]" at bounding box center [158, 97] width 124 height 21
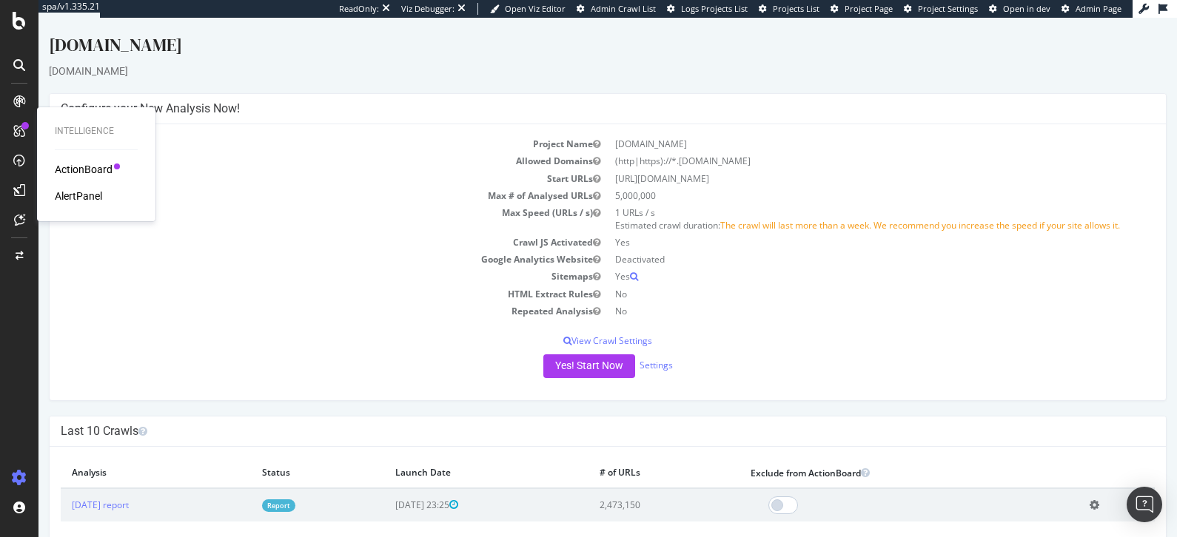
click at [87, 194] on div "AlertPanel" at bounding box center [78, 196] width 47 height 15
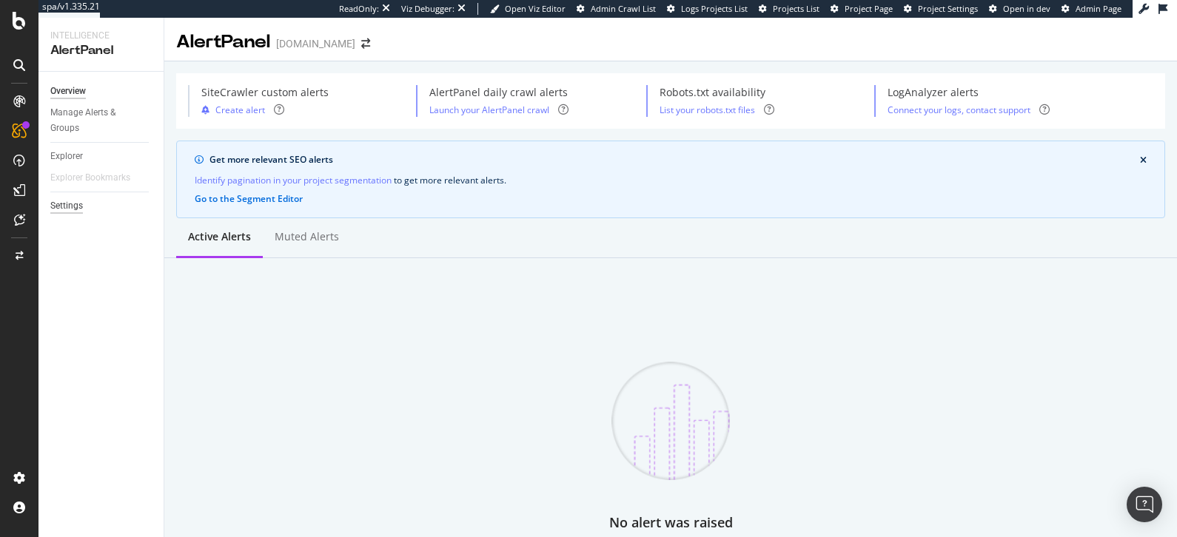
click at [70, 203] on div "Settings" at bounding box center [66, 206] width 33 height 16
select select "02"
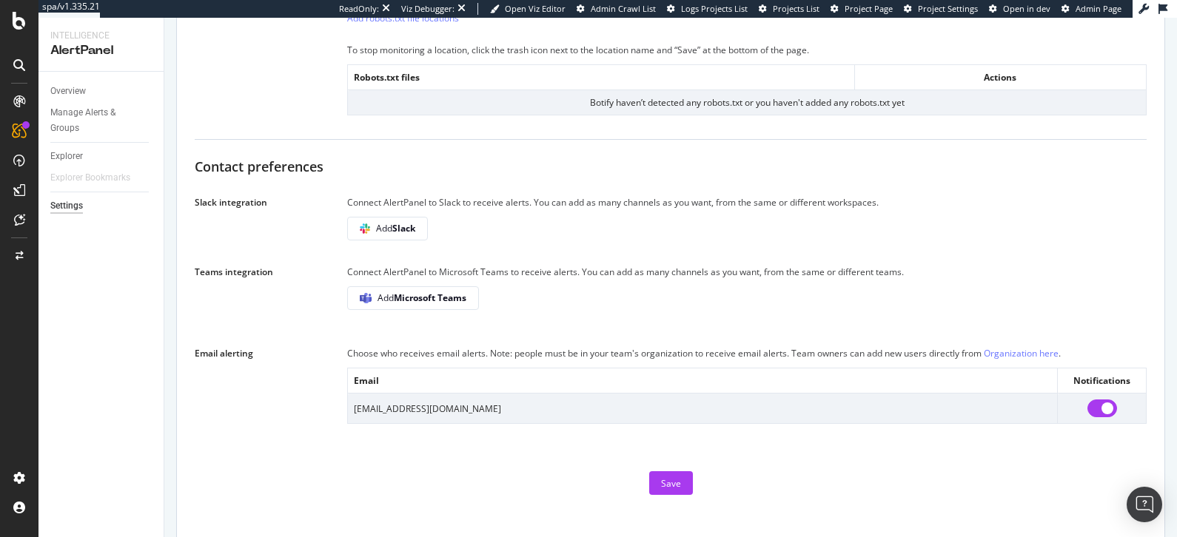
scroll to position [757, 0]
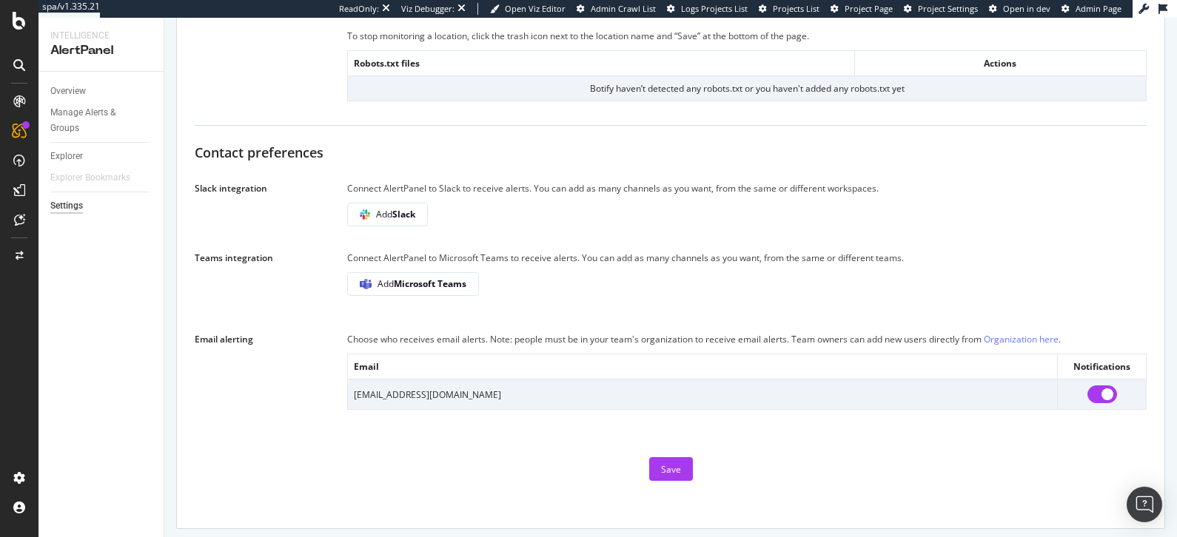
click at [537, 332] on div "Choose who receives email alerts. Note: people must be in your team's organizat…" at bounding box center [746, 340] width 799 height 16
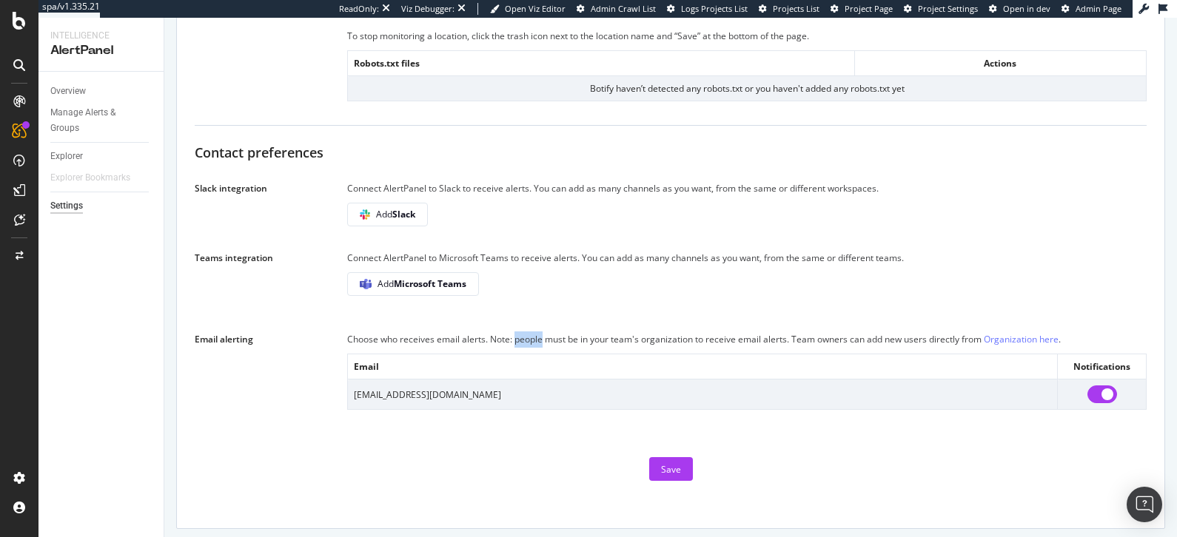
click at [537, 332] on div "Choose who receives email alerts. Note: people must be in your team's organizat…" at bounding box center [746, 340] width 799 height 16
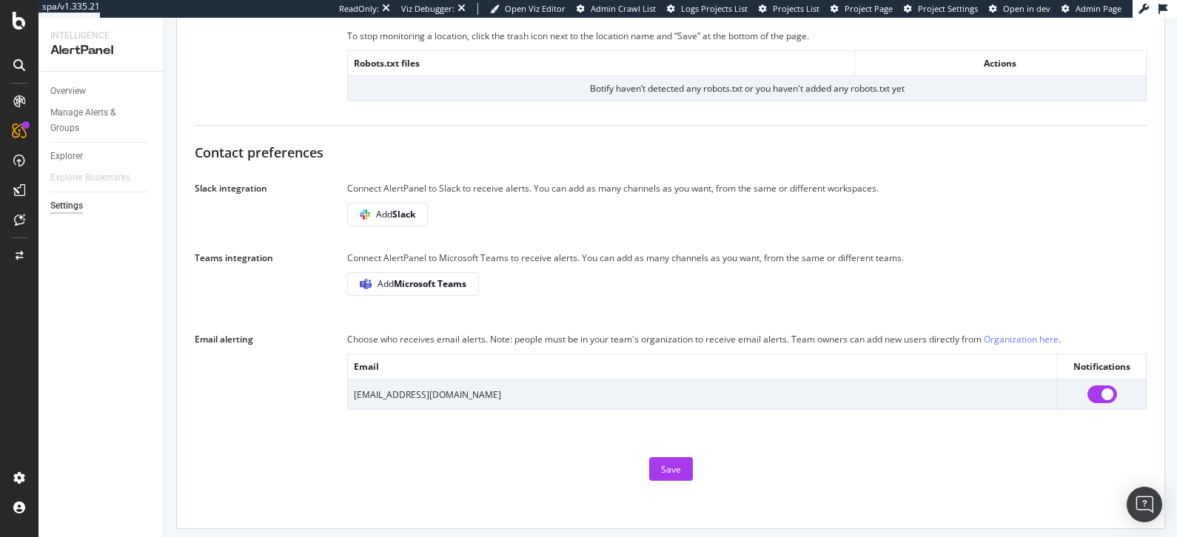
click at [537, 332] on div "Choose who receives email alerts. Note: people must be in your team's organizat…" at bounding box center [746, 340] width 799 height 16
click at [65, 118] on div "Manage Alerts & Groups" at bounding box center [94, 120] width 89 height 31
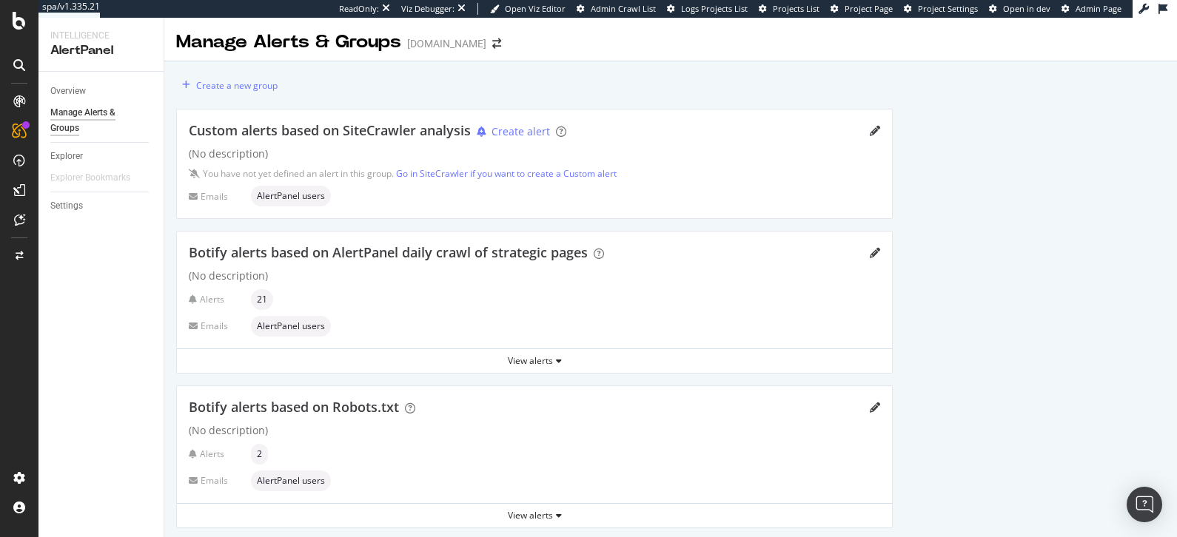
click at [880, 123] on div "Custom alerts based on SiteCrawler analysis Create alert (No description) You h…" at bounding box center [534, 164] width 715 height 109
click at [878, 126] on icon "pencil" at bounding box center [875, 131] width 10 height 10
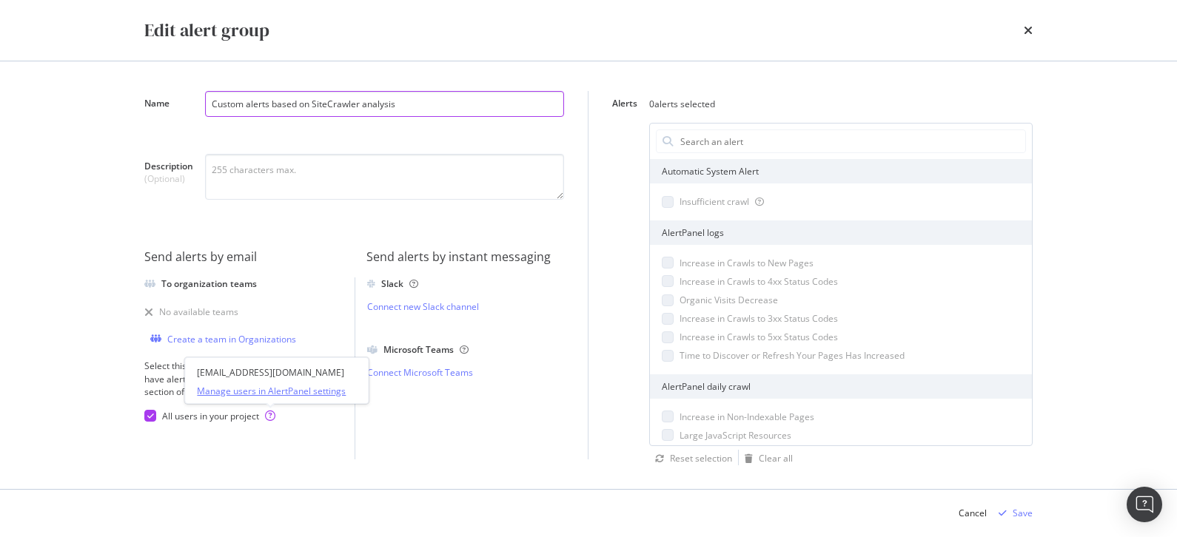
click at [250, 392] on link "Manage users in AlertPanel settings" at bounding box center [276, 391] width 159 height 13
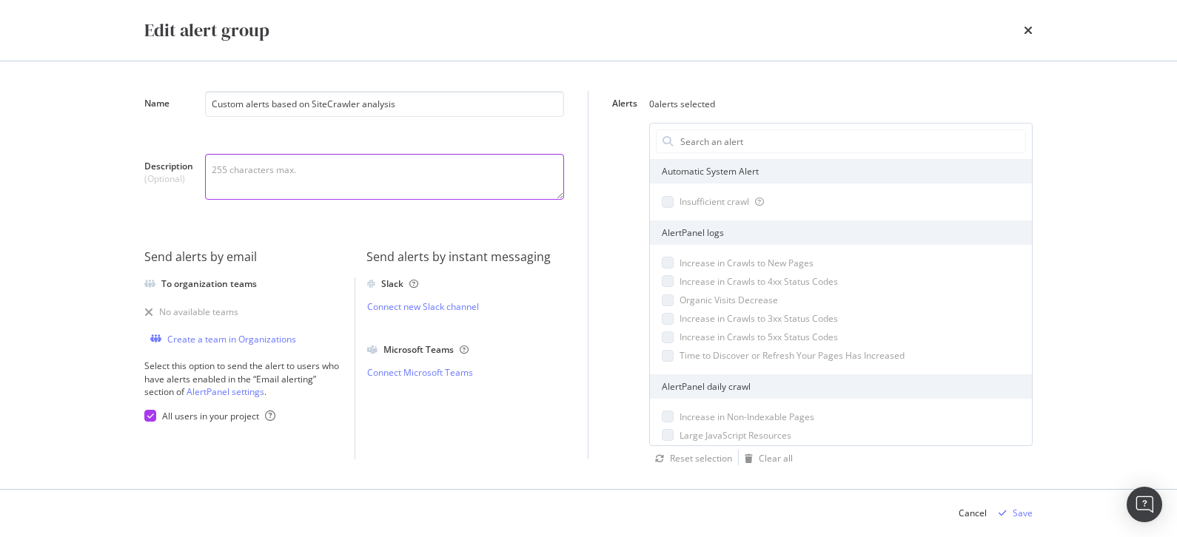
click at [207, 184] on textarea "Description (Optional)" at bounding box center [384, 177] width 359 height 46
click at [366, 107] on input "Custom alerts based on SiteCrawler analysis" at bounding box center [384, 104] width 359 height 26
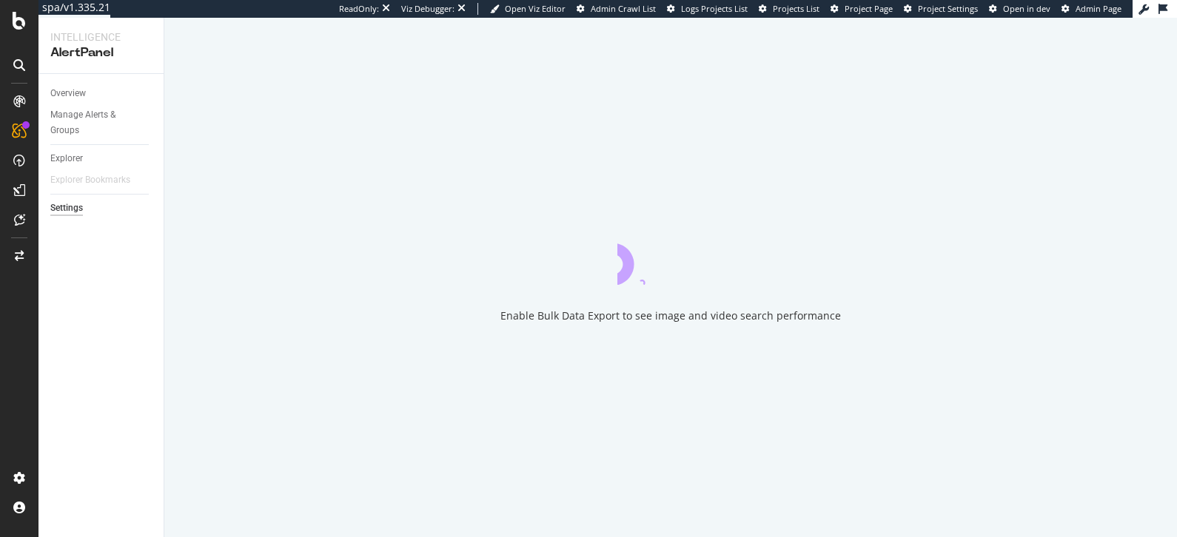
select select "02"
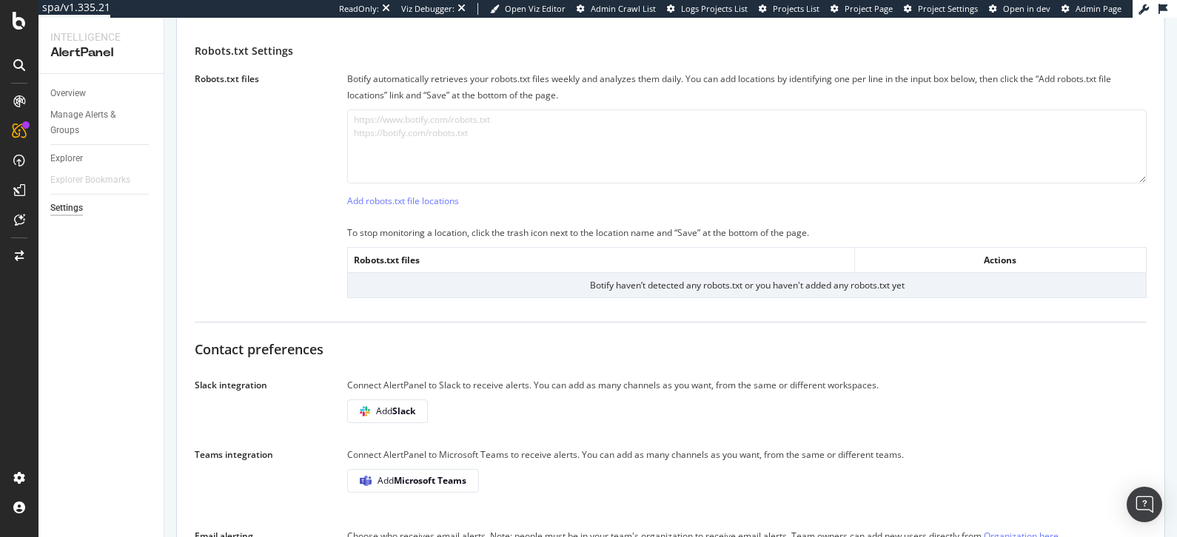
scroll to position [757, 0]
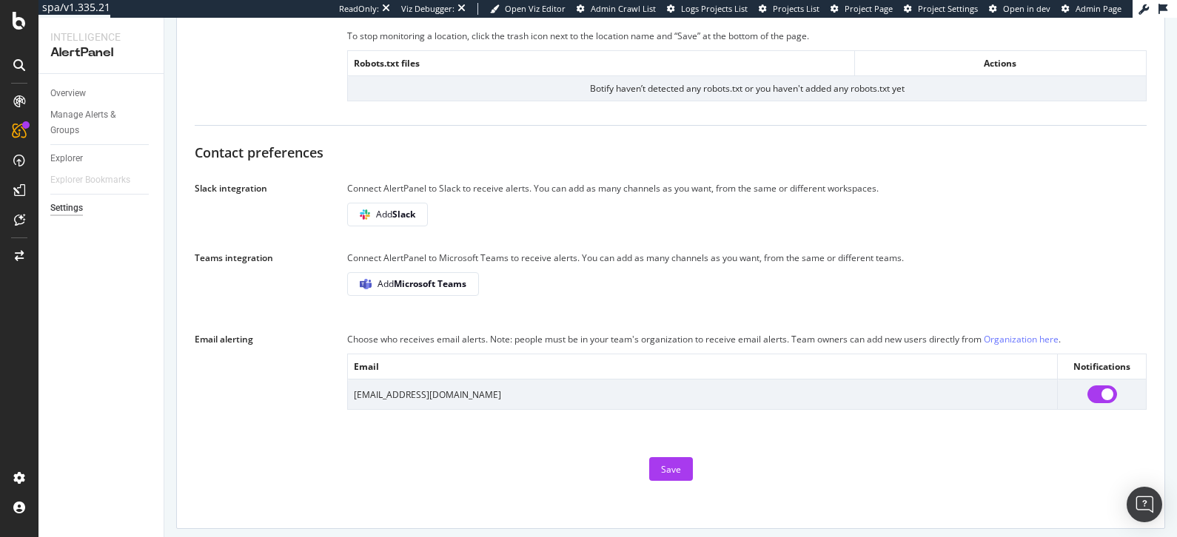
click at [496, 387] on td "[EMAIL_ADDRESS][DOMAIN_NAME]" at bounding box center [703, 395] width 710 height 30
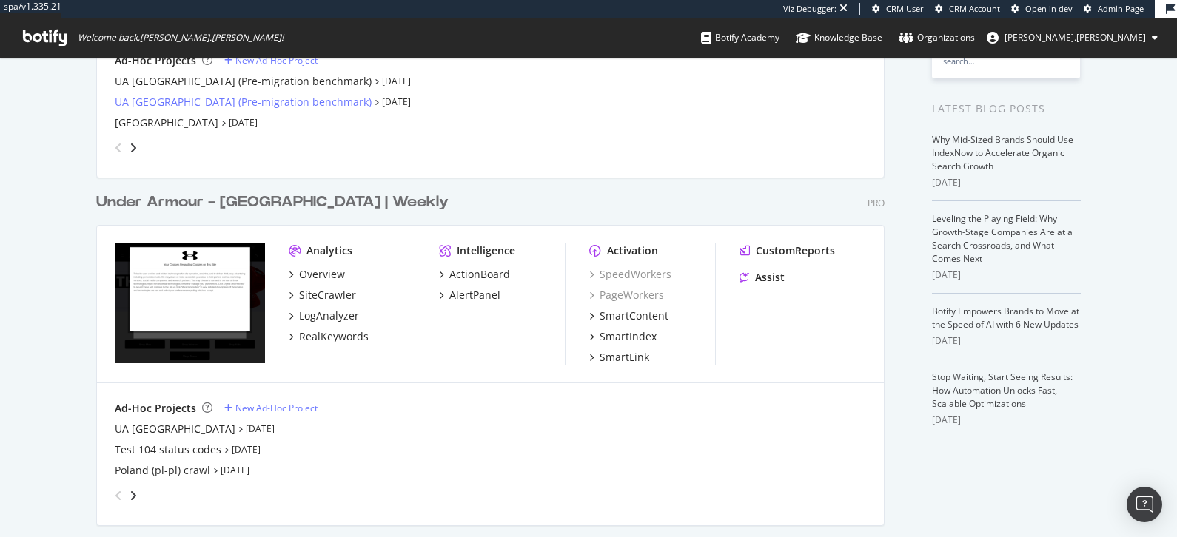
scroll to position [292, 0]
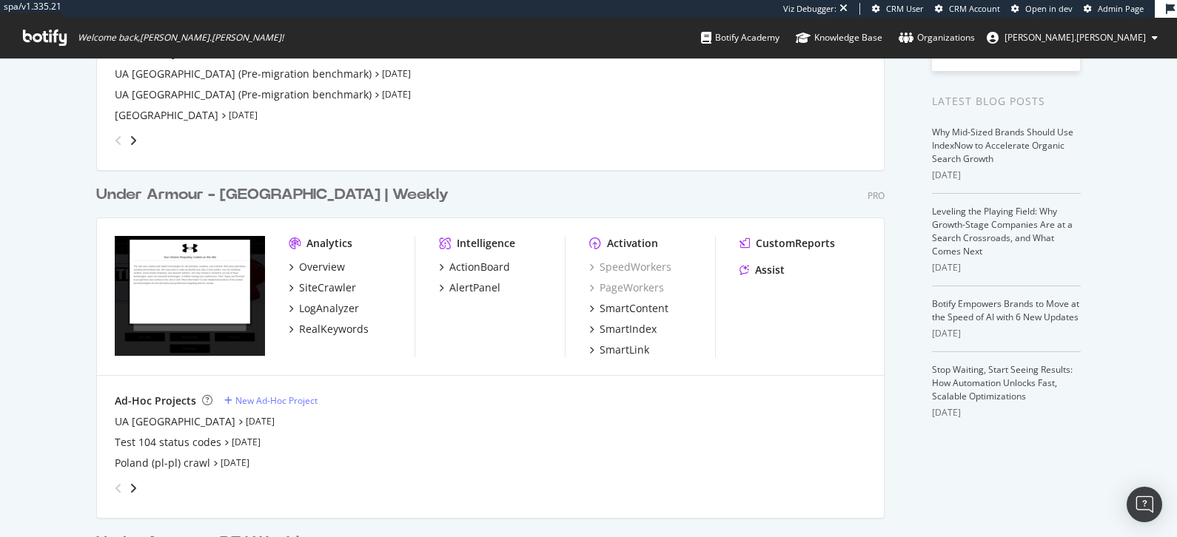
click at [243, 187] on div "Under Armour - [GEOGRAPHIC_DATA] | Weekly" at bounding box center [272, 194] width 352 height 21
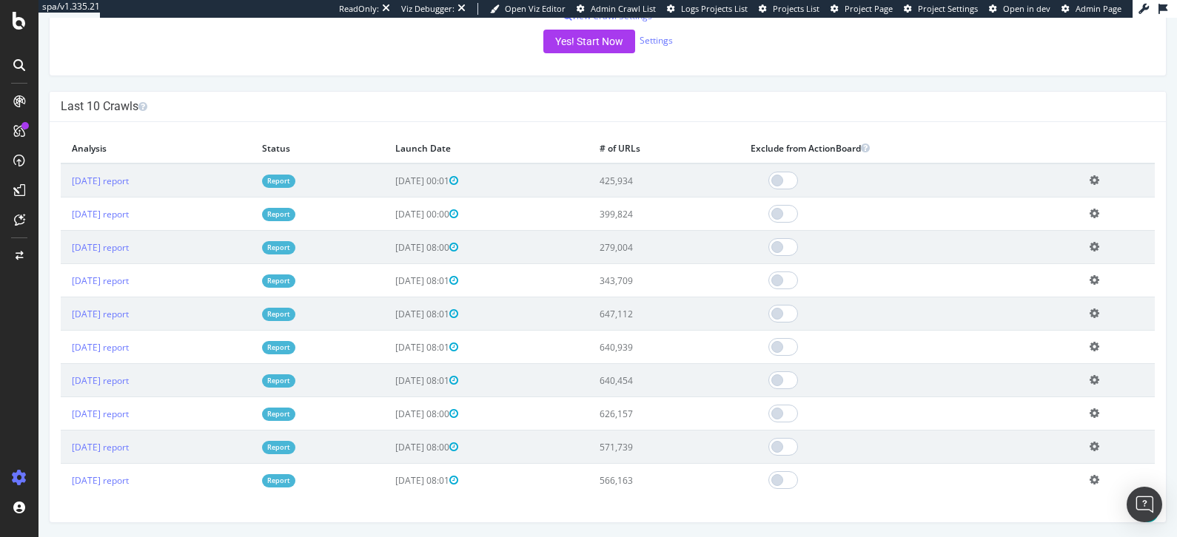
scroll to position [409, 0]
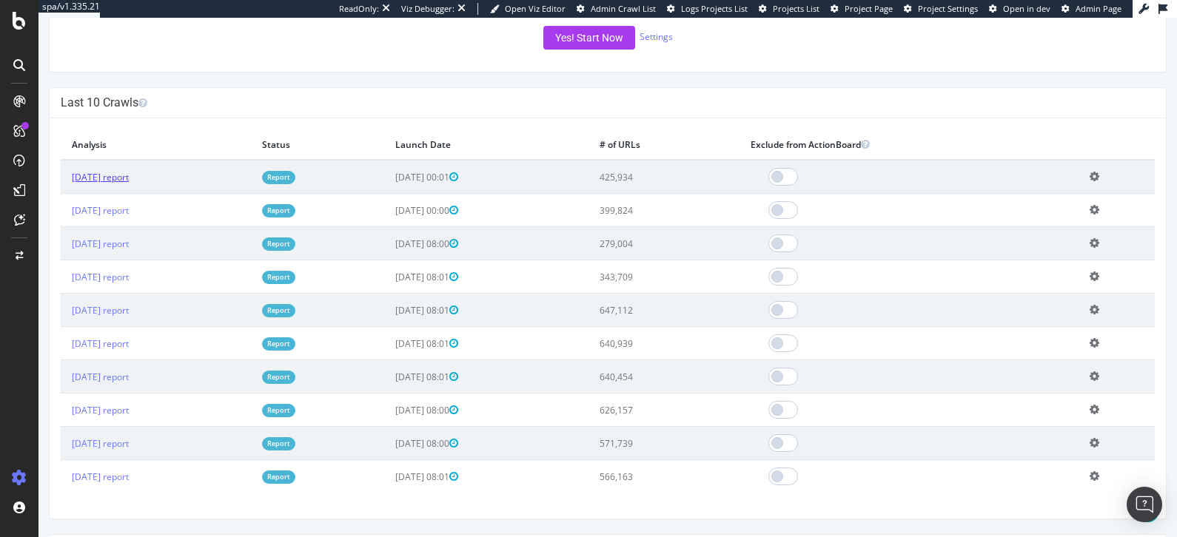
click at [129, 177] on link "2025 Aug. 7th report" at bounding box center [100, 177] width 57 height 13
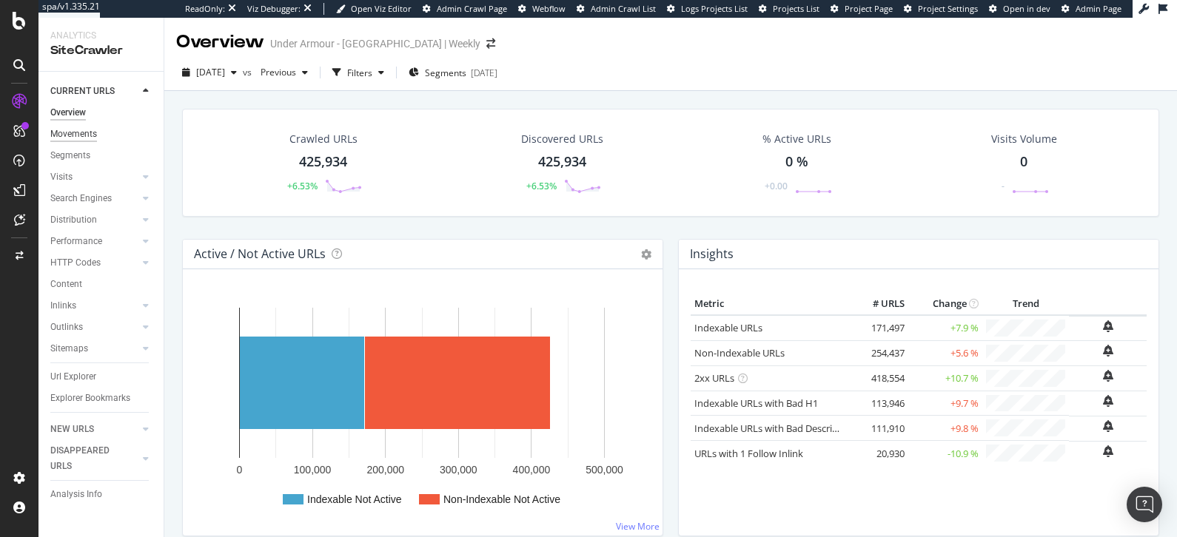
click at [70, 135] on div "Movements" at bounding box center [73, 135] width 47 height 16
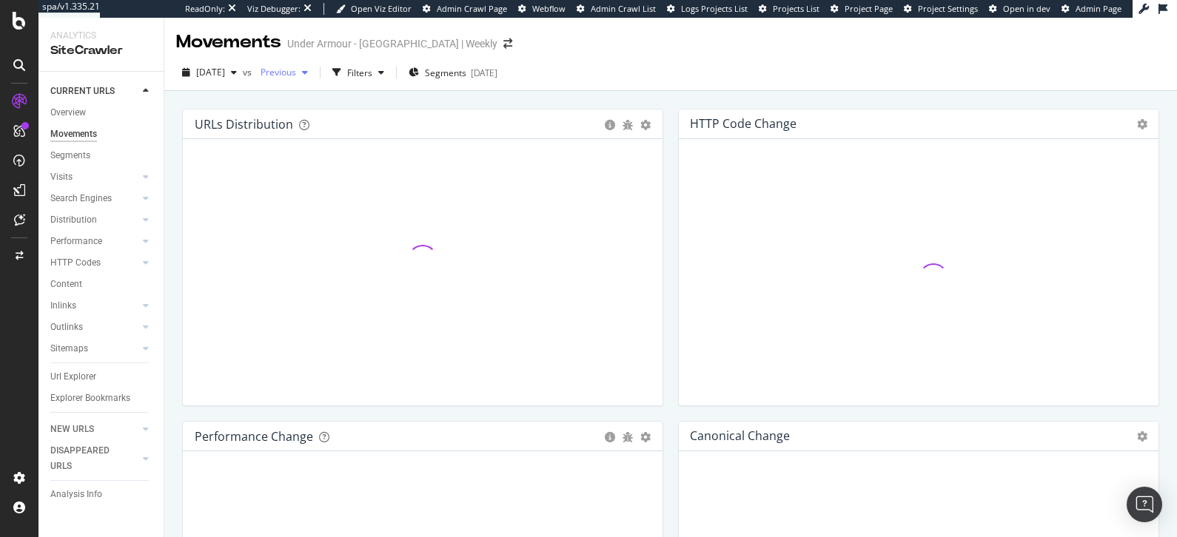
click at [314, 76] on div "button" at bounding box center [305, 72] width 18 height 9
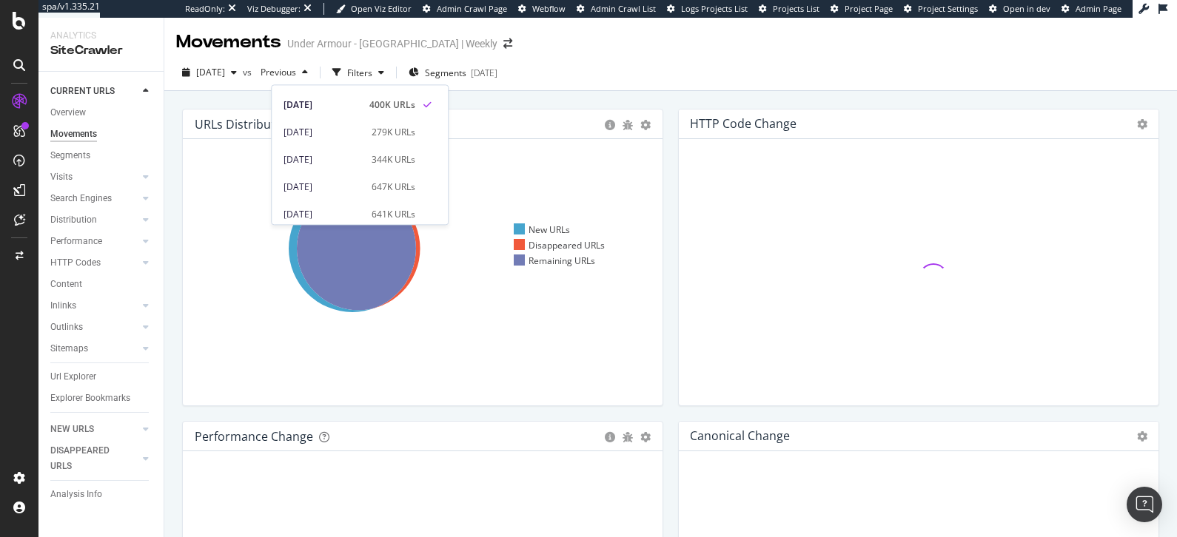
scroll to position [84, 0]
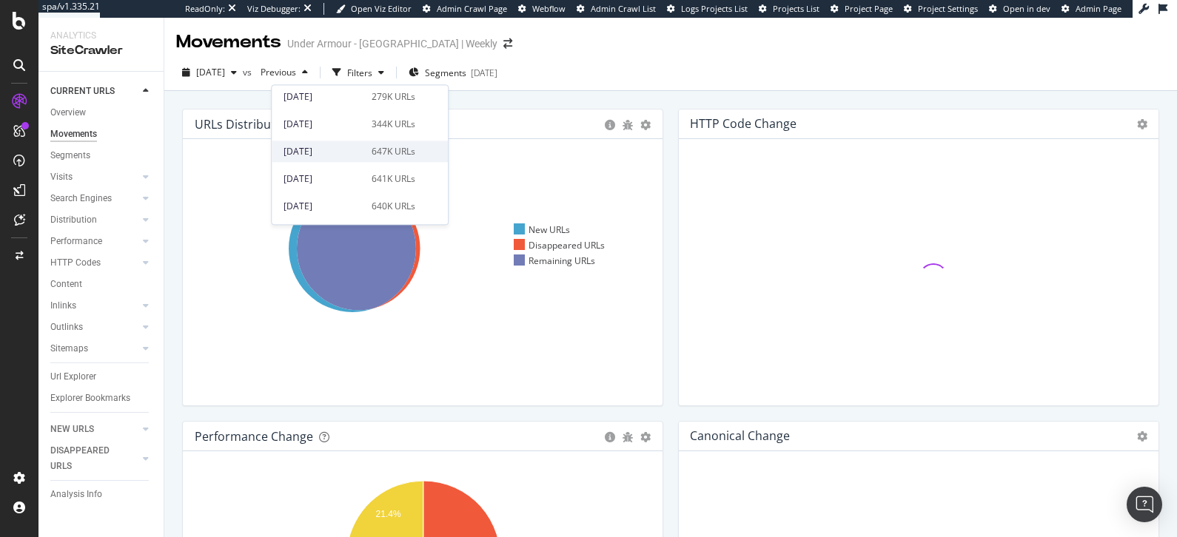
click at [346, 147] on div "[DATE]" at bounding box center [323, 151] width 79 height 13
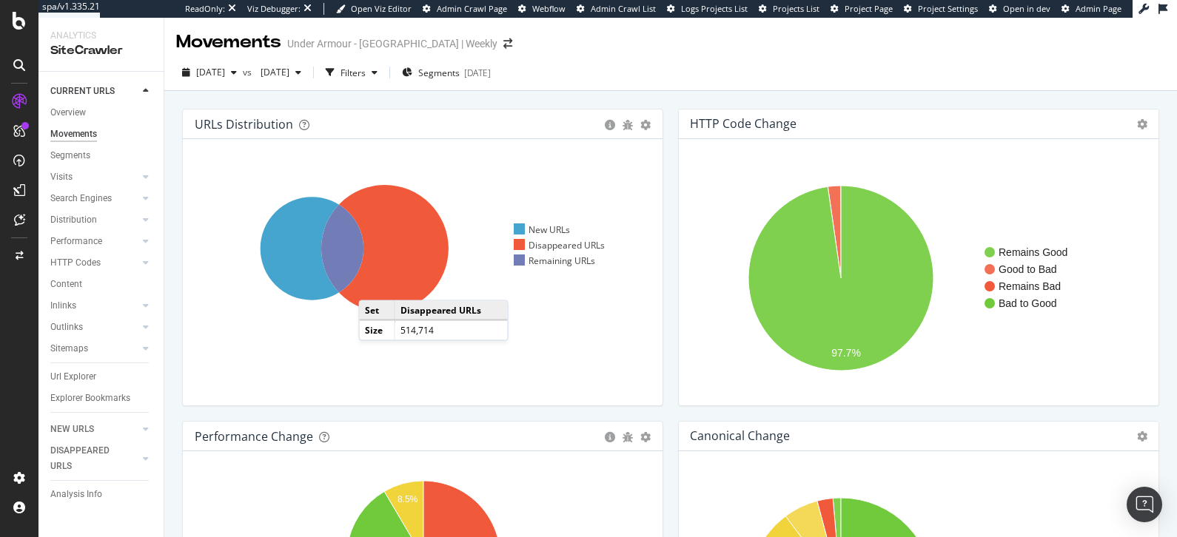
click at [373, 285] on icon at bounding box center [384, 248] width 127 height 127
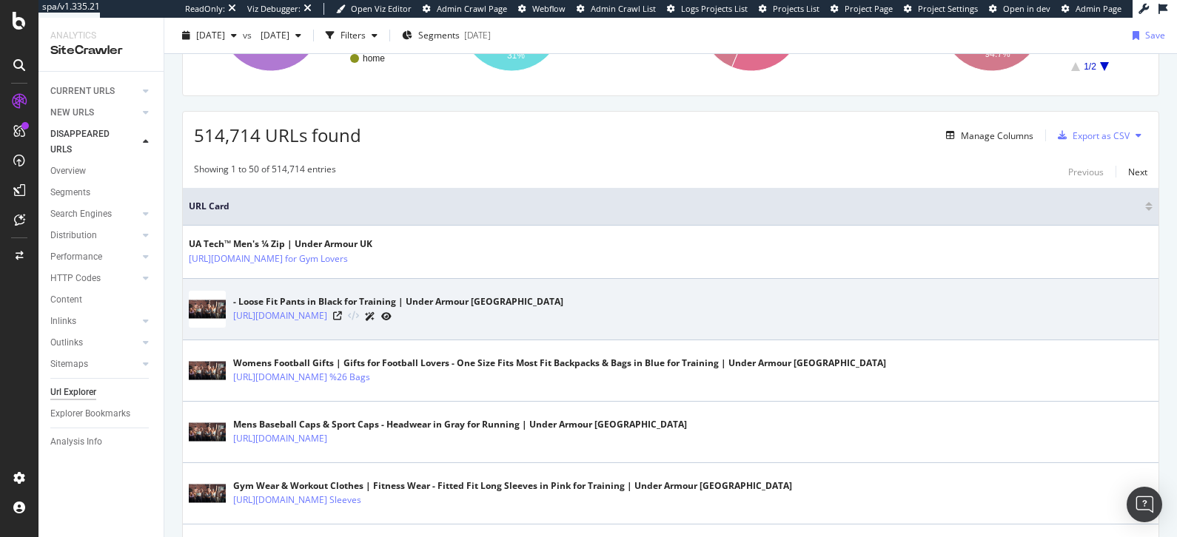
scroll to position [208, 0]
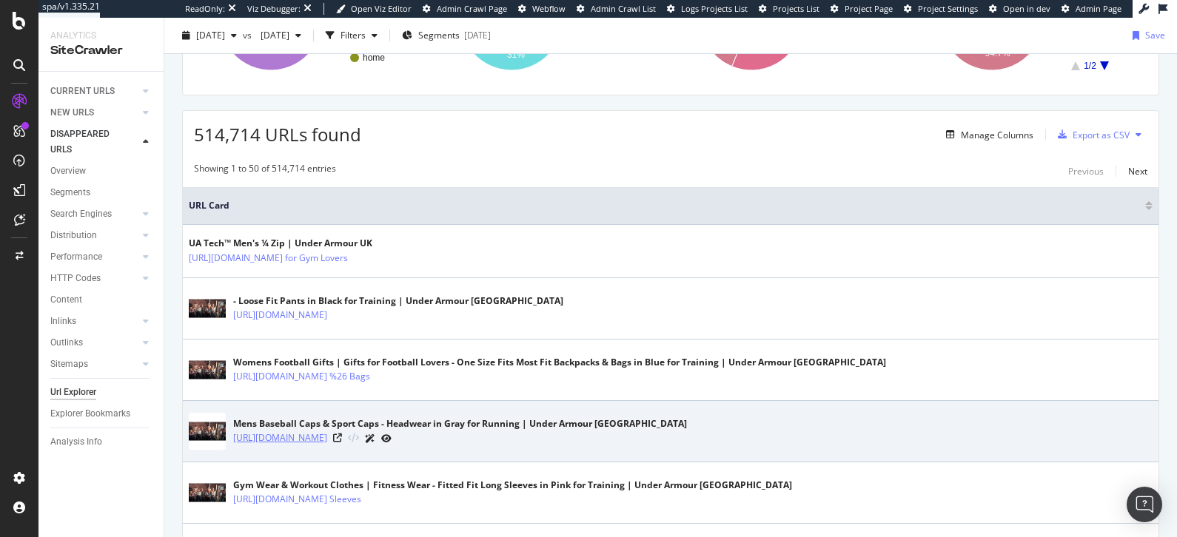
click at [327, 434] on link "https://www.underarmour.co.uk/en-gb/c/accessories/caps-visors/mens-gray-running…" at bounding box center [280, 438] width 94 height 15
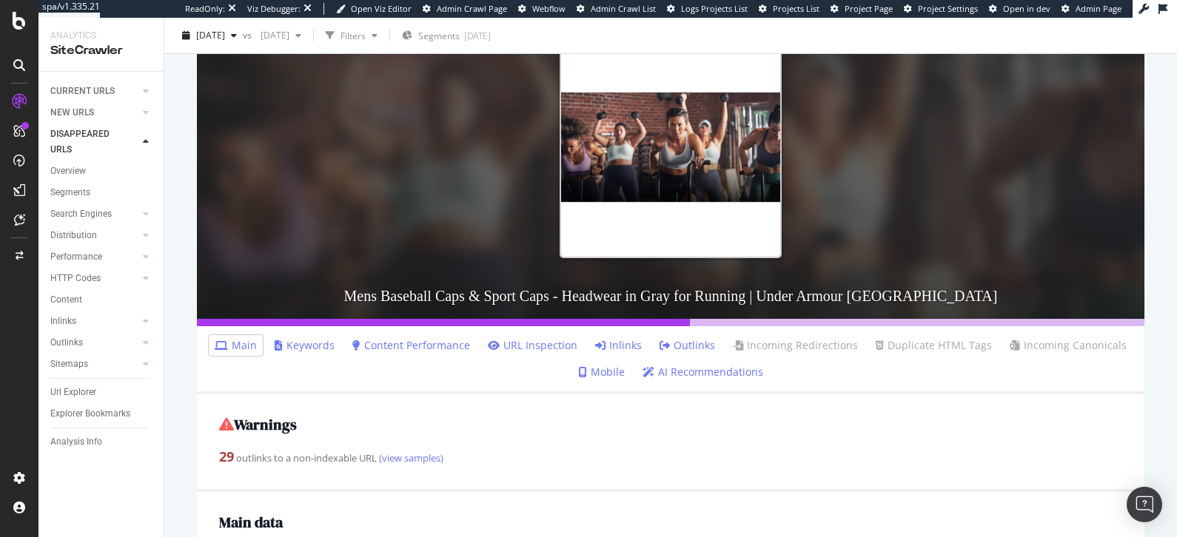
scroll to position [187, 0]
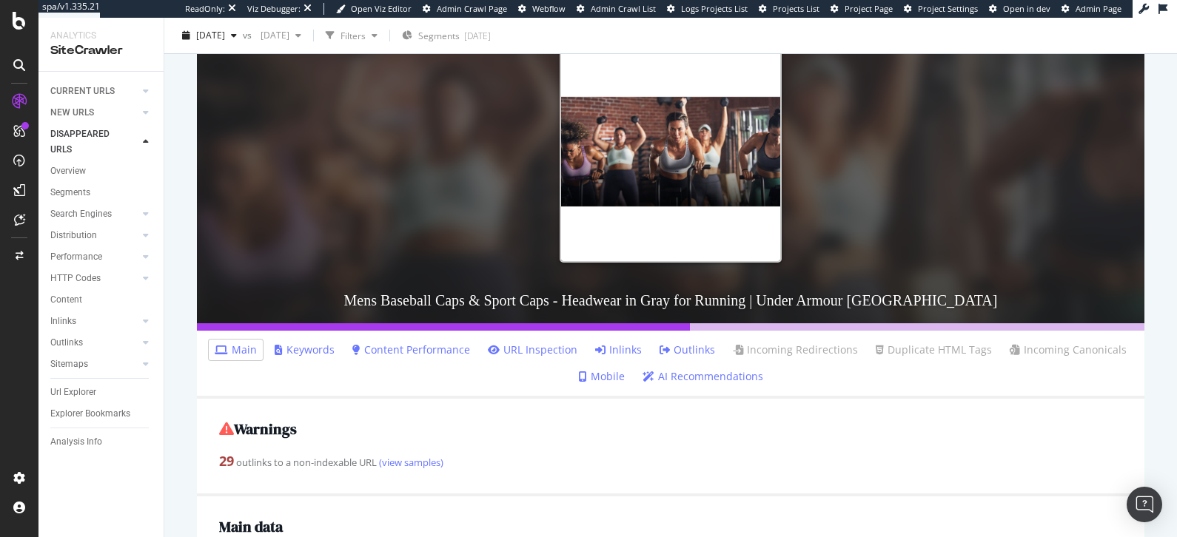
click at [602, 353] on icon at bounding box center [600, 350] width 10 height 10
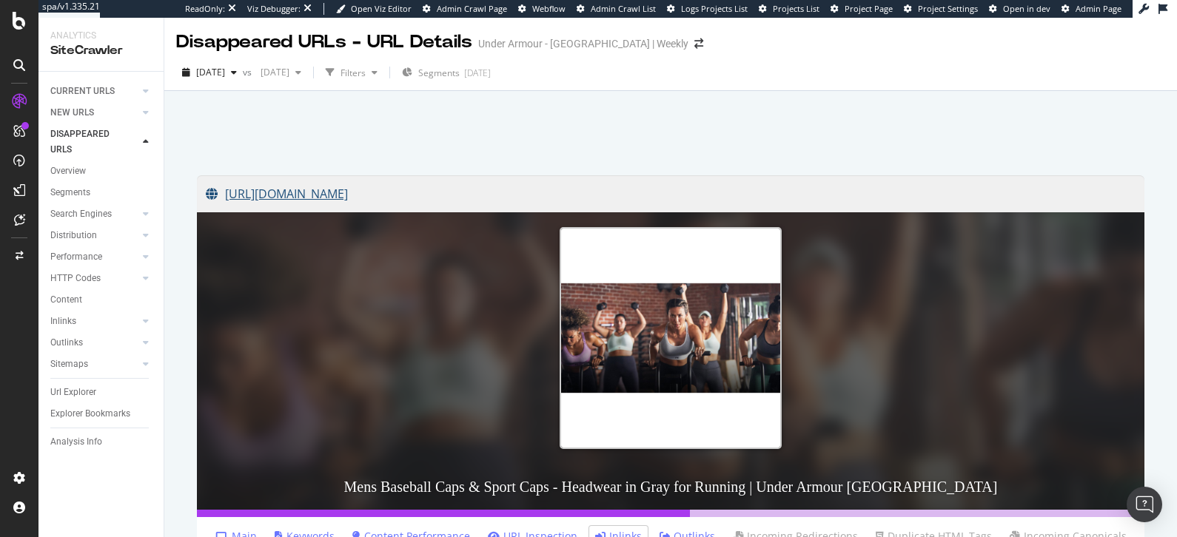
click at [472, 188] on link "[URL][DOMAIN_NAME]" at bounding box center [671, 193] width 930 height 37
click at [73, 85] on div "CURRENT URLS" at bounding box center [82, 92] width 64 height 16
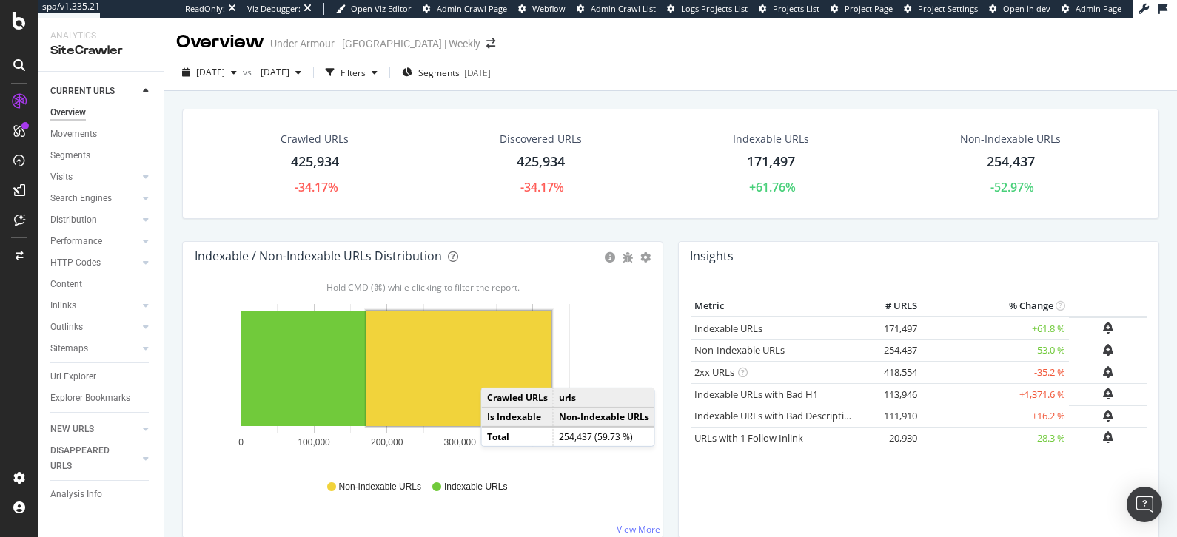
click at [495, 372] on rect "A chart." at bounding box center [458, 368] width 185 height 115
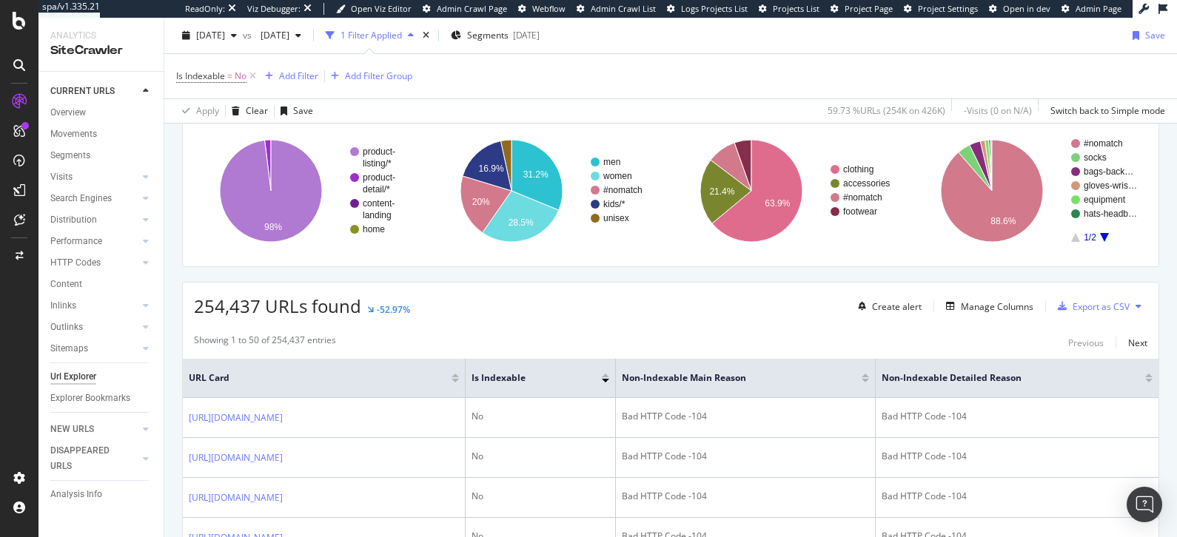
scroll to position [147, 0]
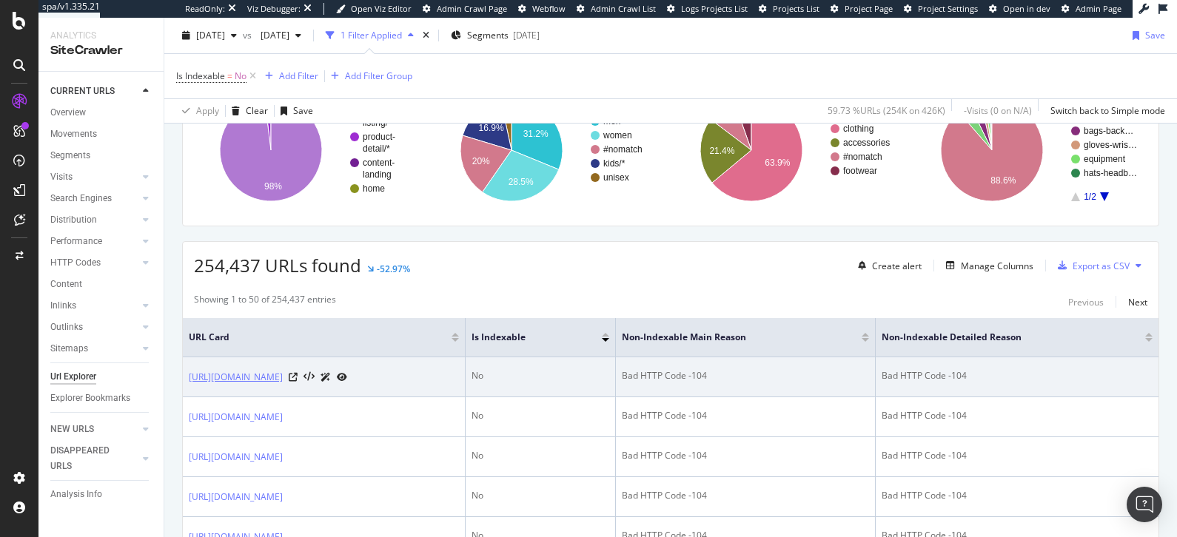
click at [247, 380] on link "https://www.underarmour.co.uk/en-gb/c/newarrivals/womens-black-one_size_fits_mo…" at bounding box center [236, 377] width 94 height 15
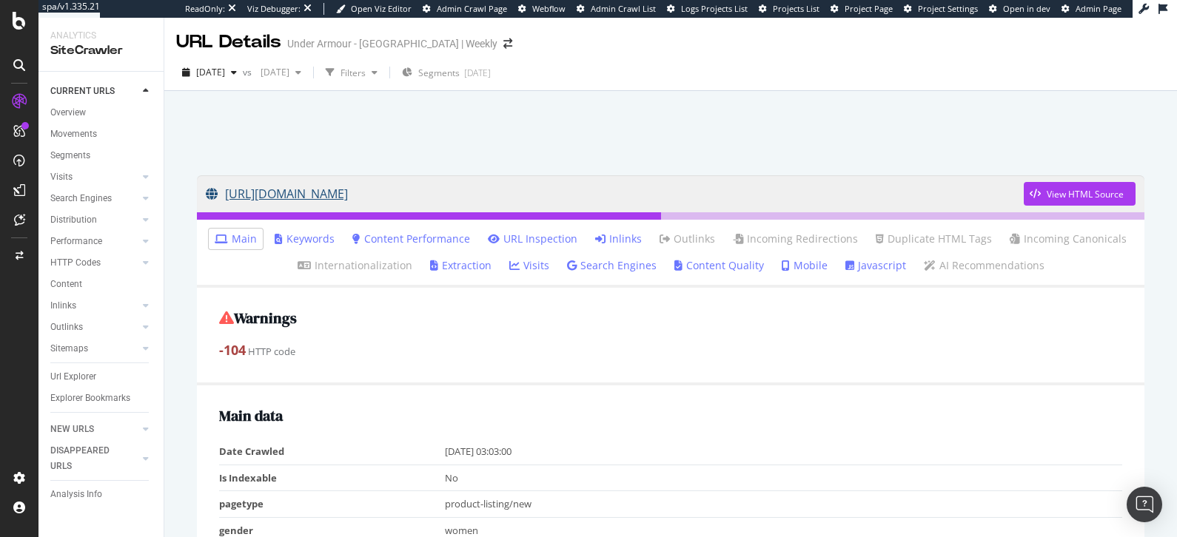
click at [626, 201] on link "[URL][DOMAIN_NAME]" at bounding box center [615, 193] width 818 height 37
click at [93, 90] on div "CURRENT URLS" at bounding box center [82, 92] width 64 height 16
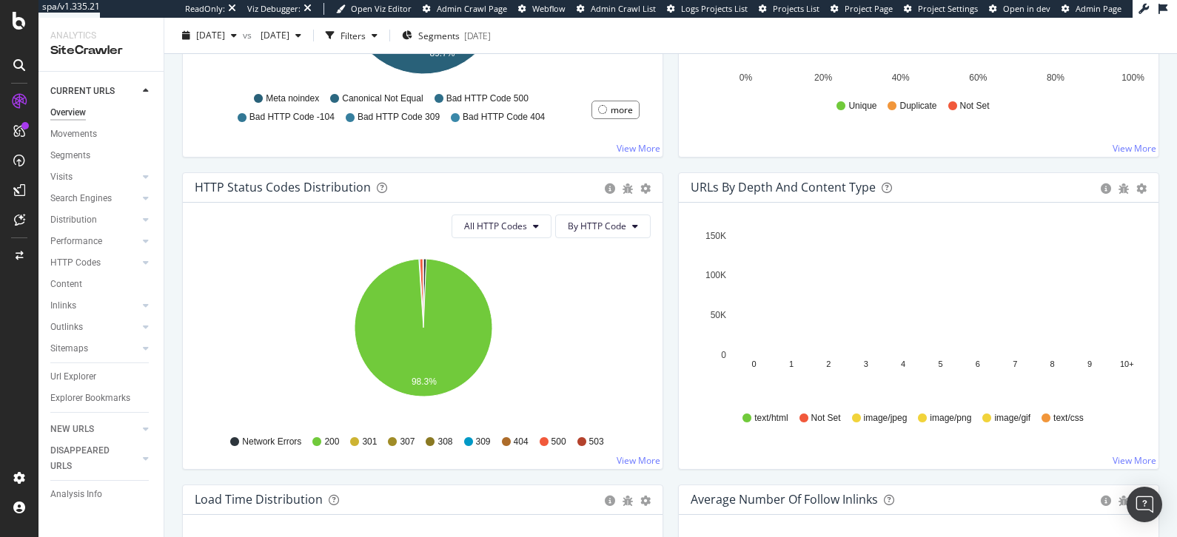
scroll to position [696, 0]
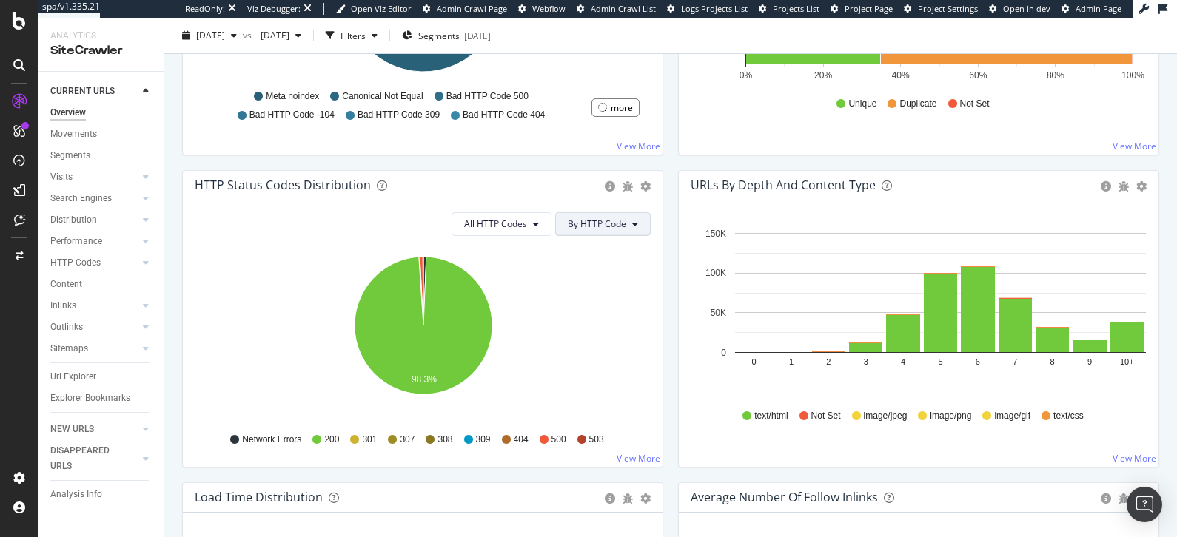
click at [611, 226] on span "By HTTP Code" at bounding box center [597, 224] width 58 height 13
click at [607, 242] on div "By Family" at bounding box center [599, 251] width 82 height 21
click at [543, 221] on span "All HTTP Codes" at bounding box center [514, 224] width 63 height 13
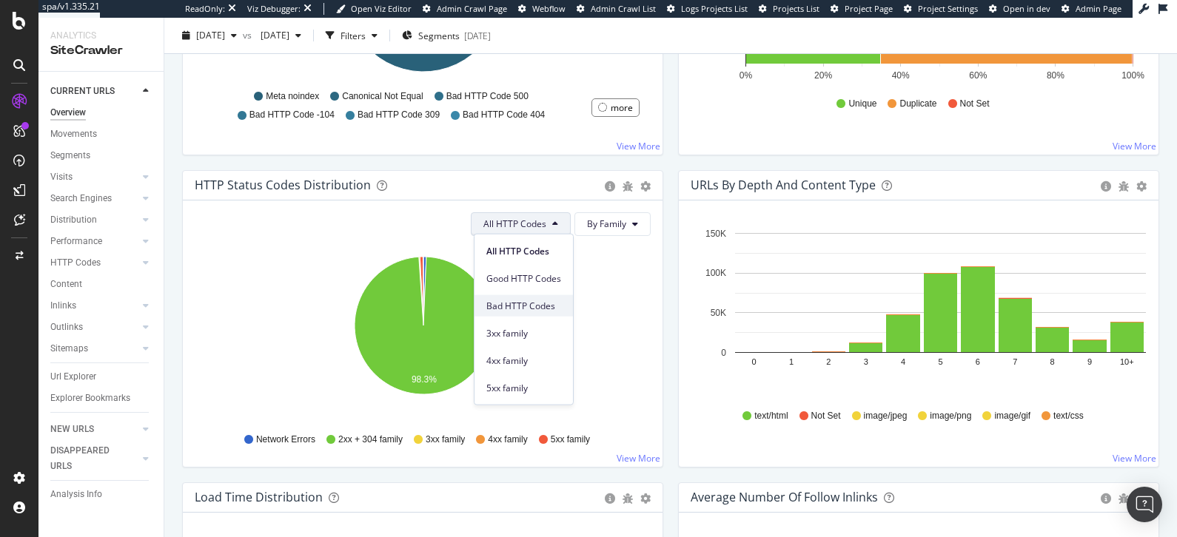
click at [528, 302] on span "Bad HTTP Codes" at bounding box center [523, 305] width 75 height 13
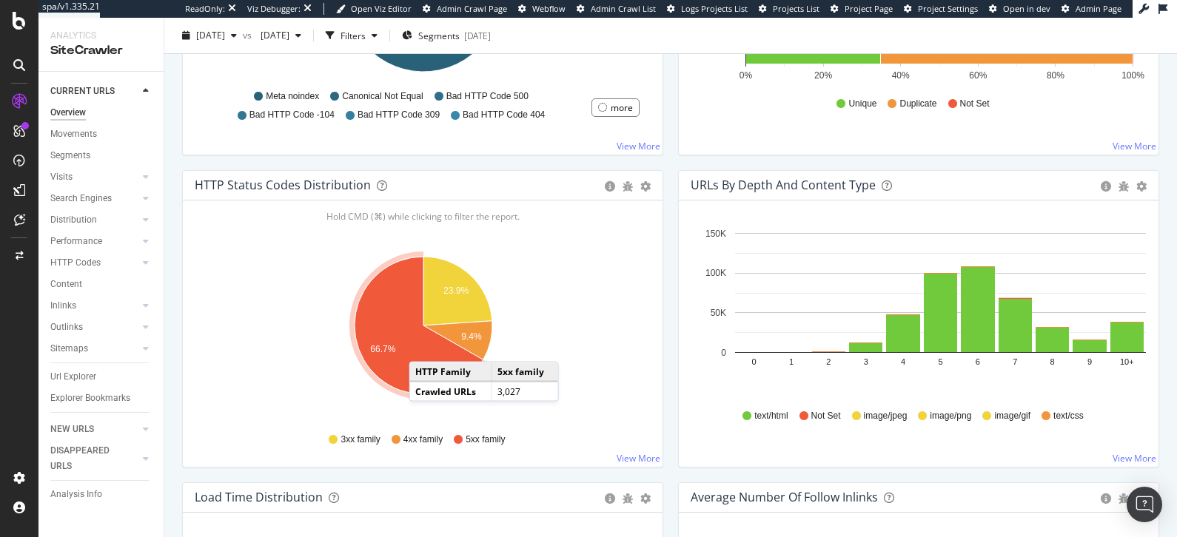
click at [423, 344] on icon "A chart." at bounding box center [419, 326] width 129 height 138
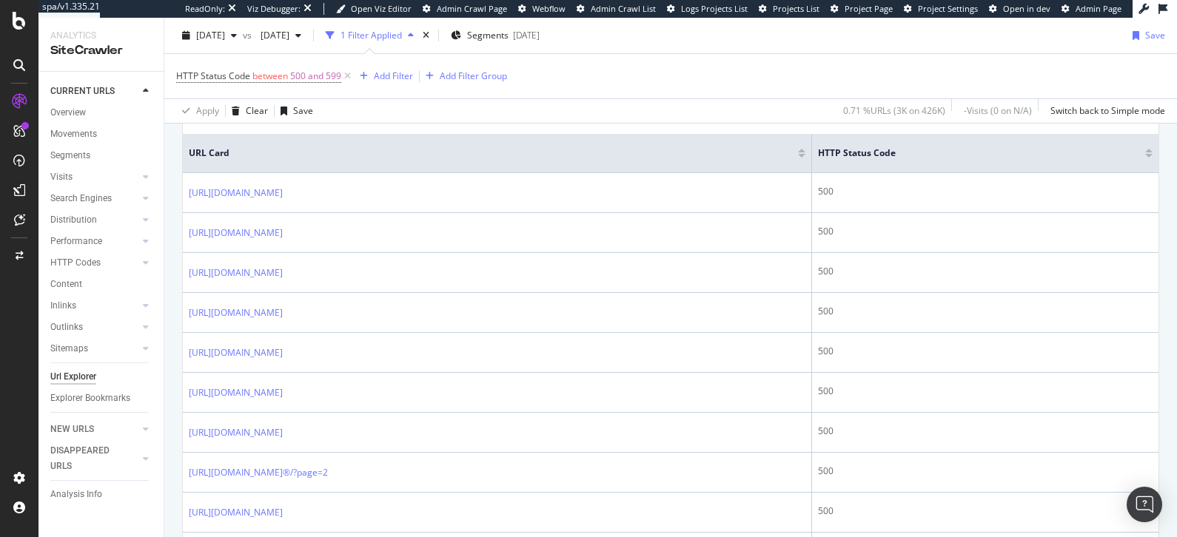
scroll to position [417, 0]
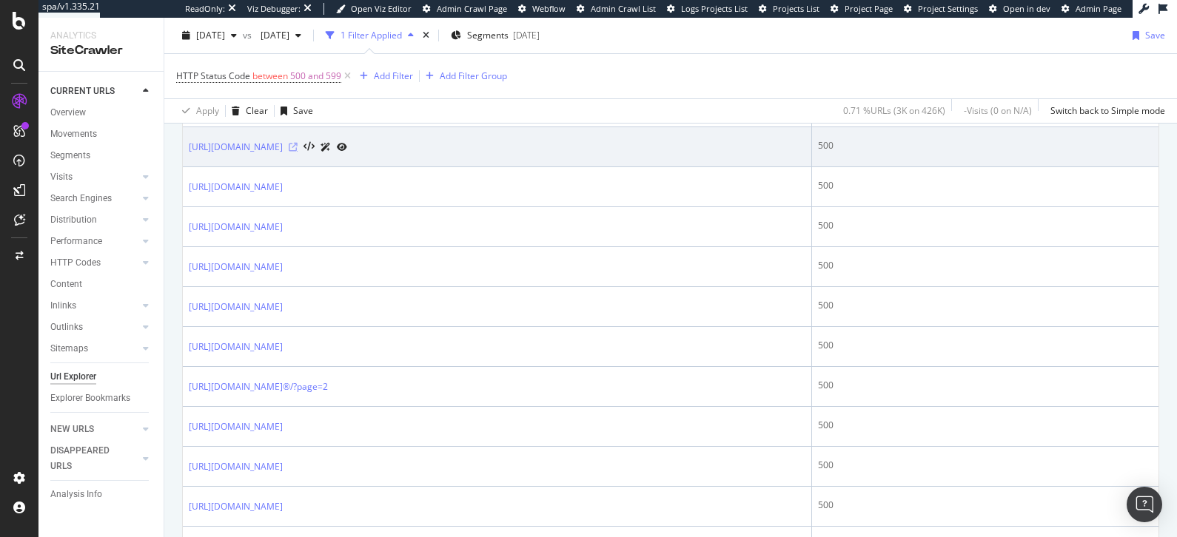
click at [298, 144] on icon at bounding box center [293, 147] width 9 height 9
